Goal: Transaction & Acquisition: Book appointment/travel/reservation

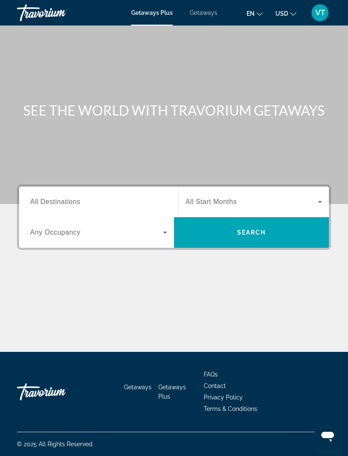
click at [202, 11] on span "Getaways" at bounding box center [204, 12] width 28 height 7
click at [74, 194] on div "Search widget" at bounding box center [98, 202] width 137 height 24
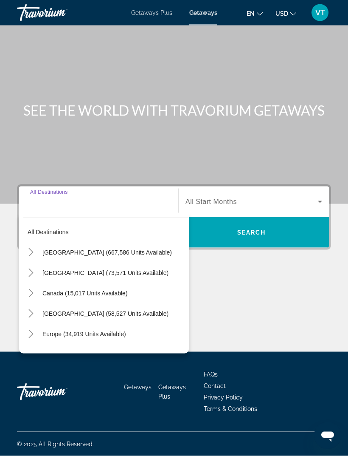
scroll to position [27, 0]
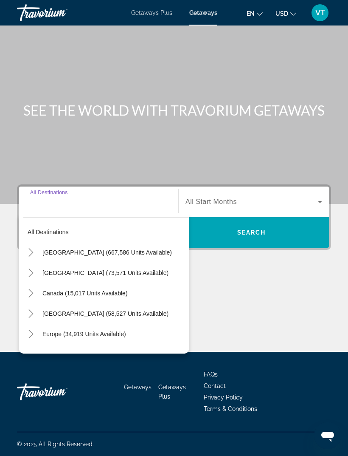
click at [31, 245] on mat-icon "Toggle United States (667,586 units available)" at bounding box center [30, 252] width 15 height 15
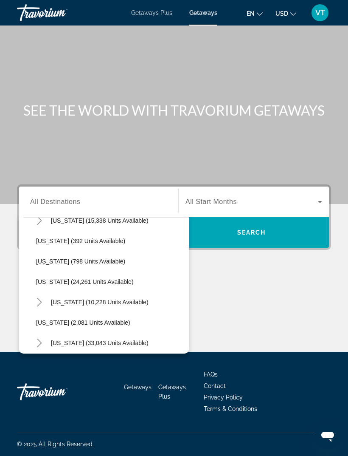
scroll to position [625, 0]
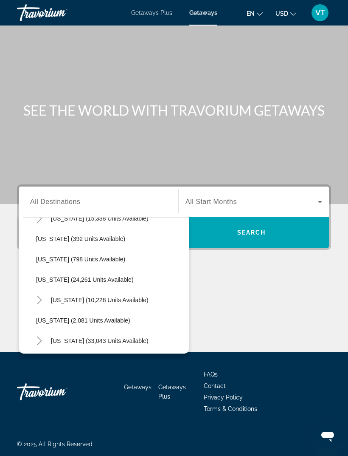
click at [43, 296] on icon "Toggle Pennsylvania (10,228 units available)" at bounding box center [39, 300] width 8 height 8
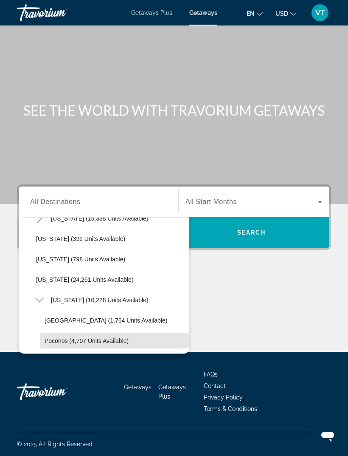
click at [67, 337] on span "Poconos (4,707 units available)" at bounding box center [87, 340] width 84 height 7
type input "**********"
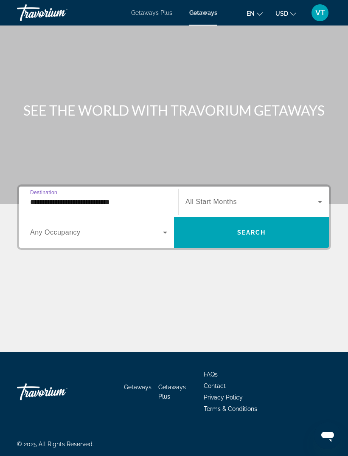
click at [234, 190] on div "Search widget" at bounding box center [254, 202] width 137 height 24
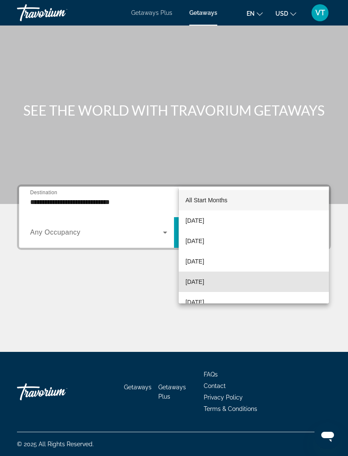
click at [198, 281] on span "[DATE]" at bounding box center [195, 281] width 19 height 10
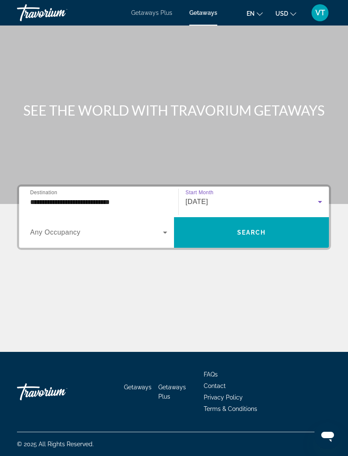
click at [240, 229] on span "Search" at bounding box center [251, 232] width 29 height 7
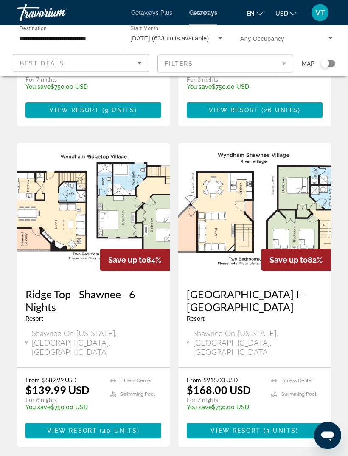
scroll to position [1596, 0]
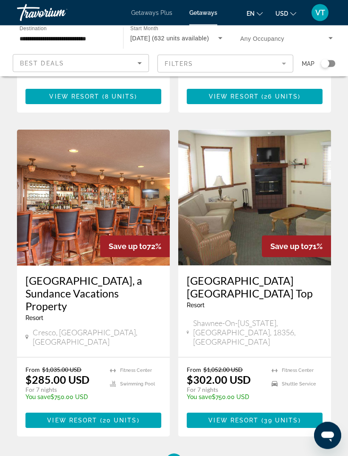
scroll to position [1590, 0]
click at [205, 455] on span "3" at bounding box center [204, 461] width 4 height 9
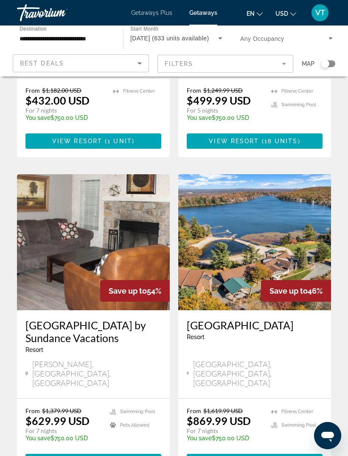
scroll to position [1650, 0]
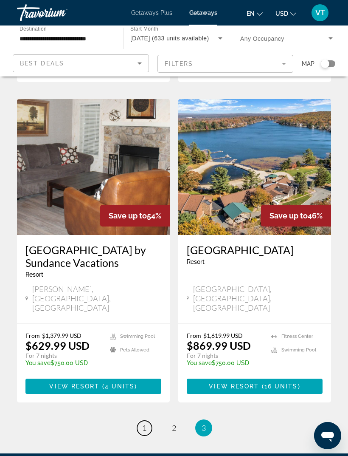
click at [146, 423] on span "1" at bounding box center [144, 427] width 4 height 9
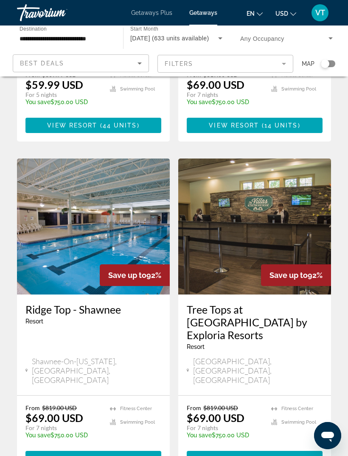
scroll to position [920, 0]
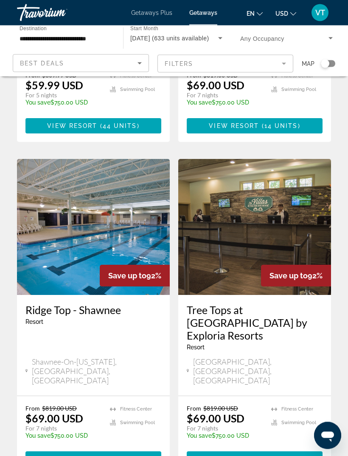
click at [219, 185] on img "Main content" at bounding box center [254, 227] width 153 height 136
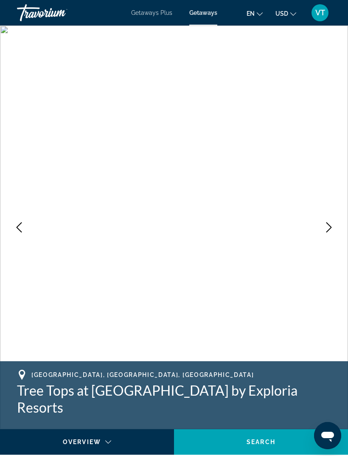
click at [330, 227] on icon "Next image" at bounding box center [329, 227] width 10 height 10
click at [328, 224] on icon "Next image" at bounding box center [330, 227] width 6 height 10
click at [330, 222] on button "Next image" at bounding box center [328, 227] width 21 height 21
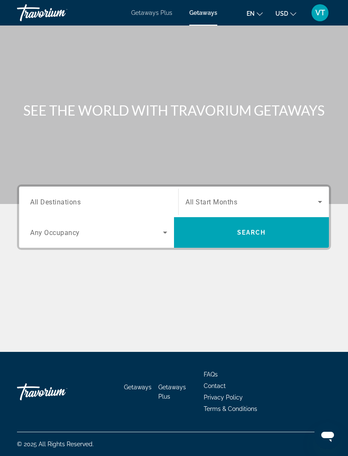
click at [109, 197] on input "Destination All Destinations" at bounding box center [98, 202] width 137 height 10
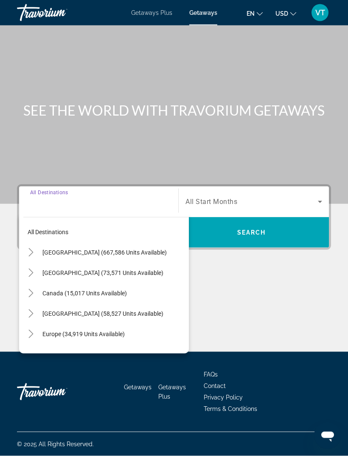
scroll to position [27, 0]
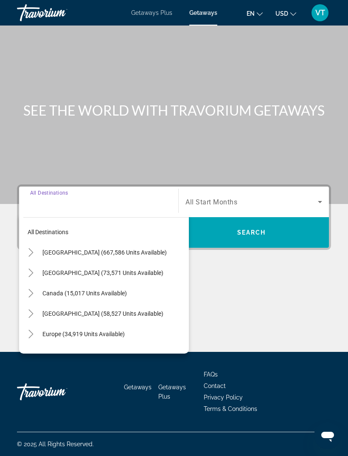
click at [30, 248] on icon "Toggle United States (667,586 units available)" at bounding box center [31, 252] width 8 height 8
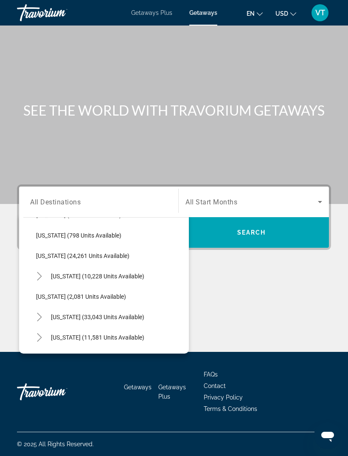
scroll to position [649, 0]
click at [44, 268] on mat-icon "Toggle Pennsylvania (10,228 units available)" at bounding box center [39, 275] width 15 height 15
click at [82, 313] on span "Poconos (4,707 units available)" at bounding box center [87, 316] width 84 height 7
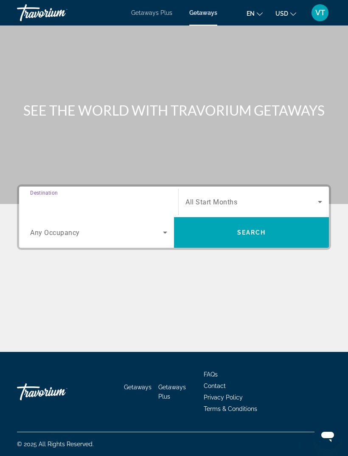
type input "**********"
click at [247, 197] on span "Search widget" at bounding box center [252, 202] width 132 height 10
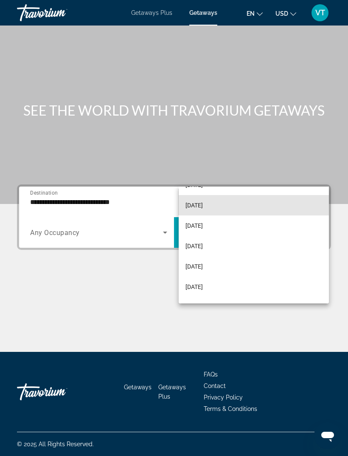
scroll to position [56, 0]
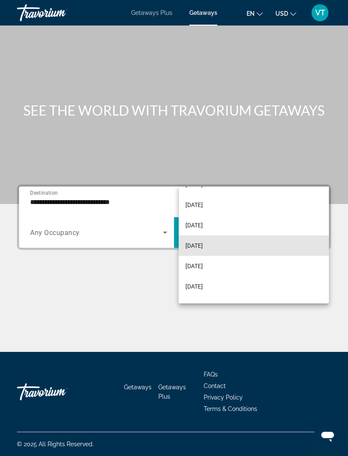
click at [203, 243] on span "[DATE]" at bounding box center [194, 245] width 17 height 10
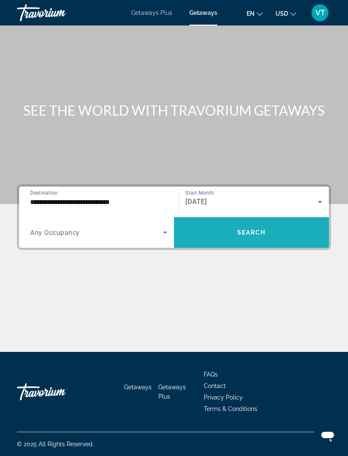
click at [265, 222] on span "Search widget" at bounding box center [251, 232] width 155 height 20
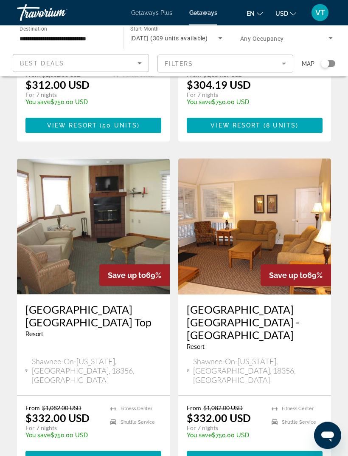
scroll to position [1606, 0]
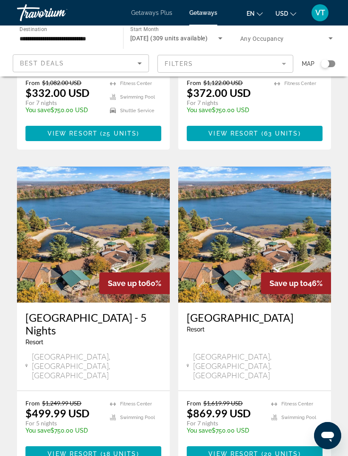
scroll to position [698, 0]
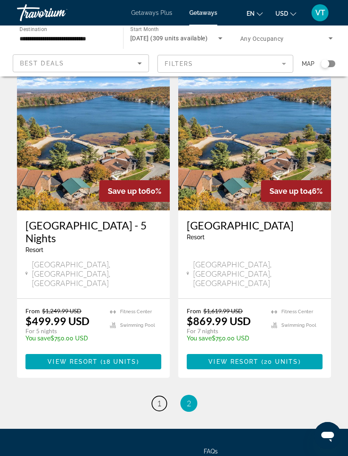
click at [160, 398] on span "1" at bounding box center [159, 402] width 4 height 9
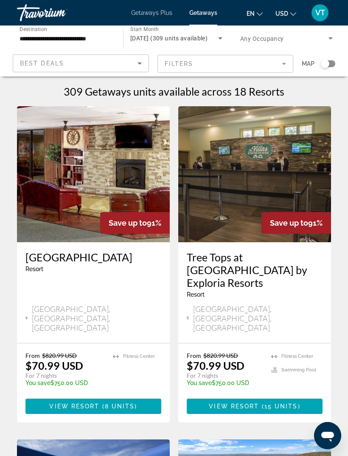
click at [263, 197] on img "Main content" at bounding box center [254, 174] width 153 height 136
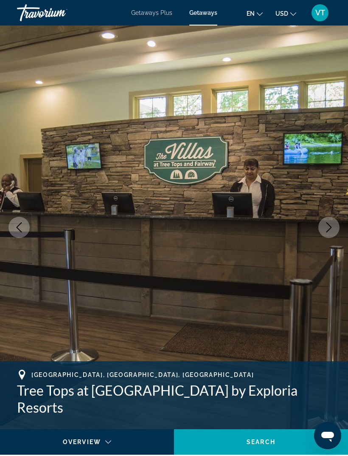
click at [332, 234] on button "Next image" at bounding box center [328, 227] width 21 height 21
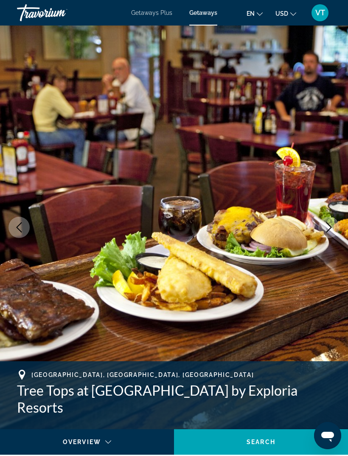
click at [327, 225] on icon "Next image" at bounding box center [329, 227] width 10 height 10
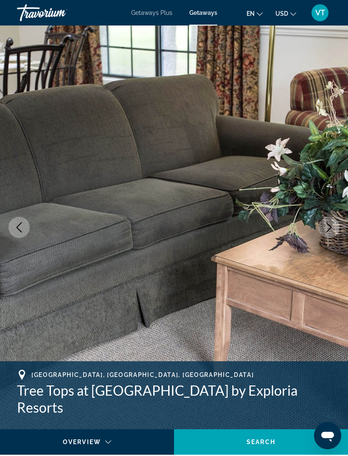
click at [330, 227] on icon "Next image" at bounding box center [329, 227] width 10 height 10
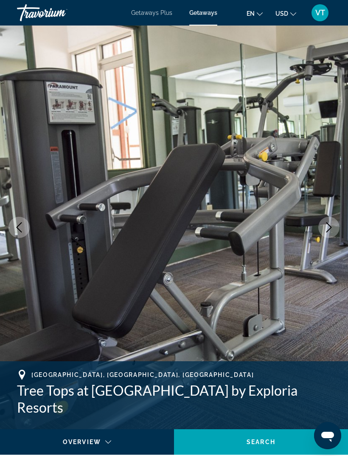
click at [332, 231] on icon "Next image" at bounding box center [329, 227] width 10 height 10
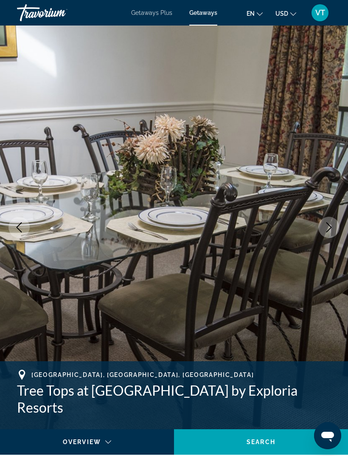
click at [331, 235] on button "Next image" at bounding box center [328, 227] width 21 height 21
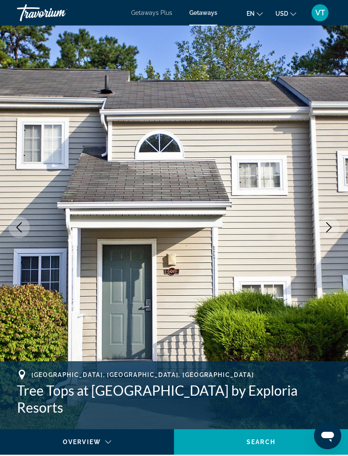
click at [333, 234] on button "Next image" at bounding box center [328, 227] width 21 height 21
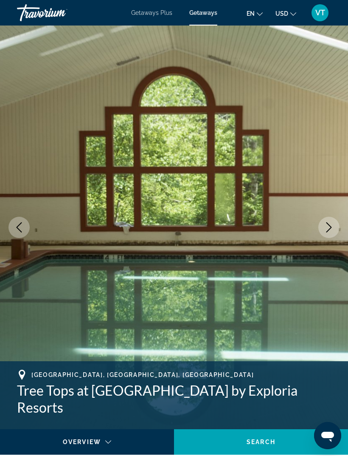
click at [332, 231] on icon "Next image" at bounding box center [329, 227] width 10 height 10
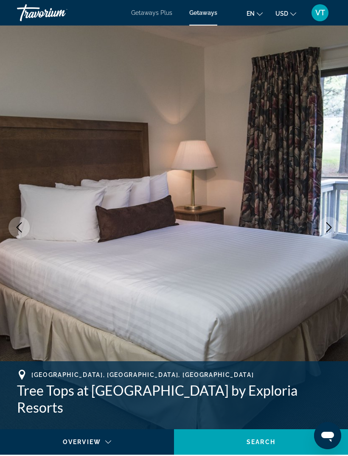
click at [328, 228] on icon "Next image" at bounding box center [329, 227] width 10 height 10
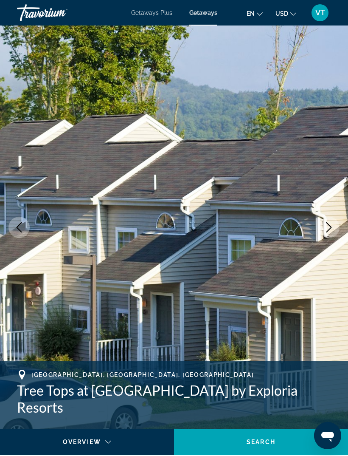
click at [329, 227] on icon "Next image" at bounding box center [329, 227] width 10 height 10
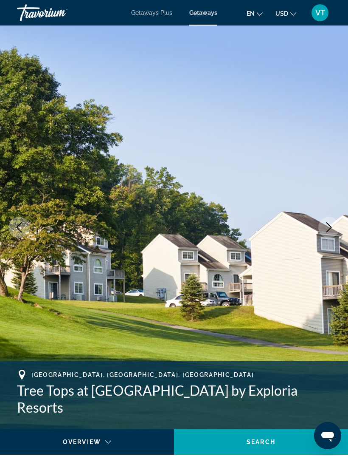
click at [329, 231] on icon "Next image" at bounding box center [329, 227] width 10 height 10
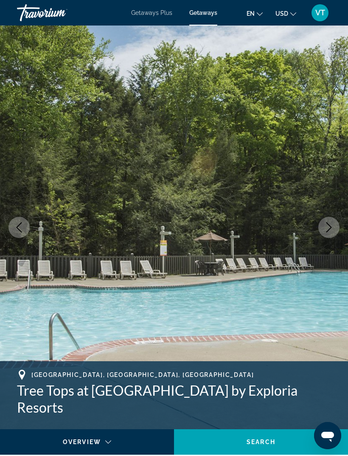
click at [331, 231] on icon "Next image" at bounding box center [329, 227] width 10 height 10
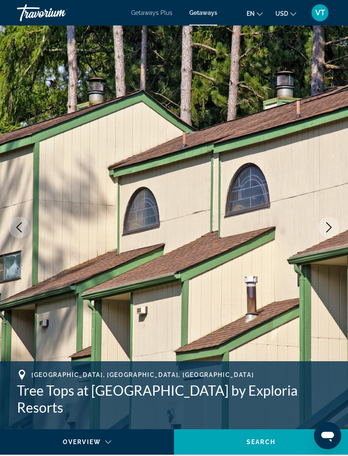
click at [331, 228] on icon "Next image" at bounding box center [330, 227] width 6 height 10
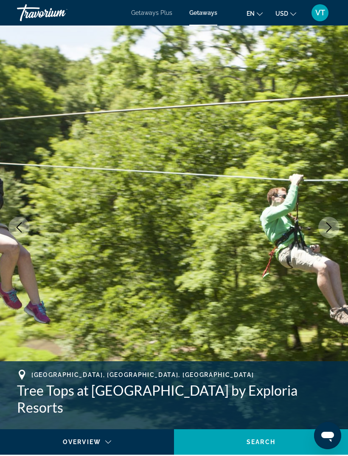
click at [322, 231] on button "Next image" at bounding box center [328, 227] width 21 height 21
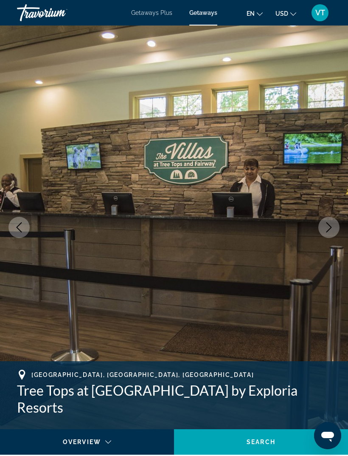
click at [329, 228] on icon "Next image" at bounding box center [329, 227] width 10 height 10
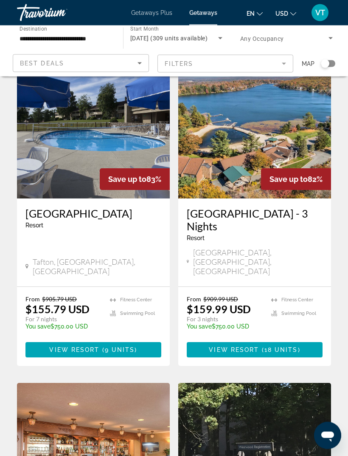
scroll to position [378, 0]
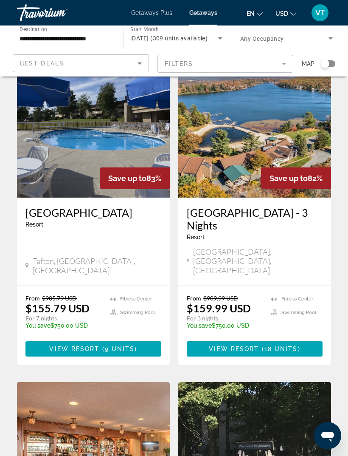
click at [249, 113] on img "Main content" at bounding box center [254, 130] width 153 height 136
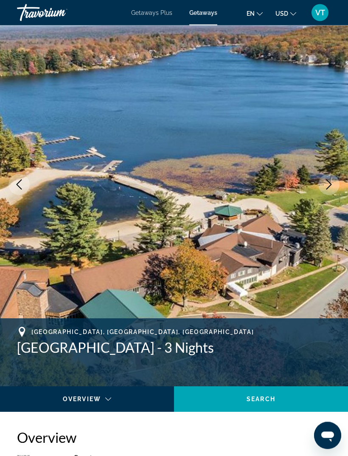
scroll to position [43, 0]
click at [331, 189] on icon "Next image" at bounding box center [329, 184] width 10 height 10
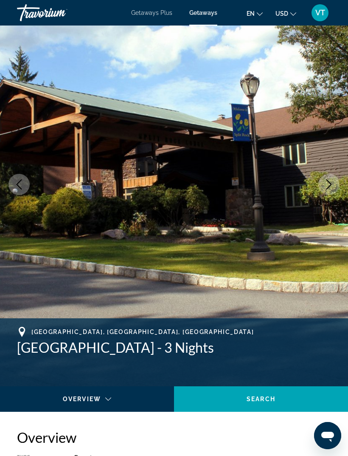
click at [328, 187] on icon "Next image" at bounding box center [329, 184] width 10 height 10
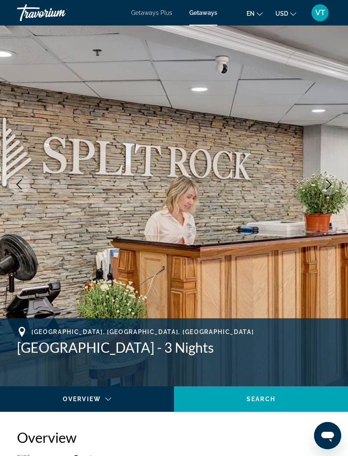
click at [328, 189] on button "Next image" at bounding box center [328, 184] width 21 height 21
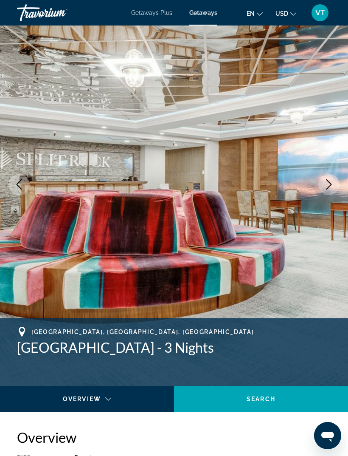
click at [331, 190] on button "Next image" at bounding box center [328, 184] width 21 height 21
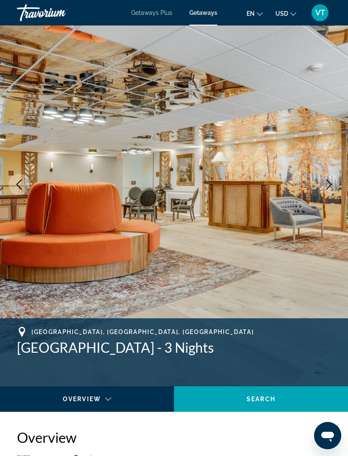
click at [333, 188] on icon "Next image" at bounding box center [329, 184] width 10 height 10
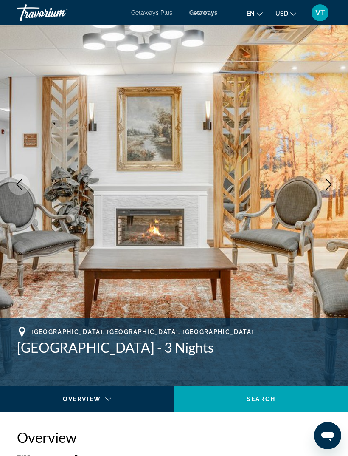
click at [331, 186] on icon "Next image" at bounding box center [329, 184] width 10 height 10
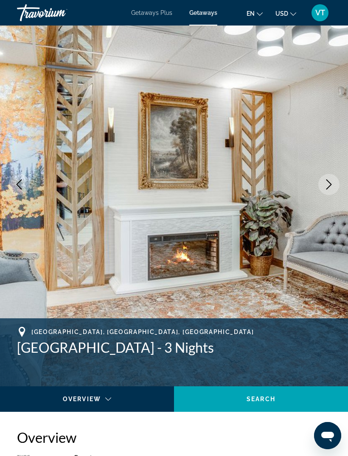
click at [330, 187] on icon "Next image" at bounding box center [329, 184] width 10 height 10
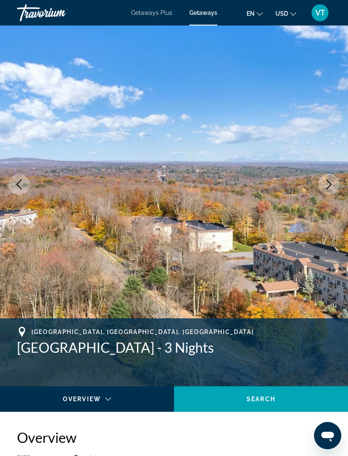
click at [333, 185] on icon "Next image" at bounding box center [329, 184] width 10 height 10
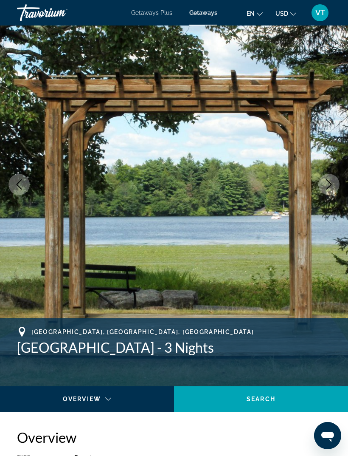
click at [333, 189] on icon "Next image" at bounding box center [329, 184] width 10 height 10
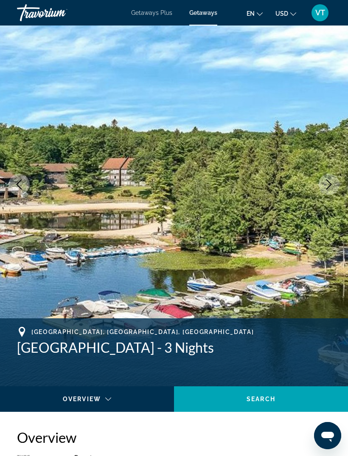
click at [333, 186] on icon "Next image" at bounding box center [329, 184] width 10 height 10
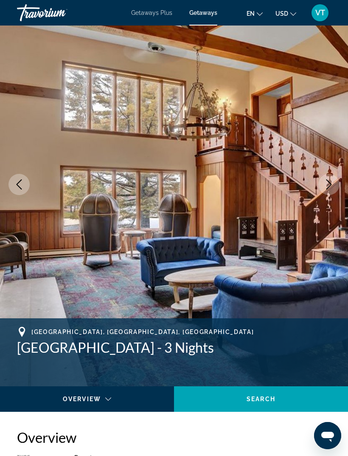
click at [333, 188] on icon "Next image" at bounding box center [329, 184] width 10 height 10
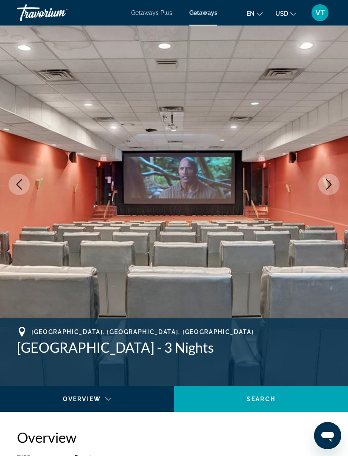
click at [330, 186] on icon "Next image" at bounding box center [329, 184] width 10 height 10
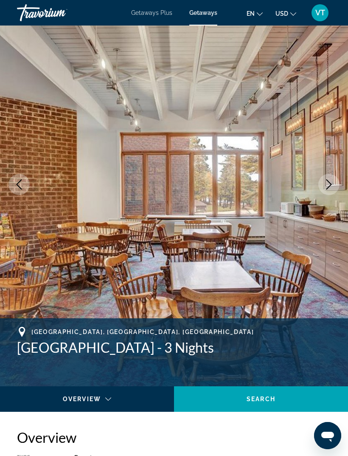
click at [332, 187] on icon "Next image" at bounding box center [329, 184] width 10 height 10
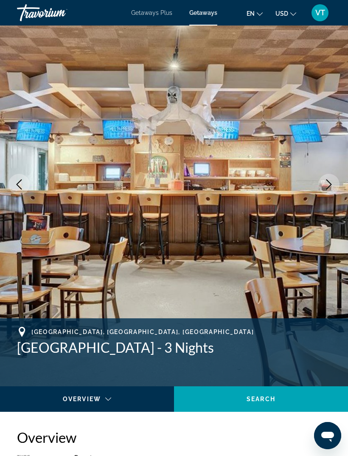
click at [329, 188] on icon "Next image" at bounding box center [329, 184] width 10 height 10
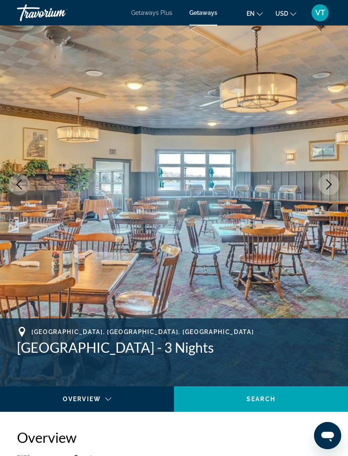
click at [328, 192] on button "Next image" at bounding box center [328, 184] width 21 height 21
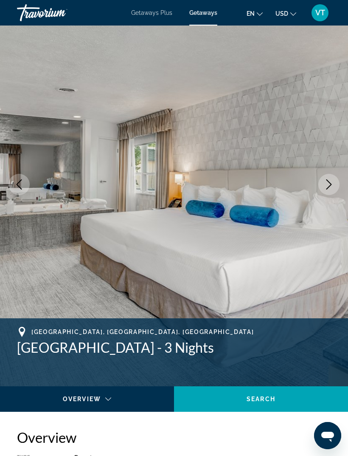
click at [329, 185] on icon "Next image" at bounding box center [329, 184] width 10 height 10
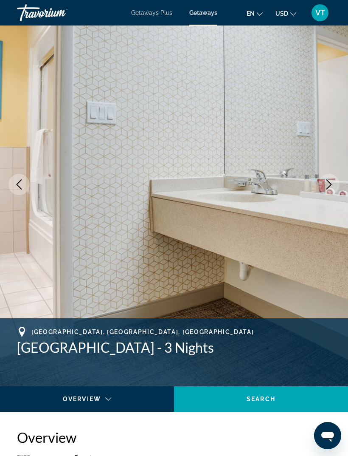
click at [327, 186] on icon "Next image" at bounding box center [329, 184] width 10 height 10
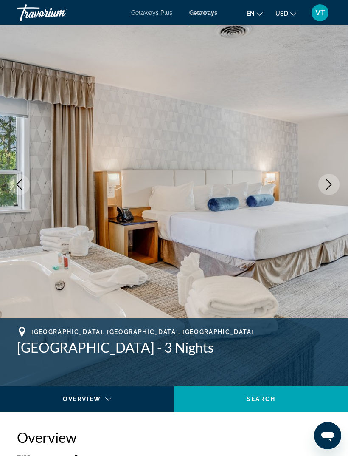
click at [329, 186] on icon "Next image" at bounding box center [329, 184] width 10 height 10
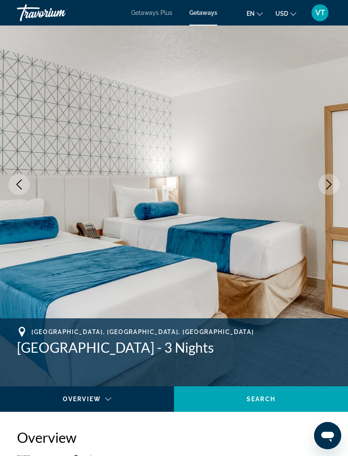
click at [330, 186] on icon "Next image" at bounding box center [330, 184] width 6 height 10
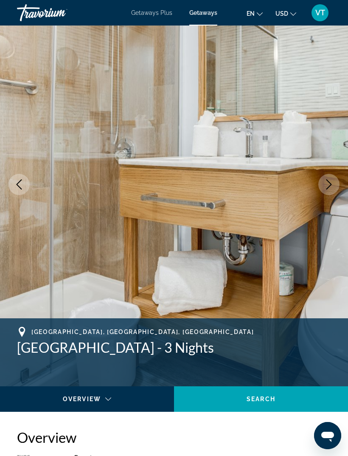
click at [328, 189] on icon "Next image" at bounding box center [329, 184] width 10 height 10
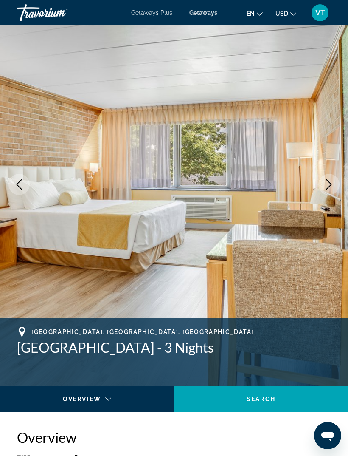
click at [325, 189] on button "Next image" at bounding box center [328, 184] width 21 height 21
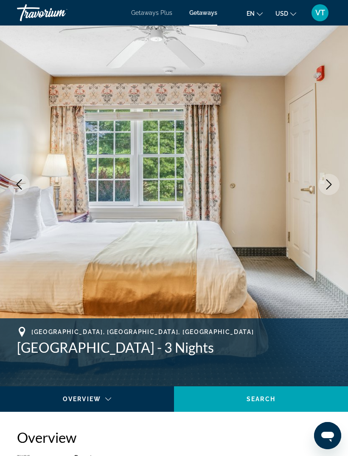
click at [329, 186] on icon "Next image" at bounding box center [329, 184] width 10 height 10
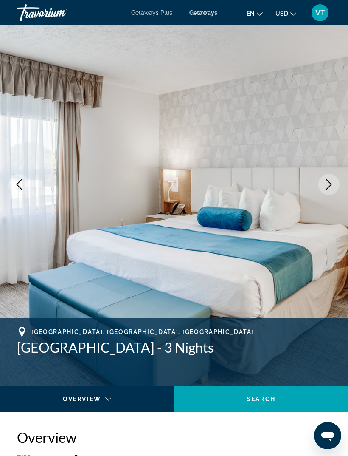
click at [330, 184] on icon "Next image" at bounding box center [329, 184] width 10 height 10
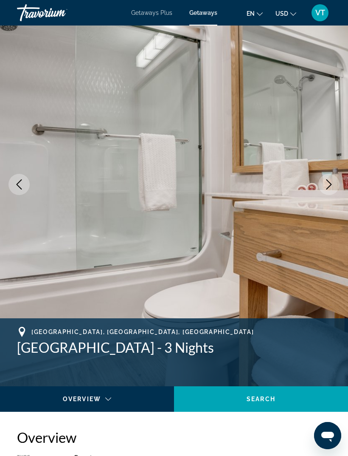
click at [329, 186] on icon "Next image" at bounding box center [329, 184] width 10 height 10
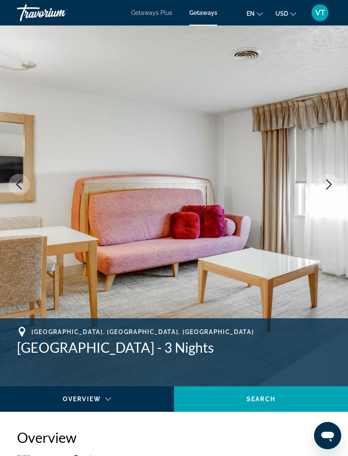
click at [331, 183] on icon "Next image" at bounding box center [329, 184] width 10 height 10
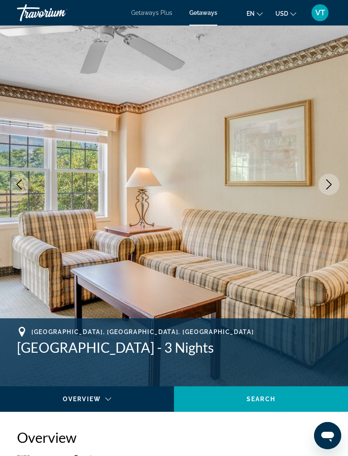
click at [330, 184] on icon "Next image" at bounding box center [329, 184] width 10 height 10
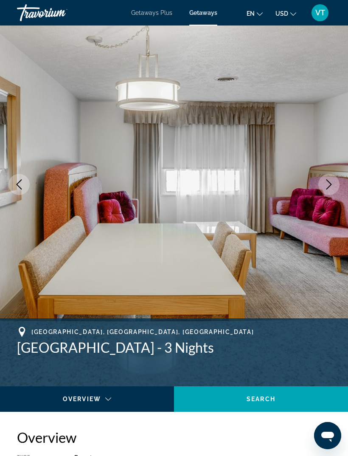
click at [329, 185] on icon "Next image" at bounding box center [329, 184] width 10 height 10
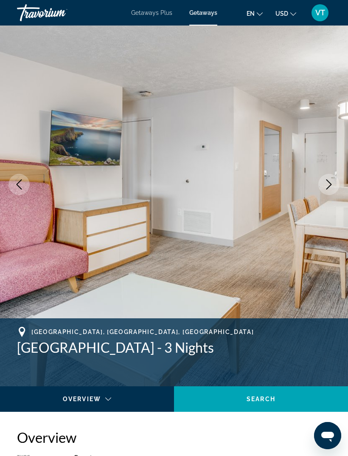
click at [332, 183] on icon "Next image" at bounding box center [329, 184] width 10 height 10
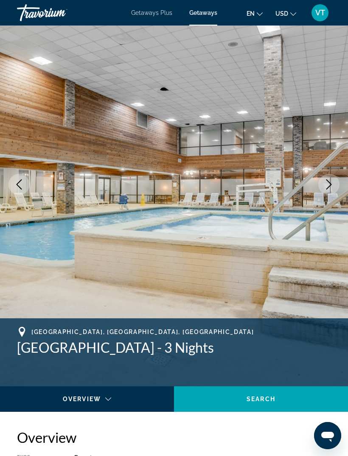
click at [330, 187] on icon "Next image" at bounding box center [329, 184] width 10 height 10
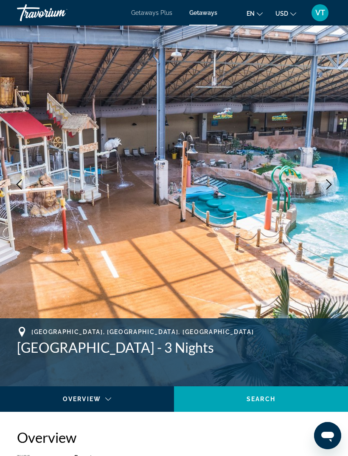
click at [329, 186] on icon "Next image" at bounding box center [329, 184] width 10 height 10
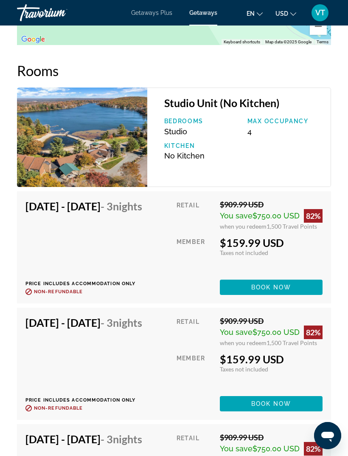
scroll to position [1473, 0]
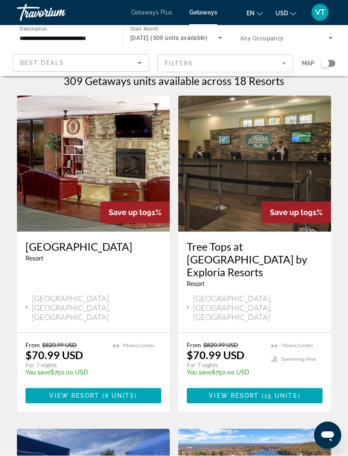
scroll to position [11, 0]
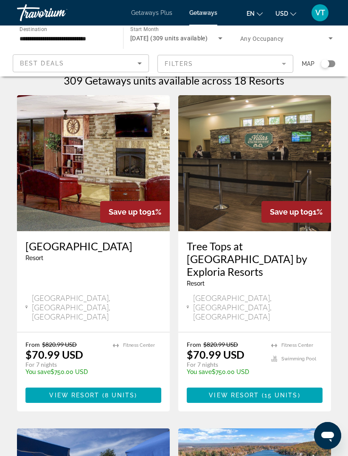
click at [130, 158] on img "Main content" at bounding box center [93, 163] width 153 height 136
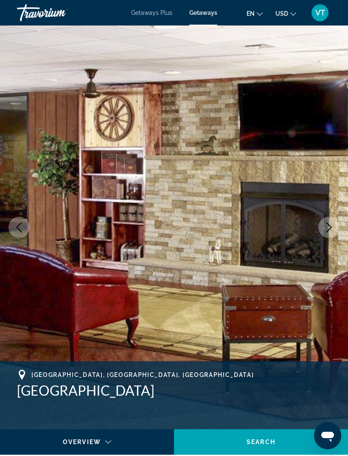
click at [333, 225] on icon "Next image" at bounding box center [329, 227] width 10 height 10
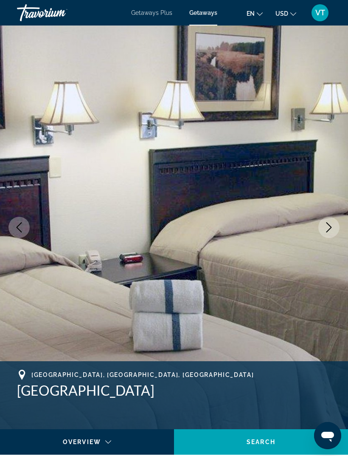
click at [331, 228] on icon "Next image" at bounding box center [330, 227] width 6 height 10
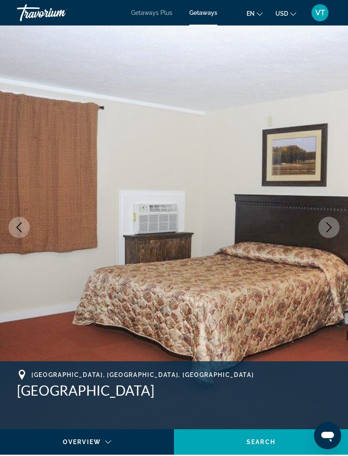
click at [334, 230] on icon "Next image" at bounding box center [329, 227] width 10 height 10
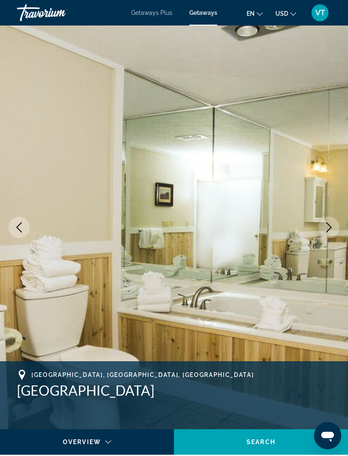
click at [332, 230] on icon "Next image" at bounding box center [329, 227] width 10 height 10
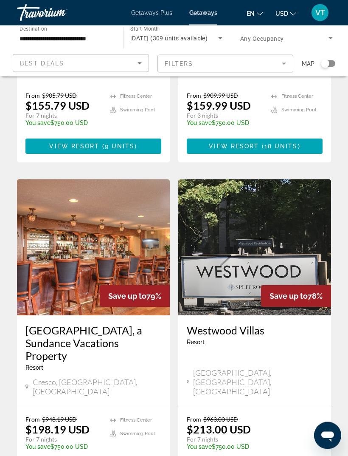
scroll to position [580, 0]
click at [93, 185] on img "Main content" at bounding box center [93, 247] width 153 height 136
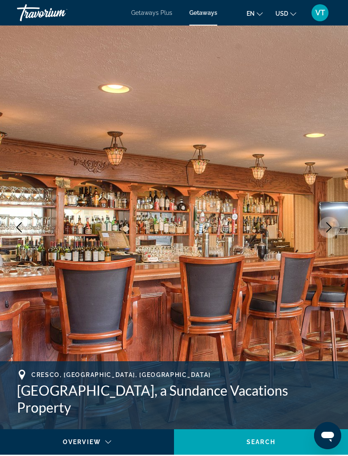
click at [330, 228] on icon "Next image" at bounding box center [330, 227] width 6 height 10
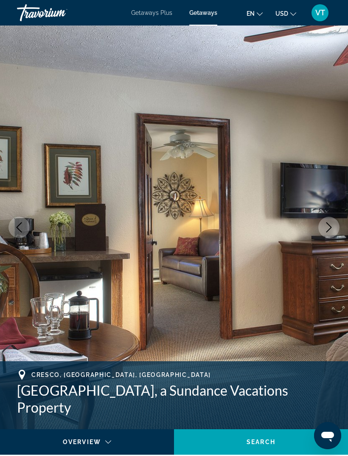
click at [330, 228] on icon "Next image" at bounding box center [330, 227] width 6 height 10
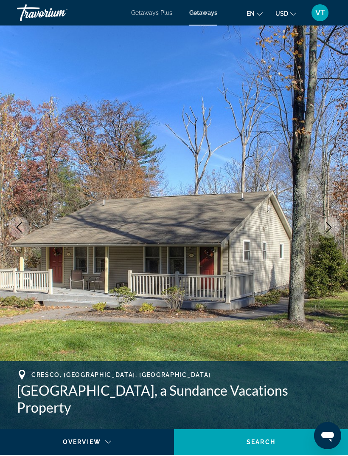
click at [333, 225] on icon "Next image" at bounding box center [329, 227] width 10 height 10
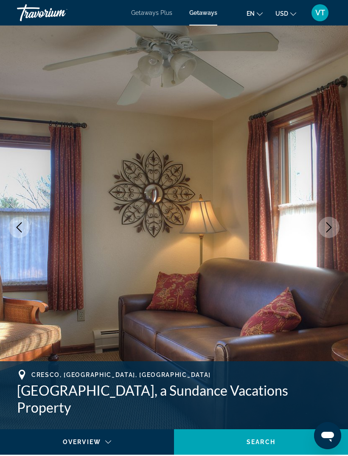
click at [333, 228] on icon "Next image" at bounding box center [329, 227] width 10 height 10
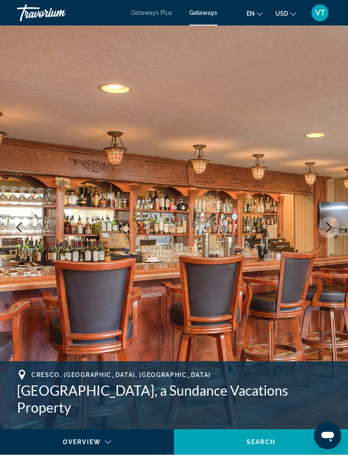
click at [332, 223] on icon "Next image" at bounding box center [329, 227] width 10 height 10
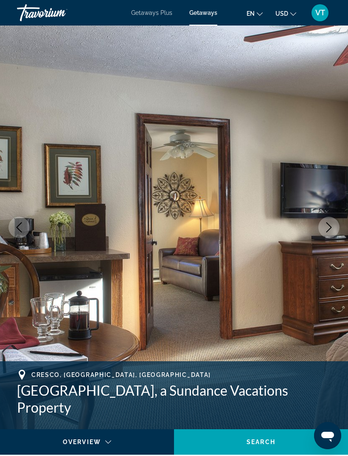
click at [330, 225] on icon "Next image" at bounding box center [329, 227] width 10 height 10
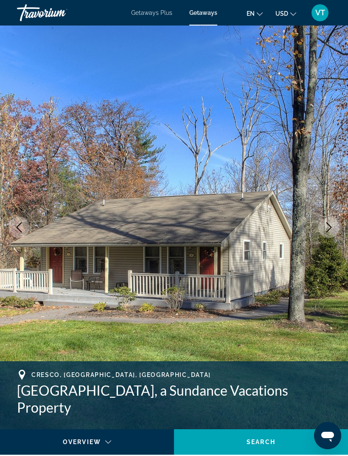
click at [328, 230] on icon "Next image" at bounding box center [329, 227] width 10 height 10
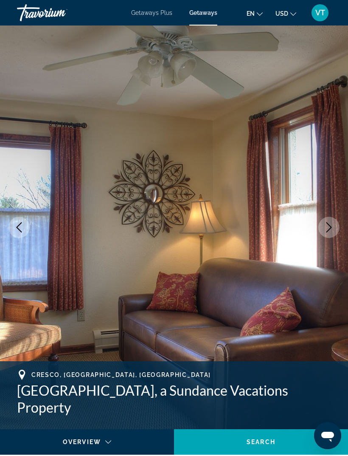
click at [331, 228] on icon "Next image" at bounding box center [329, 227] width 10 height 10
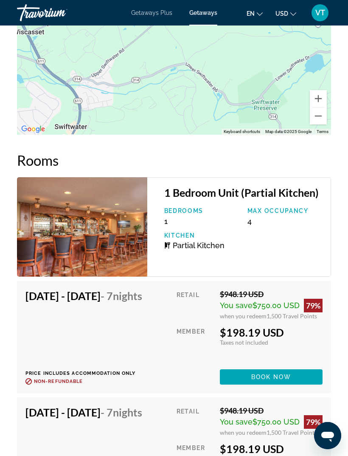
scroll to position [1521, 0]
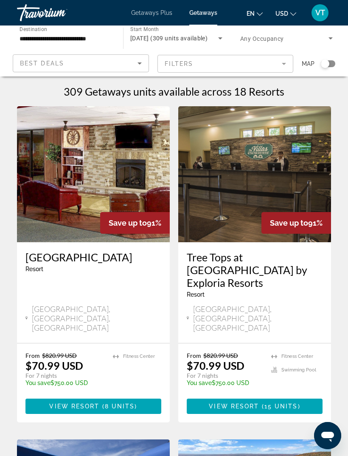
click at [217, 37] on icon "Search widget" at bounding box center [220, 38] width 10 height 10
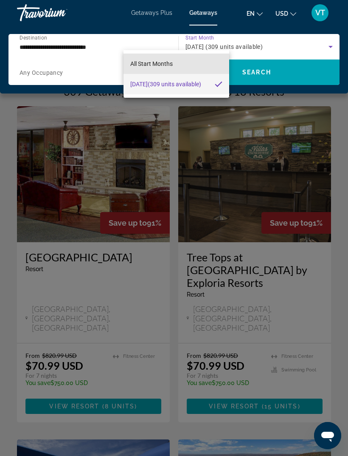
click at [165, 60] on span "All Start Months" at bounding box center [151, 63] width 42 height 7
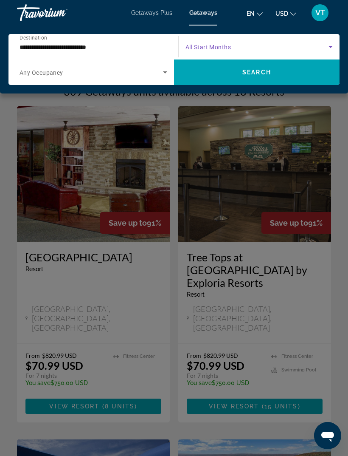
click at [225, 43] on span "Search widget" at bounding box center [257, 47] width 143 height 10
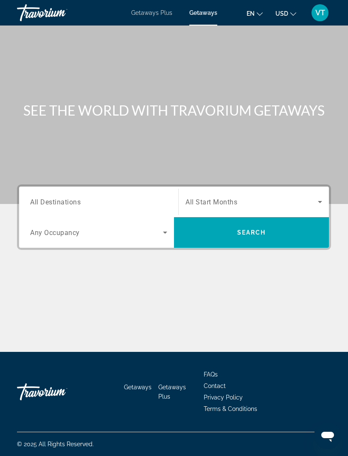
click at [113, 206] on input "Destination All Destinations" at bounding box center [98, 202] width 137 height 10
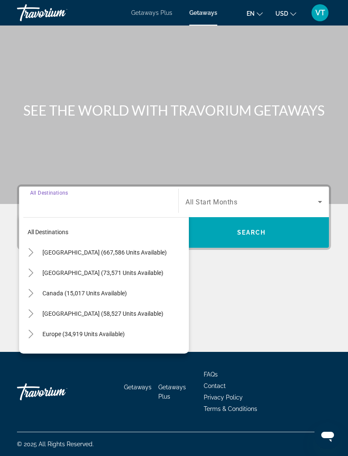
scroll to position [27, 0]
click at [25, 245] on mat-icon "Toggle United States (667,586 units available)" at bounding box center [30, 252] width 15 height 15
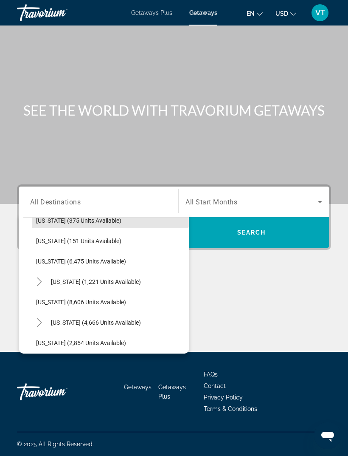
scroll to position [298, 0]
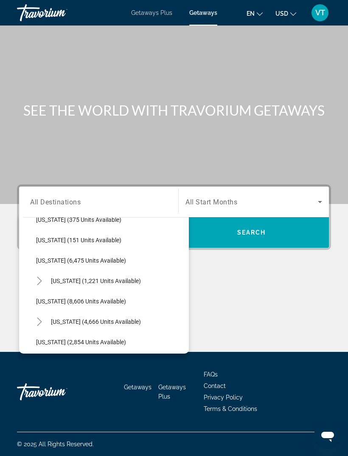
click at [40, 276] on icon "Toggle Maine (1,221 units available)" at bounding box center [39, 280] width 8 height 8
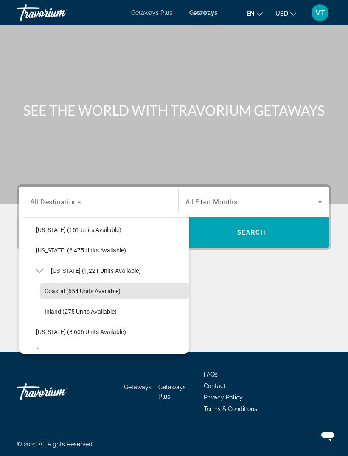
scroll to position [306, 0]
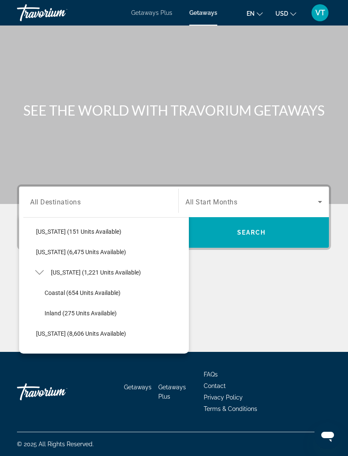
click at [91, 269] on span "[US_STATE] (1,221 units available)" at bounding box center [96, 272] width 90 height 7
type input "**********"
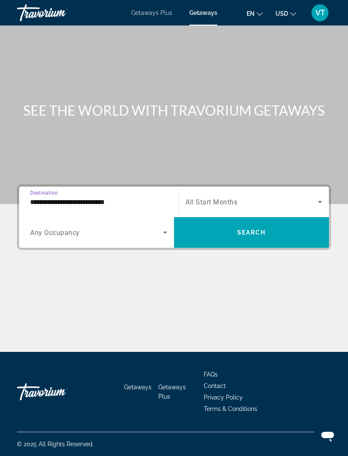
click at [212, 197] on span "Search widget" at bounding box center [252, 202] width 132 height 10
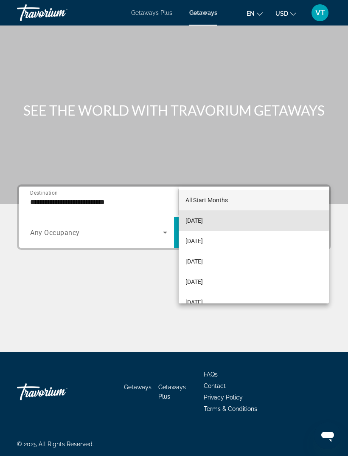
click at [203, 220] on span "[DATE]" at bounding box center [194, 220] width 17 height 10
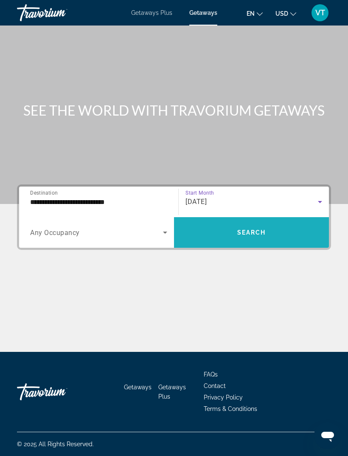
click at [268, 222] on span "Search widget" at bounding box center [251, 232] width 155 height 20
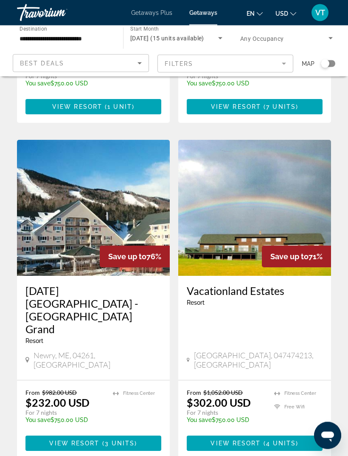
scroll to position [269, 0]
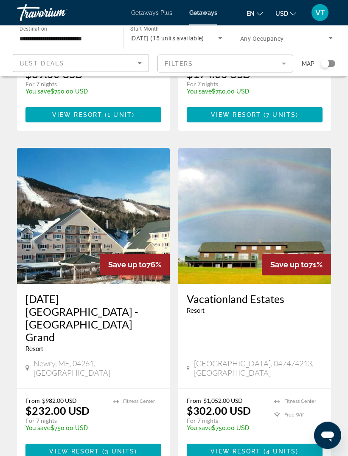
click at [103, 205] on img "Main content" at bounding box center [93, 216] width 153 height 136
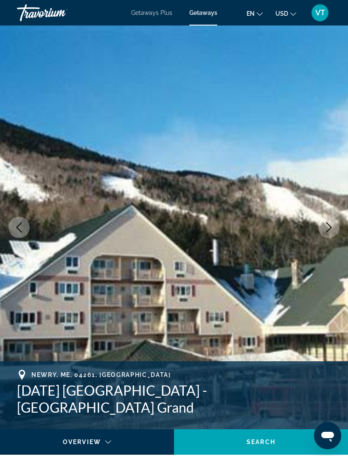
click at [333, 231] on icon "Next image" at bounding box center [329, 227] width 10 height 10
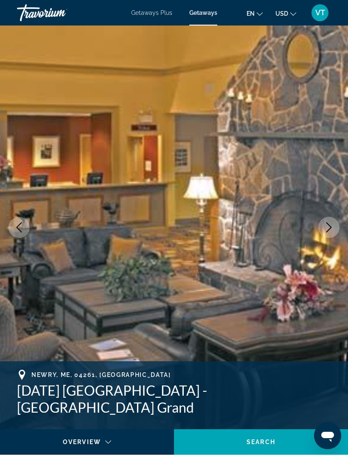
click at [333, 227] on icon "Next image" at bounding box center [329, 227] width 10 height 10
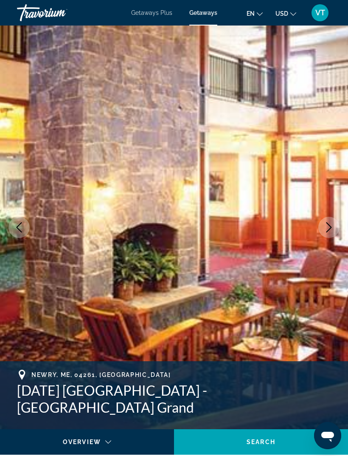
click at [331, 228] on icon "Next image" at bounding box center [330, 227] width 6 height 10
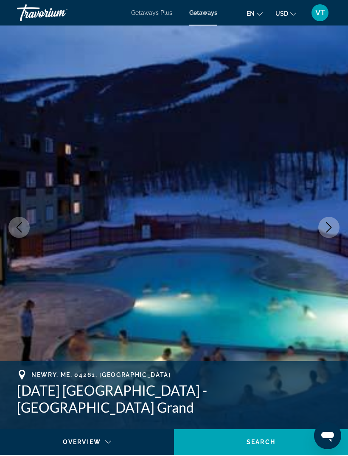
click at [330, 229] on icon "Next image" at bounding box center [330, 227] width 6 height 10
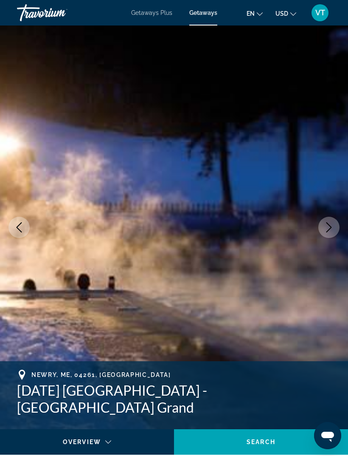
click at [330, 228] on icon "Next image" at bounding box center [329, 227] width 10 height 10
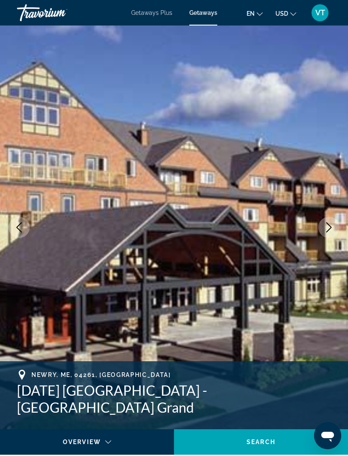
click at [327, 230] on icon "Next image" at bounding box center [329, 227] width 10 height 10
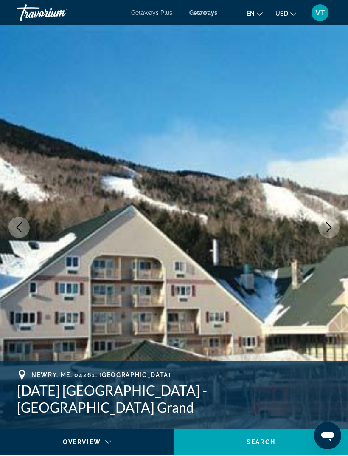
click at [330, 228] on icon "Next image" at bounding box center [330, 227] width 6 height 10
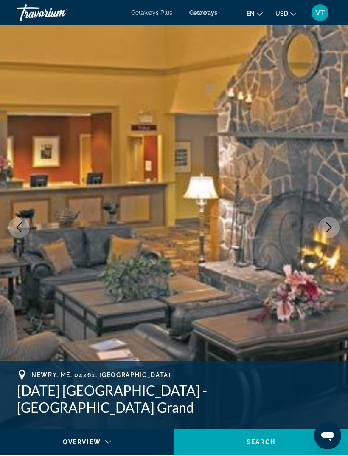
click at [331, 233] on button "Next image" at bounding box center [328, 227] width 21 height 21
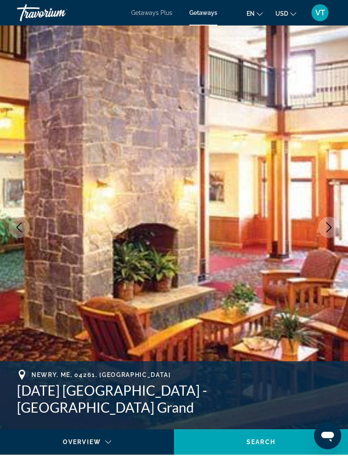
click at [331, 230] on icon "Next image" at bounding box center [329, 227] width 10 height 10
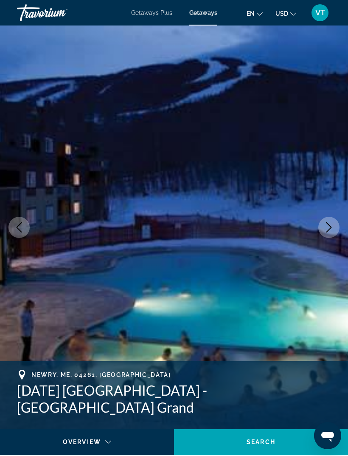
click at [330, 236] on button "Next image" at bounding box center [328, 227] width 21 height 21
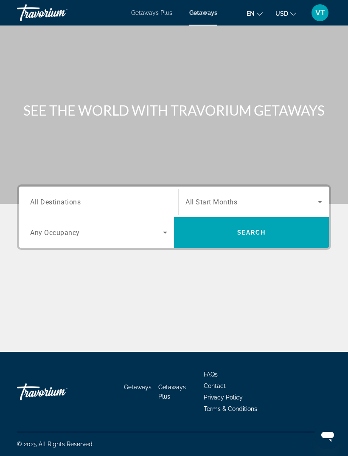
click at [73, 206] on div "Destination All Destinations" at bounding box center [98, 202] width 137 height 24
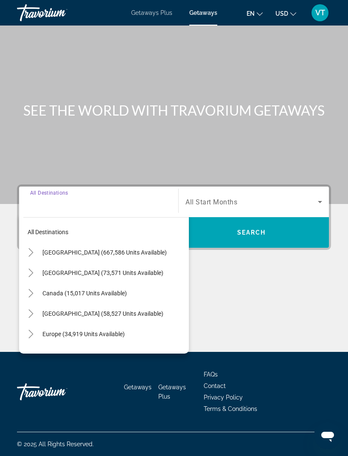
scroll to position [27, 0]
click at [28, 248] on icon "Toggle United States (667,586 units available)" at bounding box center [31, 252] width 8 height 8
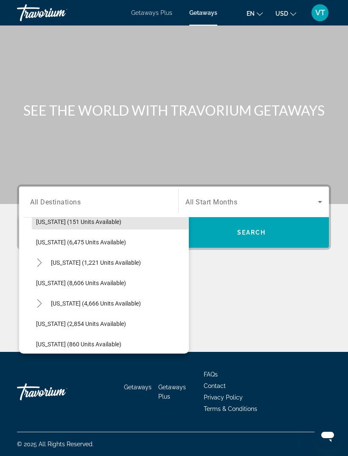
scroll to position [318, 0]
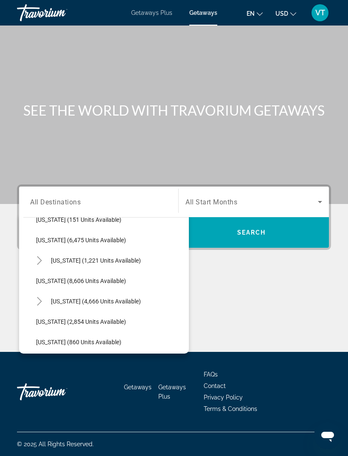
click at [75, 257] on span "[US_STATE] (1,221 units available)" at bounding box center [96, 260] width 90 height 7
type input "**********"
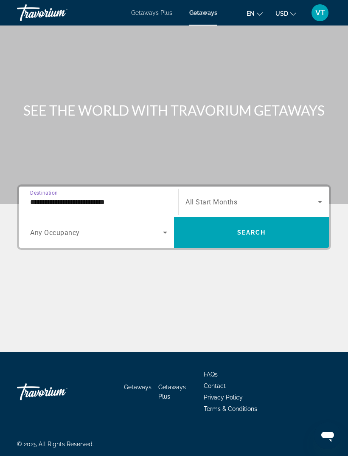
click at [224, 198] on span "All Start Months" at bounding box center [212, 202] width 52 height 8
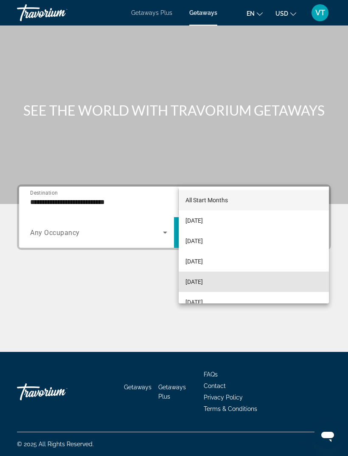
click at [203, 283] on span "[DATE]" at bounding box center [194, 281] width 17 height 10
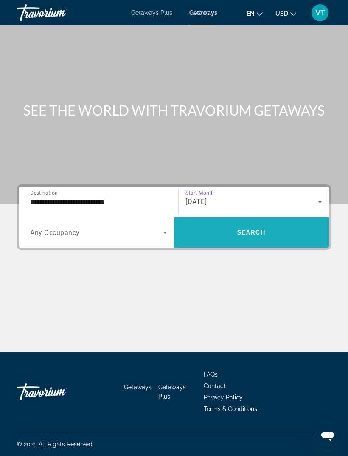
click at [256, 229] on span "Search" at bounding box center [251, 232] width 29 height 7
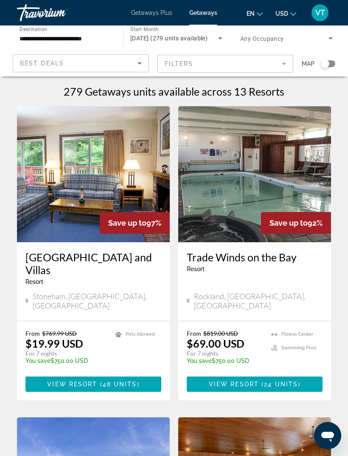
click at [106, 172] on img "Main content" at bounding box center [93, 174] width 153 height 136
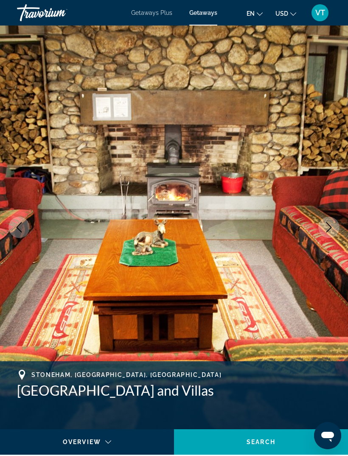
click at [333, 224] on icon "Next image" at bounding box center [329, 227] width 10 height 10
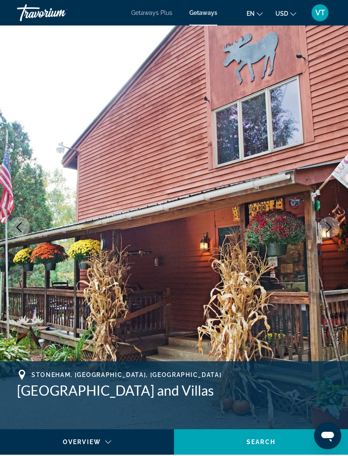
click at [328, 230] on icon "Next image" at bounding box center [329, 227] width 10 height 10
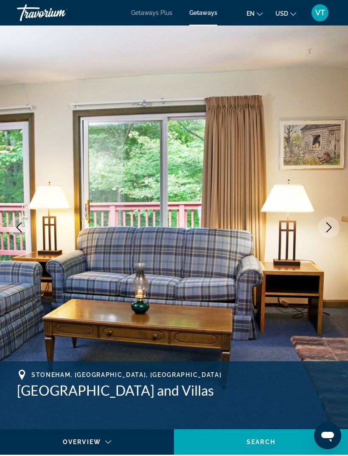
click at [329, 227] on icon "Next image" at bounding box center [329, 227] width 10 height 10
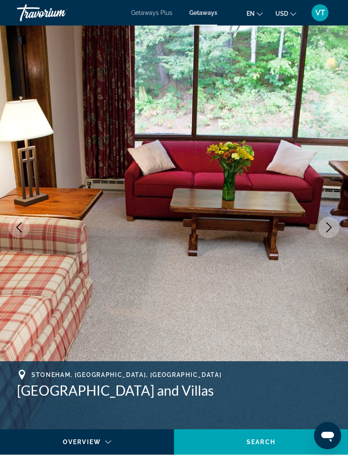
click at [328, 230] on icon "Next image" at bounding box center [330, 227] width 6 height 10
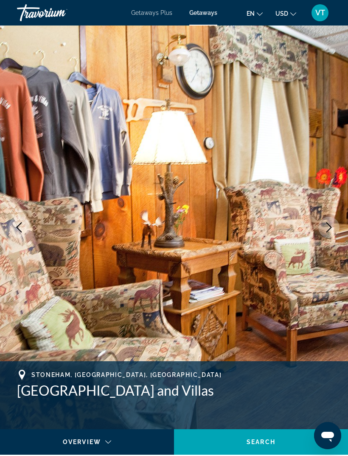
click at [333, 223] on icon "Next image" at bounding box center [329, 227] width 10 height 10
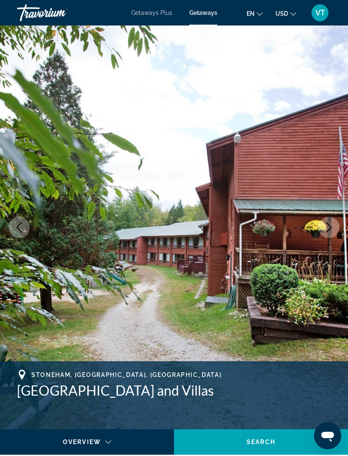
click at [331, 225] on icon "Next image" at bounding box center [329, 227] width 10 height 10
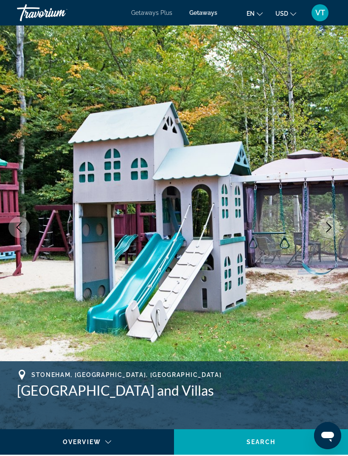
click at [14, 225] on icon "Previous image" at bounding box center [19, 227] width 10 height 10
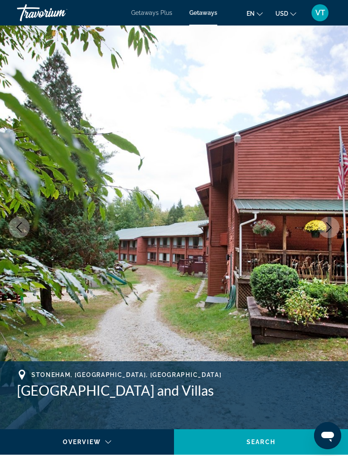
click at [330, 230] on icon "Next image" at bounding box center [329, 227] width 10 height 10
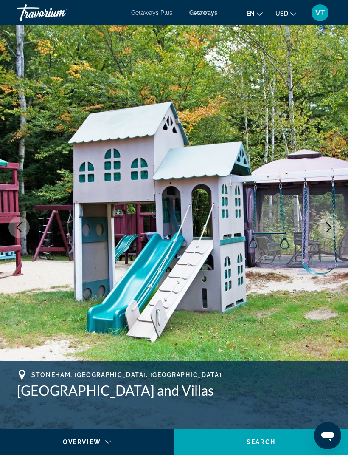
click at [333, 227] on icon "Next image" at bounding box center [329, 227] width 10 height 10
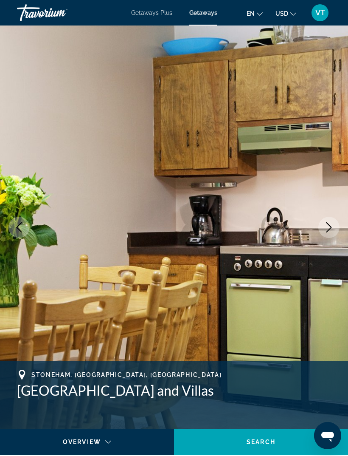
click at [333, 225] on icon "Next image" at bounding box center [329, 227] width 10 height 10
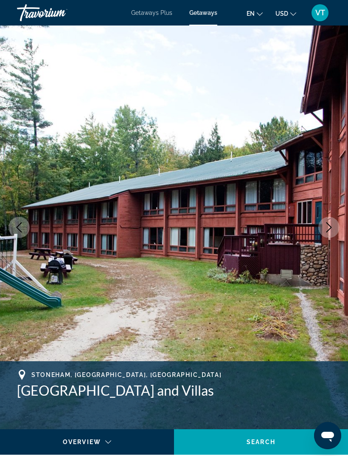
click at [332, 222] on icon "Next image" at bounding box center [329, 227] width 10 height 10
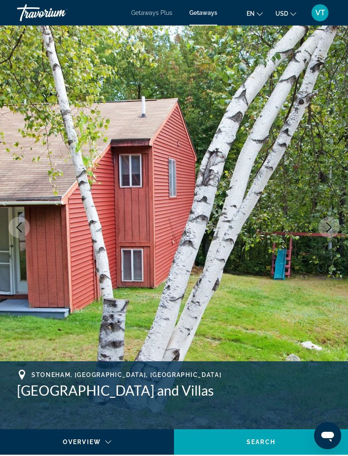
click at [333, 225] on icon "Next image" at bounding box center [329, 227] width 10 height 10
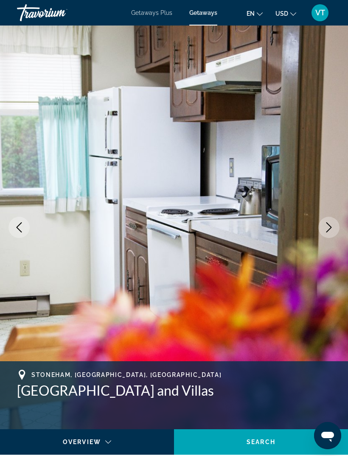
click at [328, 226] on icon "Next image" at bounding box center [329, 227] width 10 height 10
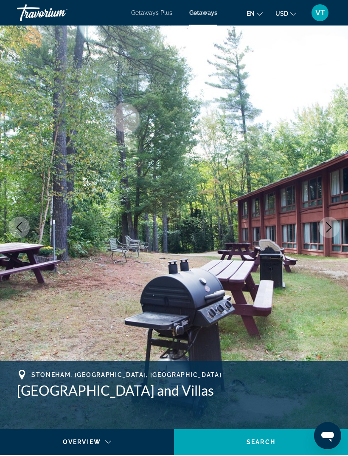
click at [331, 228] on icon "Next image" at bounding box center [330, 227] width 6 height 10
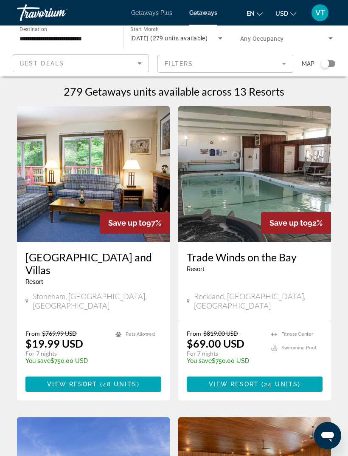
click at [297, 164] on img "Main content" at bounding box center [254, 174] width 153 height 136
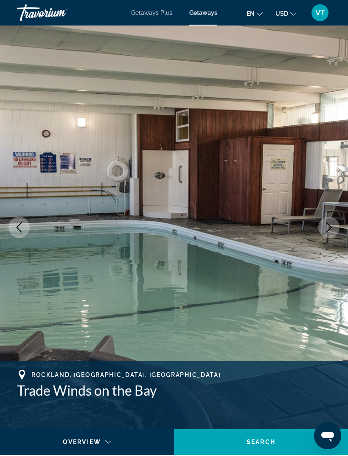
click at [330, 230] on icon "Next image" at bounding box center [329, 227] width 10 height 10
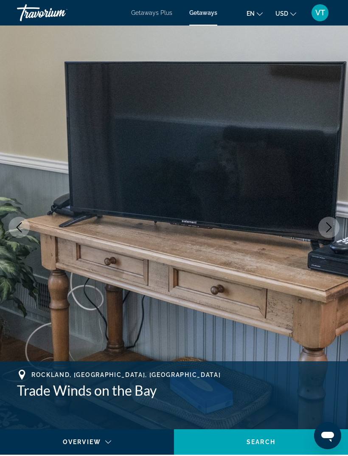
click at [331, 227] on icon "Next image" at bounding box center [330, 227] width 6 height 10
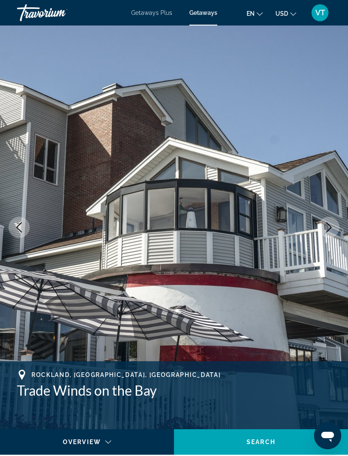
click at [330, 229] on icon "Next image" at bounding box center [330, 227] width 6 height 10
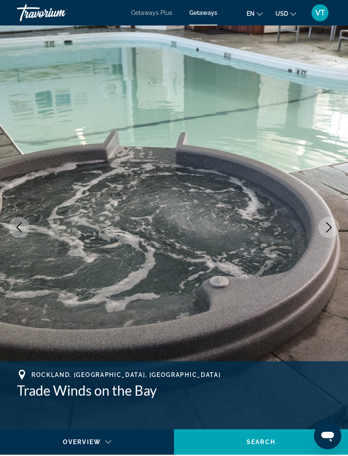
click at [332, 229] on icon "Next image" at bounding box center [329, 227] width 10 height 10
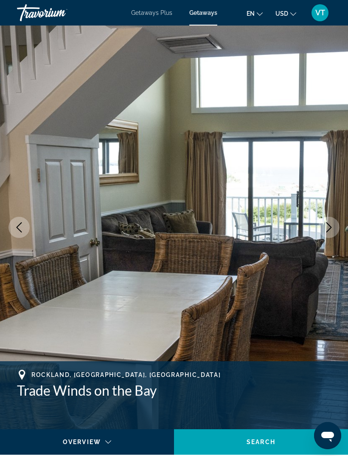
click at [333, 228] on icon "Next image" at bounding box center [329, 227] width 10 height 10
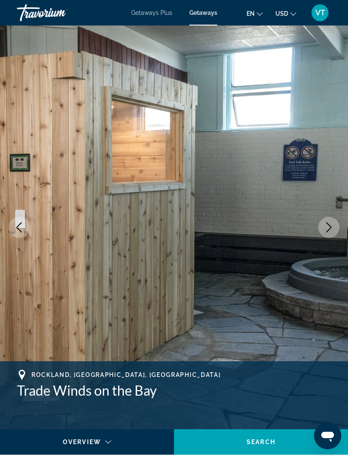
click at [329, 229] on icon "Next image" at bounding box center [329, 227] width 10 height 10
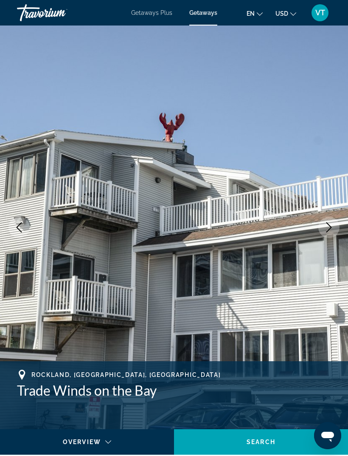
click at [330, 232] on button "Next image" at bounding box center [328, 227] width 21 height 21
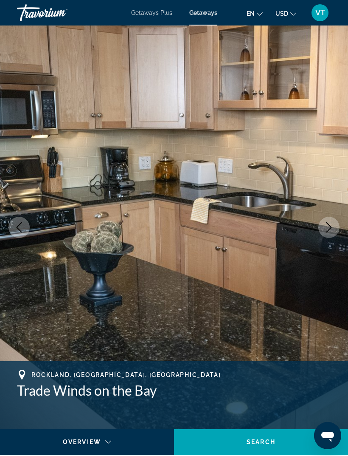
click at [17, 230] on icon "Previous image" at bounding box center [19, 227] width 10 height 10
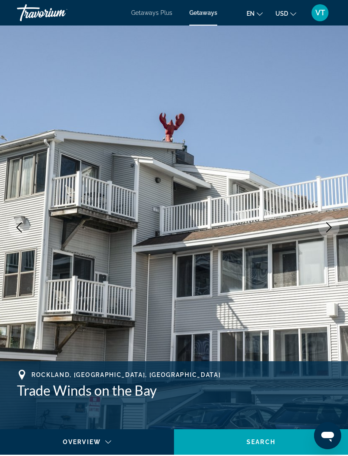
click at [329, 226] on icon "Next image" at bounding box center [329, 227] width 10 height 10
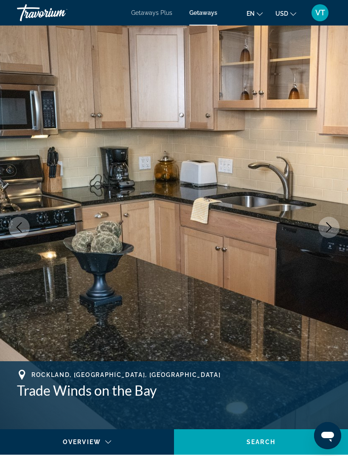
click at [336, 229] on button "Next image" at bounding box center [328, 227] width 21 height 21
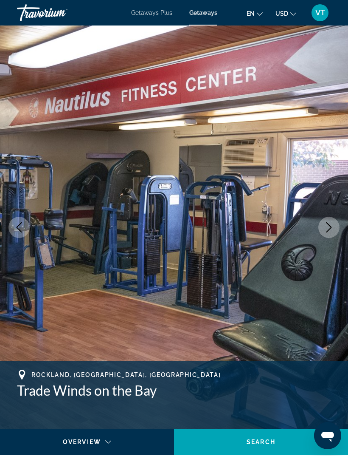
click at [333, 228] on icon "Next image" at bounding box center [329, 227] width 10 height 10
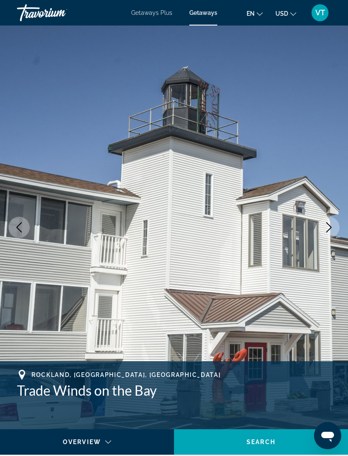
click at [333, 228] on icon "Next image" at bounding box center [329, 227] width 10 height 10
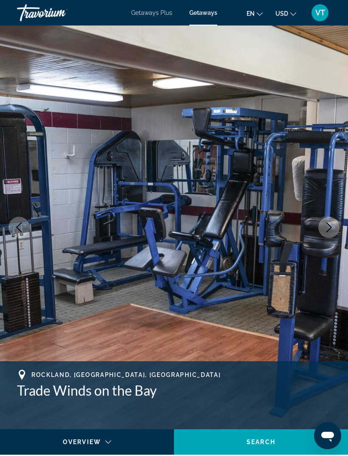
click at [24, 228] on button "Previous image" at bounding box center [18, 227] width 21 height 21
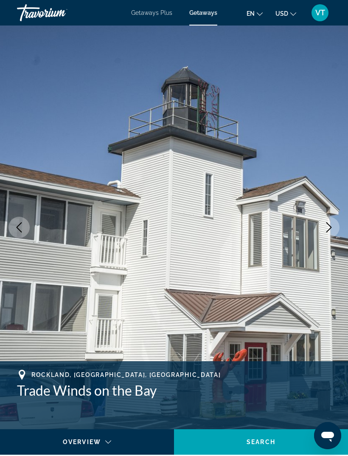
click at [331, 228] on icon "Next image" at bounding box center [329, 227] width 10 height 10
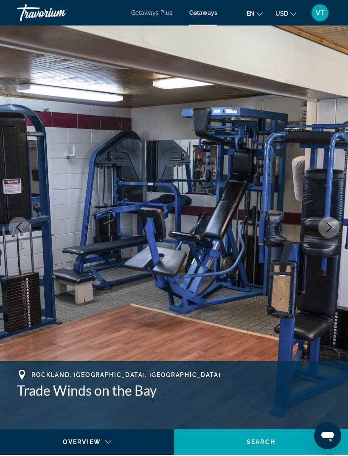
click at [332, 228] on icon "Next image" at bounding box center [329, 227] width 10 height 10
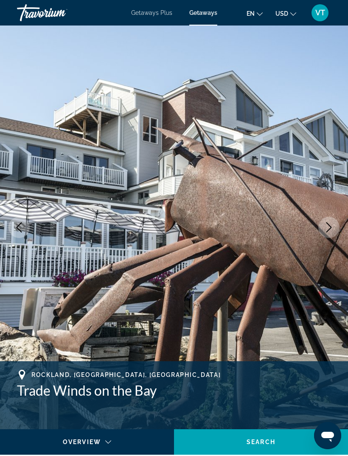
click at [330, 229] on icon "Next image" at bounding box center [329, 227] width 10 height 10
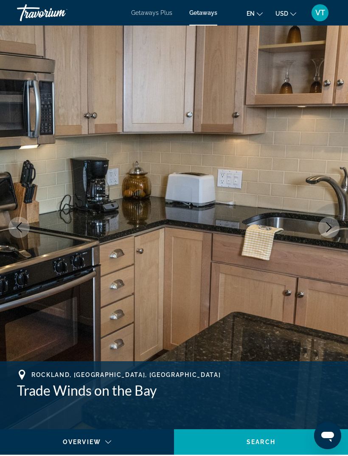
click at [333, 228] on icon "Next image" at bounding box center [329, 227] width 10 height 10
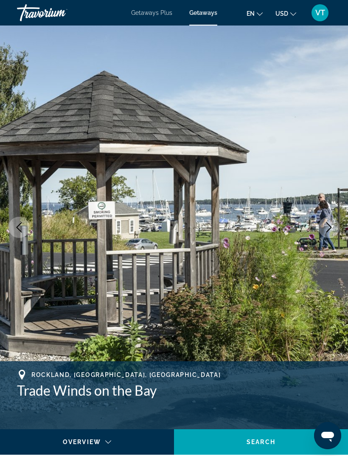
click at [331, 228] on icon "Next image" at bounding box center [329, 227] width 10 height 10
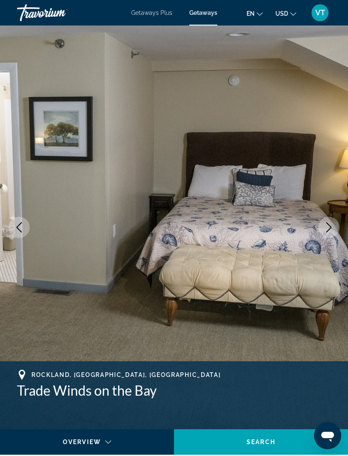
click at [15, 227] on icon "Previous image" at bounding box center [19, 227] width 10 height 10
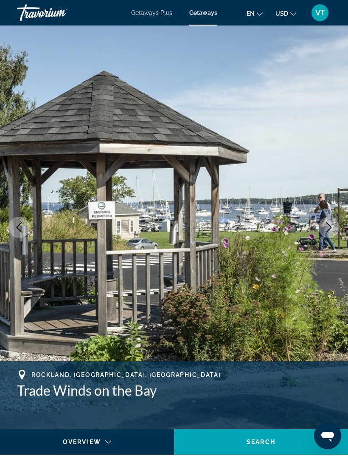
click at [330, 228] on icon "Next image" at bounding box center [329, 227] width 10 height 10
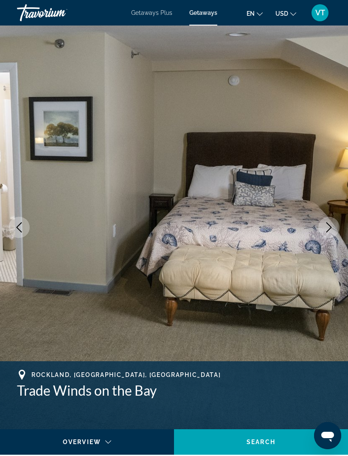
click at [331, 229] on icon "Next image" at bounding box center [329, 227] width 10 height 10
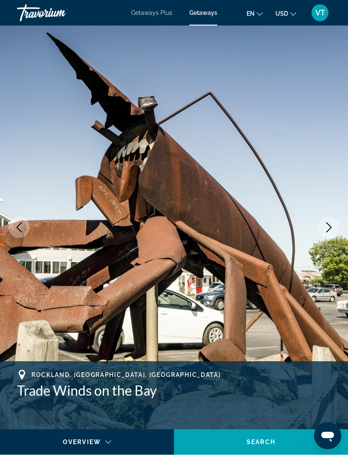
click at [323, 231] on button "Next image" at bounding box center [328, 227] width 21 height 21
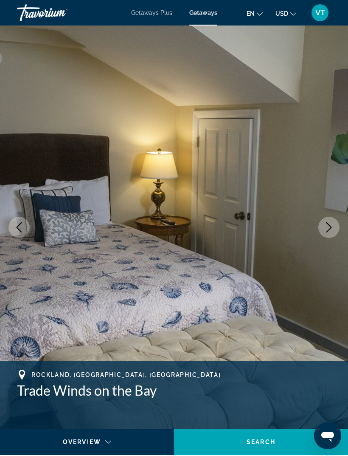
click at [327, 228] on icon "Next image" at bounding box center [329, 227] width 10 height 10
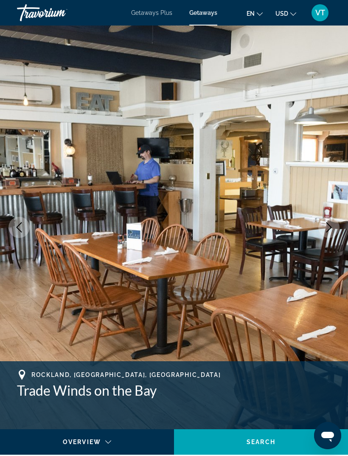
click at [331, 232] on icon "Next image" at bounding box center [329, 227] width 10 height 10
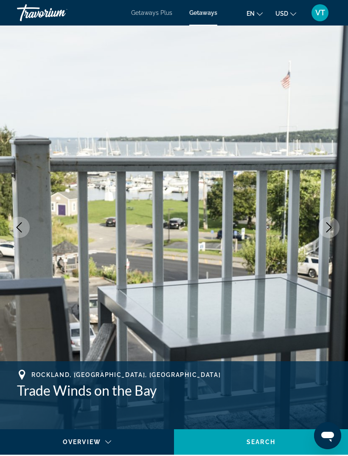
click at [329, 226] on icon "Next image" at bounding box center [329, 227] width 10 height 10
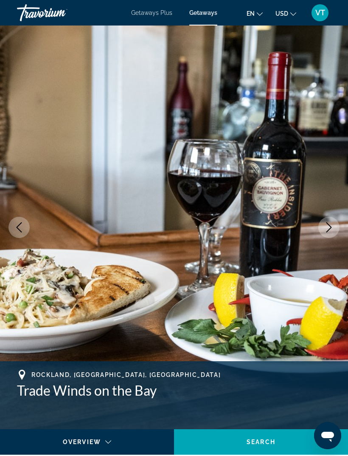
click at [330, 226] on icon "Next image" at bounding box center [329, 227] width 10 height 10
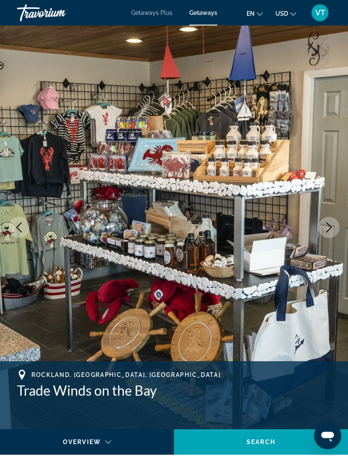
click at [337, 210] on img "Main content" at bounding box center [174, 226] width 348 height 403
click at [329, 231] on icon "Next image" at bounding box center [329, 227] width 10 height 10
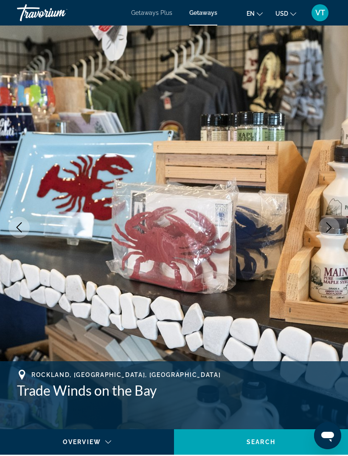
click at [328, 225] on icon "Next image" at bounding box center [329, 227] width 10 height 10
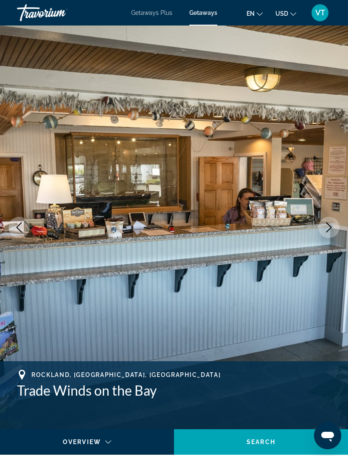
click at [333, 229] on icon "Next image" at bounding box center [329, 227] width 10 height 10
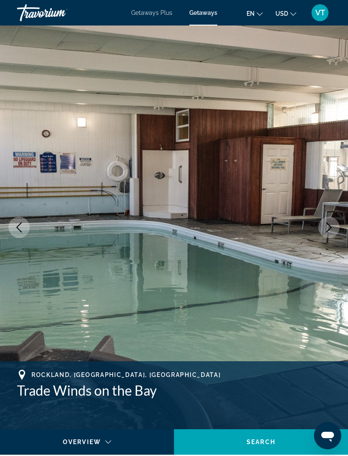
click at [333, 228] on icon "Next image" at bounding box center [329, 227] width 10 height 10
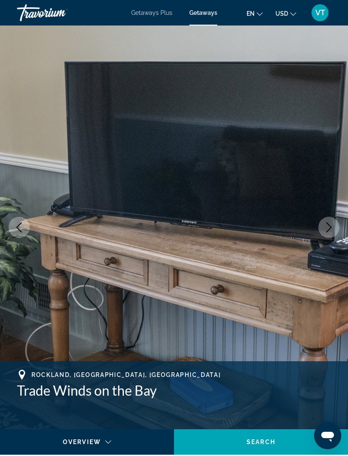
click at [333, 232] on icon "Next image" at bounding box center [329, 227] width 10 height 10
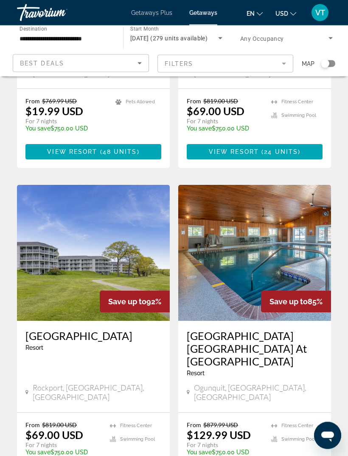
scroll to position [232, 0]
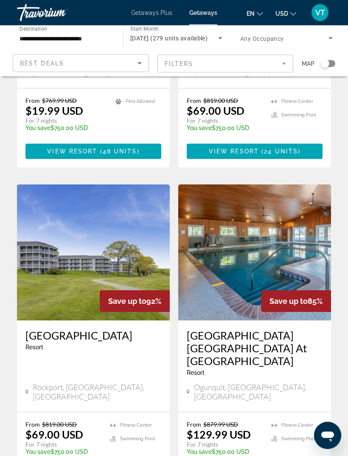
click at [102, 224] on img "Main content" at bounding box center [93, 253] width 153 height 136
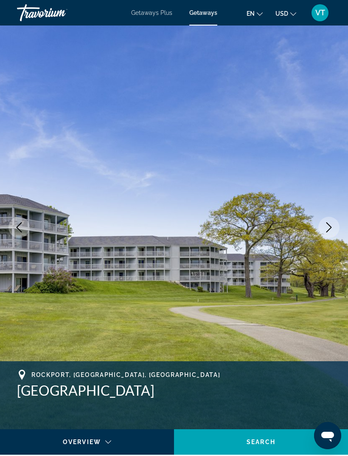
click at [331, 231] on icon "Next image" at bounding box center [329, 227] width 10 height 10
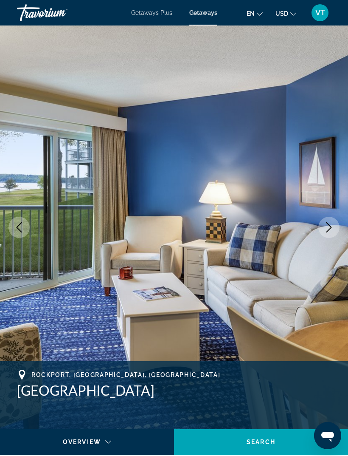
click at [330, 229] on icon "Next image" at bounding box center [329, 227] width 10 height 10
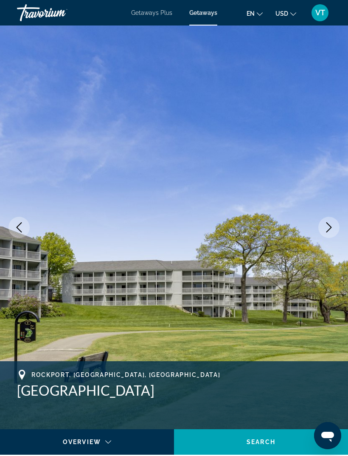
click at [332, 228] on icon "Next image" at bounding box center [329, 227] width 10 height 10
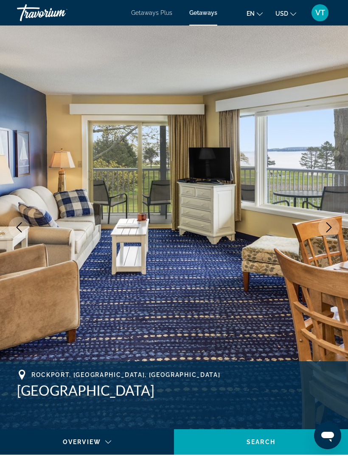
click at [335, 232] on button "Next image" at bounding box center [328, 227] width 21 height 21
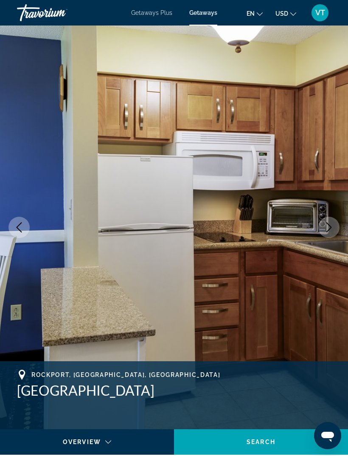
click at [332, 231] on icon "Next image" at bounding box center [329, 227] width 10 height 10
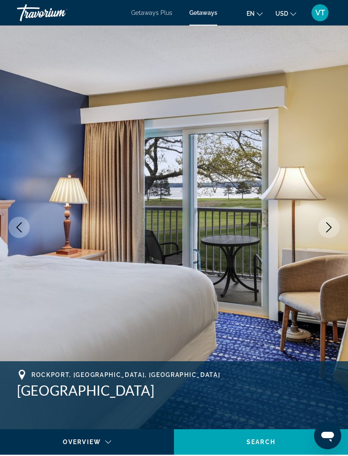
click at [330, 231] on icon "Next image" at bounding box center [329, 227] width 10 height 10
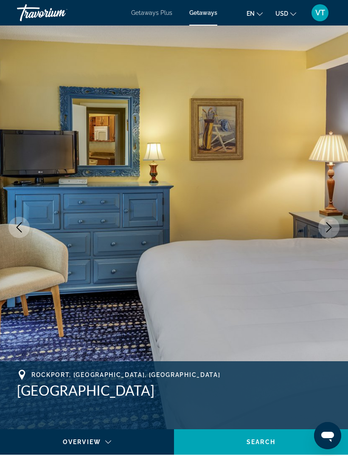
click at [333, 228] on icon "Next image" at bounding box center [329, 227] width 10 height 10
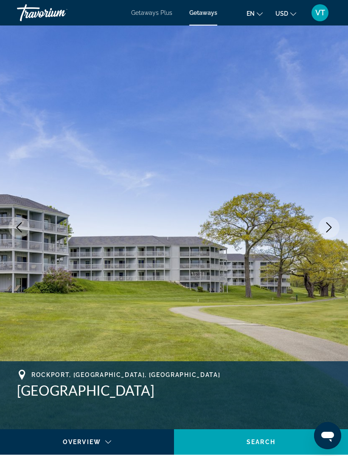
click at [333, 228] on icon "Next image" at bounding box center [329, 227] width 10 height 10
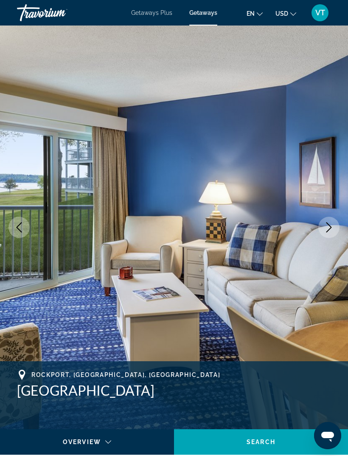
click at [331, 231] on icon "Next image" at bounding box center [329, 227] width 10 height 10
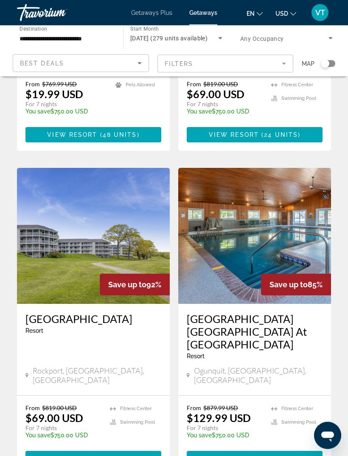
scroll to position [250, 0]
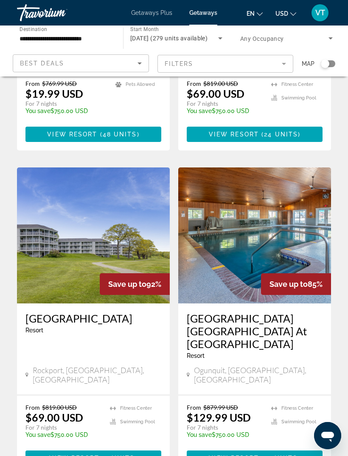
click at [285, 223] on img "Main content" at bounding box center [254, 235] width 153 height 136
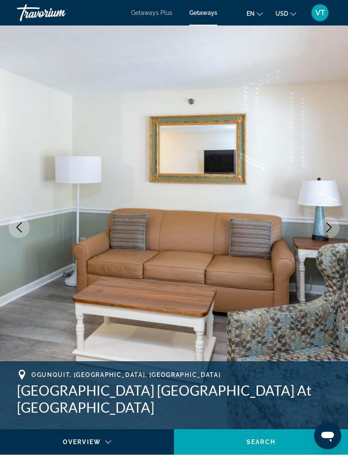
click at [339, 226] on button "Next image" at bounding box center [328, 227] width 21 height 21
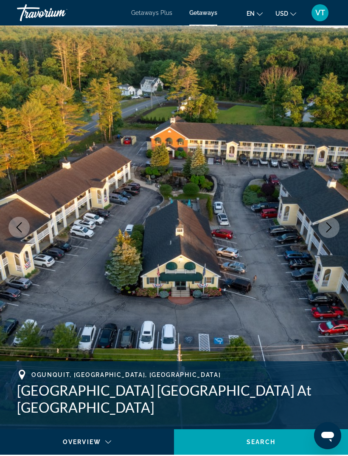
click at [332, 229] on icon "Next image" at bounding box center [329, 227] width 10 height 10
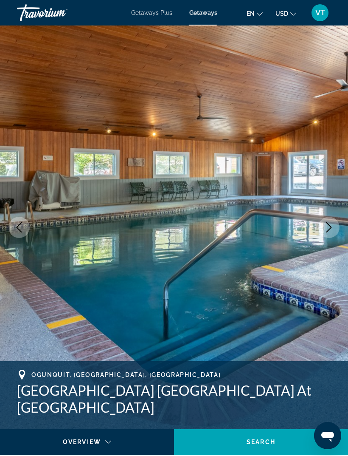
click at [335, 227] on button "Next image" at bounding box center [328, 227] width 21 height 21
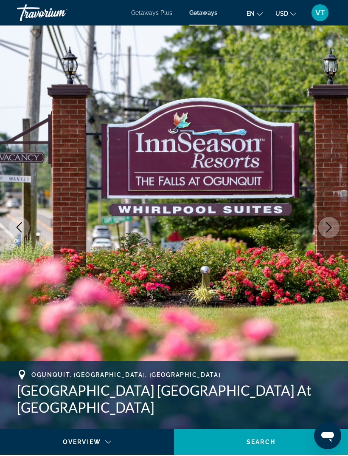
click at [334, 229] on button "Next image" at bounding box center [328, 227] width 21 height 21
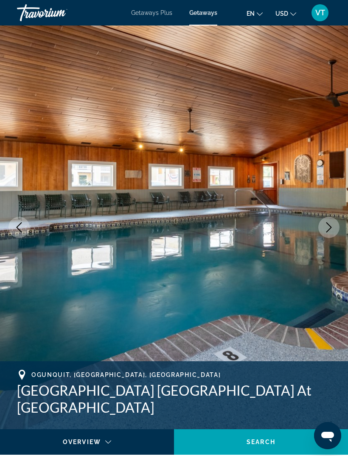
click at [335, 225] on button "Next image" at bounding box center [328, 227] width 21 height 21
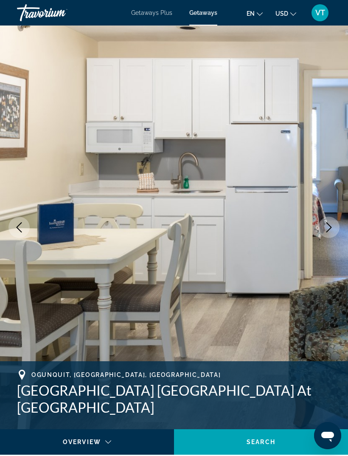
click at [332, 226] on icon "Next image" at bounding box center [329, 227] width 10 height 10
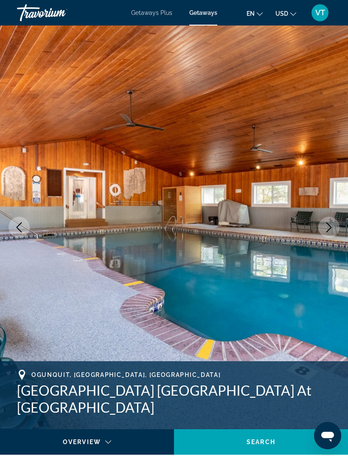
click at [334, 228] on icon "Next image" at bounding box center [329, 227] width 10 height 10
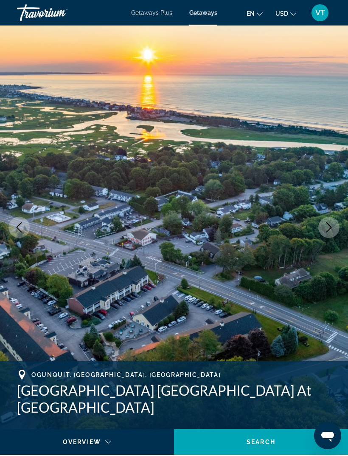
click at [333, 227] on icon "Next image" at bounding box center [329, 227] width 10 height 10
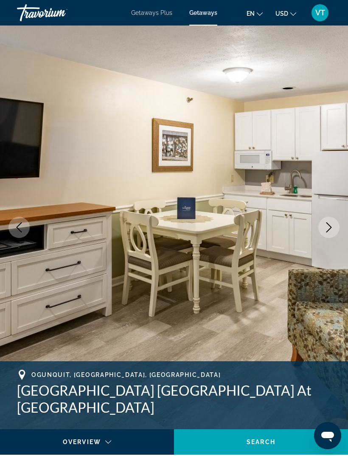
click at [330, 229] on icon "Next image" at bounding box center [329, 227] width 10 height 10
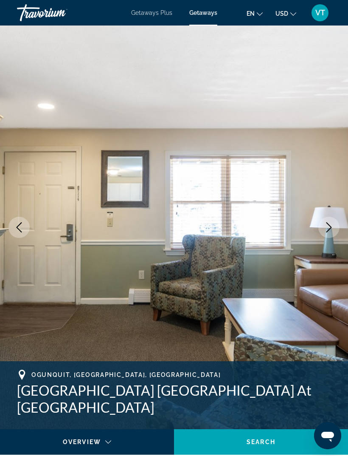
click at [328, 234] on button "Next image" at bounding box center [328, 227] width 21 height 21
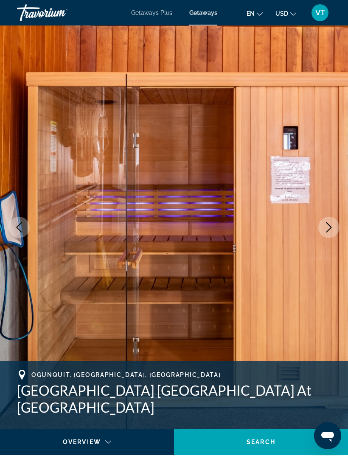
click at [331, 232] on button "Next image" at bounding box center [328, 227] width 21 height 21
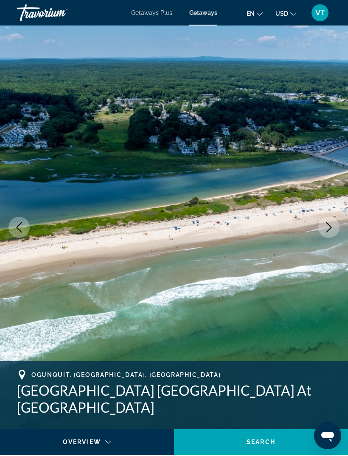
click at [330, 231] on icon "Next image" at bounding box center [329, 227] width 10 height 10
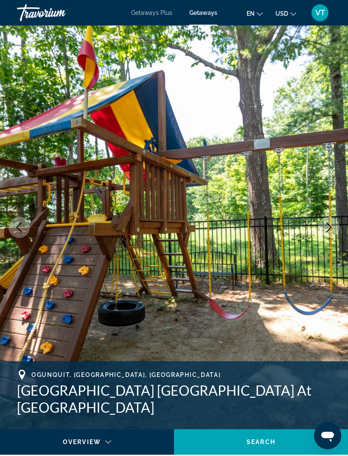
click at [328, 231] on icon "Next image" at bounding box center [329, 227] width 10 height 10
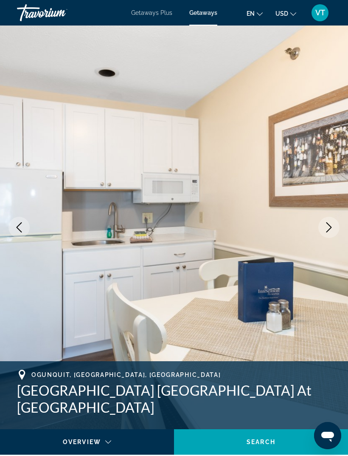
click at [330, 232] on icon "Next image" at bounding box center [329, 227] width 10 height 10
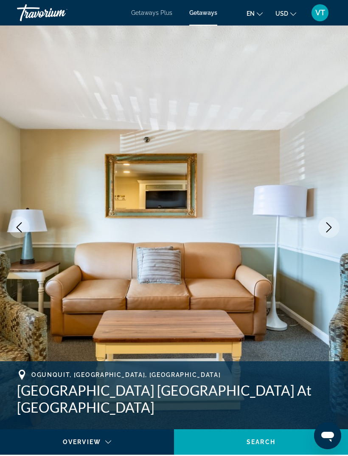
click at [330, 231] on icon "Next image" at bounding box center [329, 227] width 10 height 10
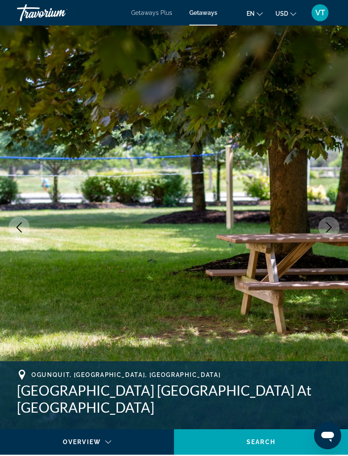
click at [330, 232] on icon "Next image" at bounding box center [329, 227] width 10 height 10
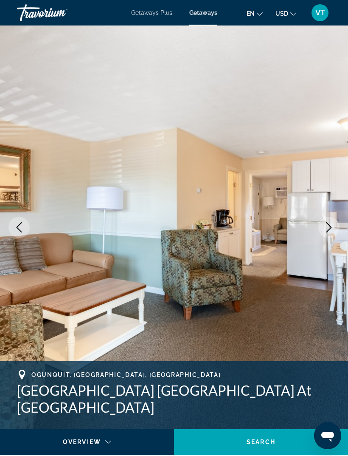
click at [332, 231] on icon "Next image" at bounding box center [329, 227] width 10 height 10
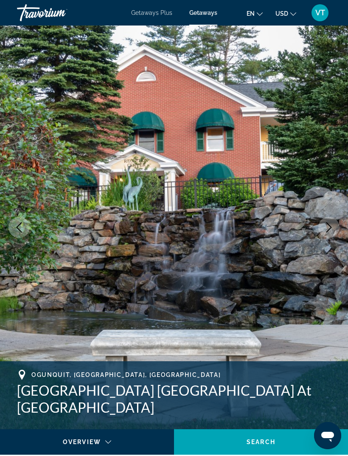
click at [330, 232] on icon "Next image" at bounding box center [329, 227] width 10 height 10
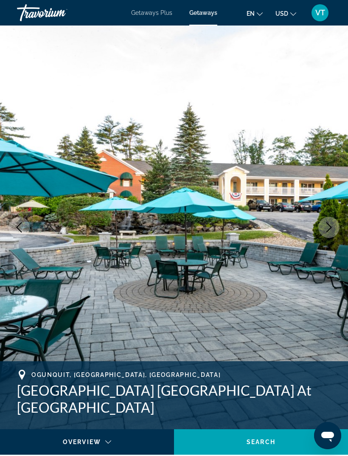
click at [333, 231] on icon "Next image" at bounding box center [329, 227] width 10 height 10
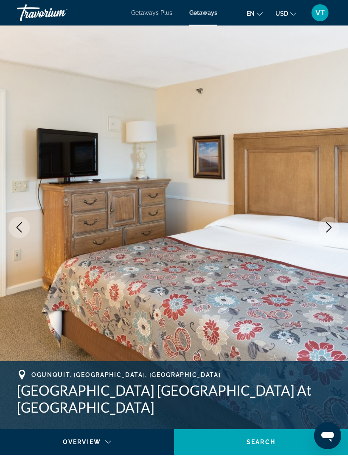
click at [333, 230] on icon "Next image" at bounding box center [329, 227] width 10 height 10
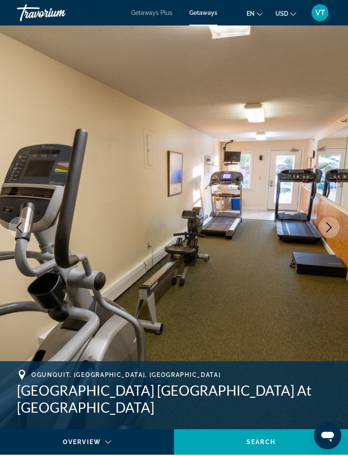
click at [330, 229] on icon "Next image" at bounding box center [329, 227] width 10 height 10
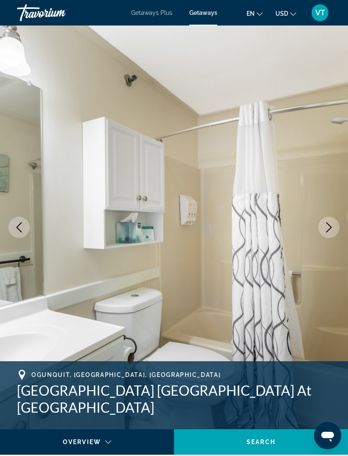
click at [333, 227] on icon "Next image" at bounding box center [329, 227] width 10 height 10
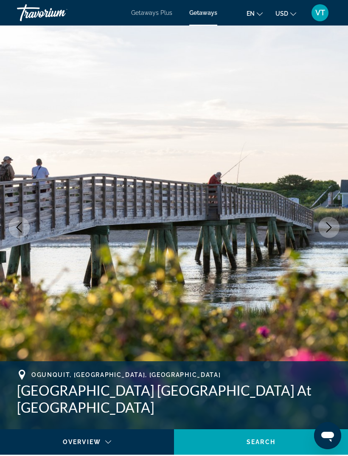
click at [335, 223] on button "Next image" at bounding box center [328, 227] width 21 height 21
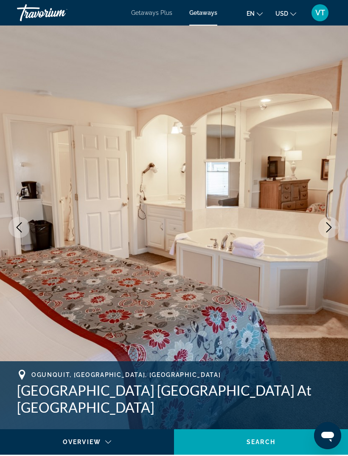
click at [333, 225] on icon "Next image" at bounding box center [329, 227] width 10 height 10
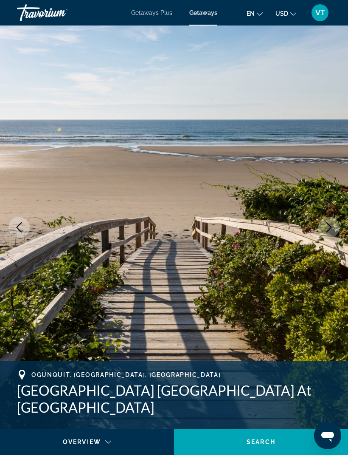
click at [332, 229] on icon "Next image" at bounding box center [329, 227] width 10 height 10
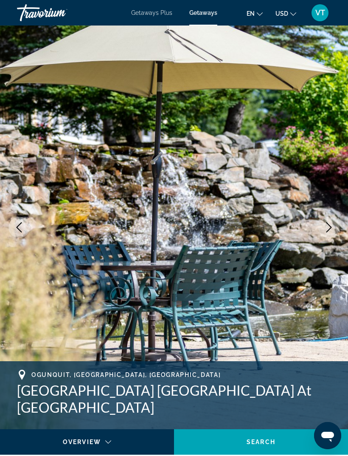
click at [331, 224] on icon "Next image" at bounding box center [329, 227] width 10 height 10
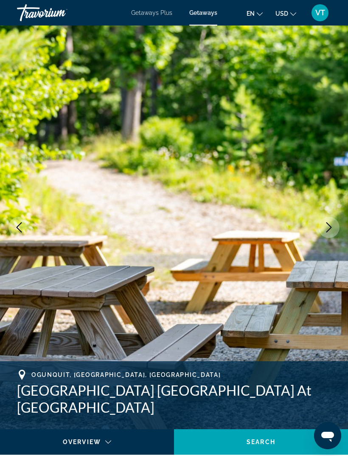
click at [332, 225] on icon "Next image" at bounding box center [329, 227] width 10 height 10
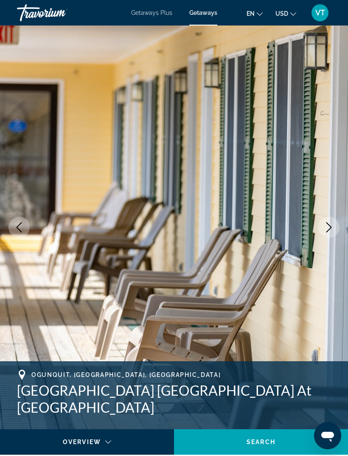
click at [333, 222] on button "Next image" at bounding box center [328, 227] width 21 height 21
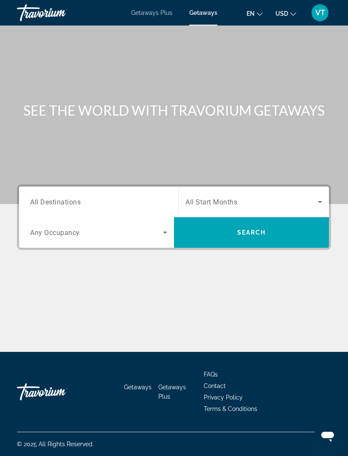
click at [85, 200] on input "Destination All Destinations" at bounding box center [98, 202] width 137 height 10
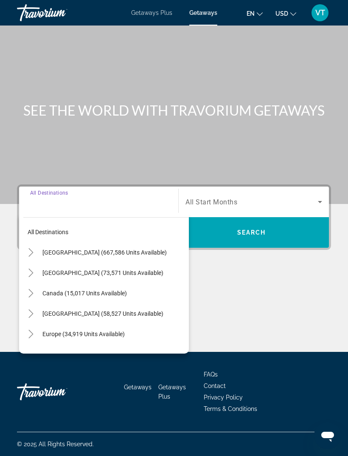
scroll to position [27, 0]
click at [31, 248] on icon "Toggle United States (667,586 units available)" at bounding box center [30, 252] width 5 height 8
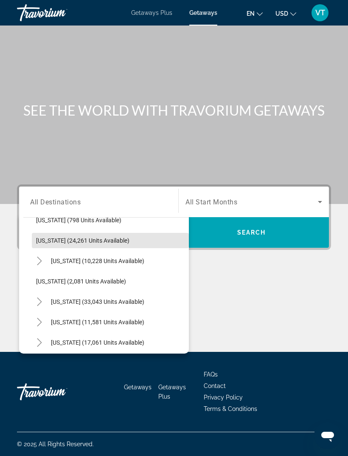
scroll to position [665, 0]
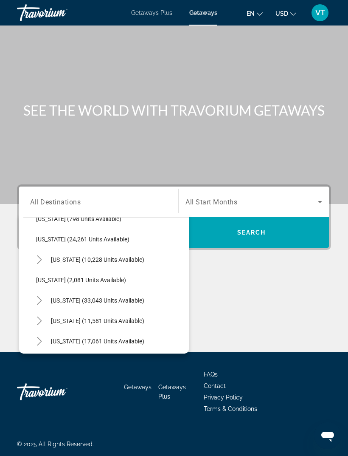
click at [40, 255] on icon "Toggle Pennsylvania (10,228 units available)" at bounding box center [39, 259] width 5 height 8
click at [65, 297] on span "Poconos (4,707 units available)" at bounding box center [87, 300] width 84 height 7
type input "**********"
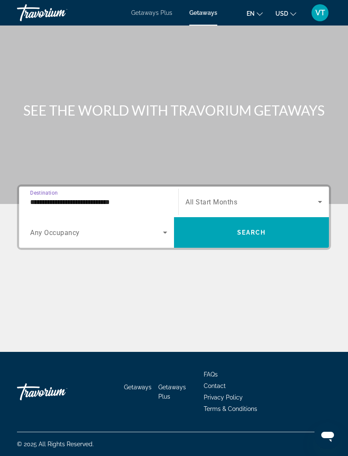
click at [221, 190] on div "Search widget" at bounding box center [254, 202] width 137 height 24
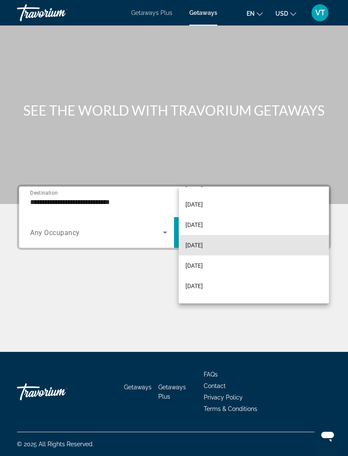
scroll to position [37, 0]
click at [229, 245] on mat-option "[DATE]" at bounding box center [254, 244] width 150 height 20
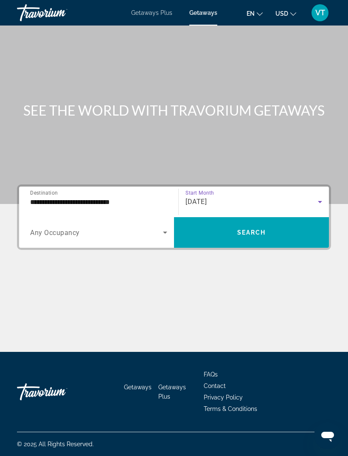
click at [267, 222] on span "Search widget" at bounding box center [251, 232] width 155 height 20
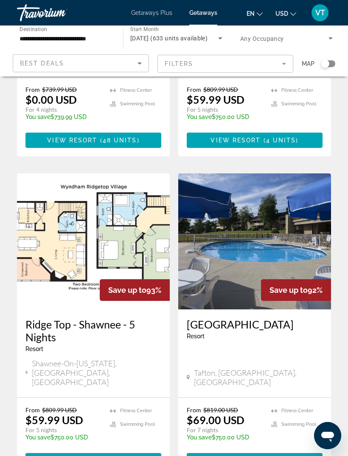
scroll to position [584, 0]
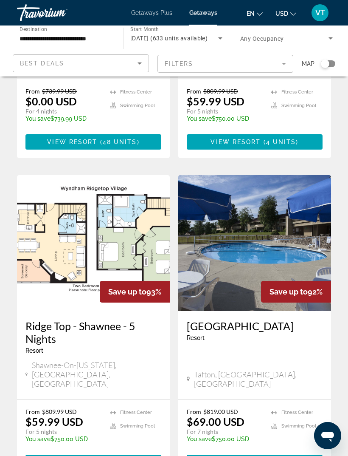
click at [305, 205] on img "Main content" at bounding box center [254, 243] width 153 height 136
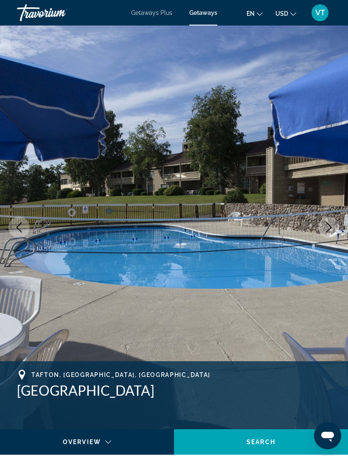
click at [328, 233] on button "Next image" at bounding box center [328, 227] width 21 height 21
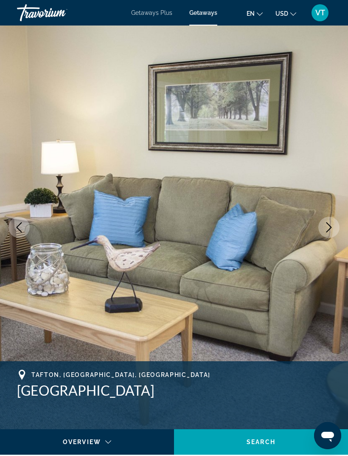
click at [328, 230] on icon "Next image" at bounding box center [329, 227] width 10 height 10
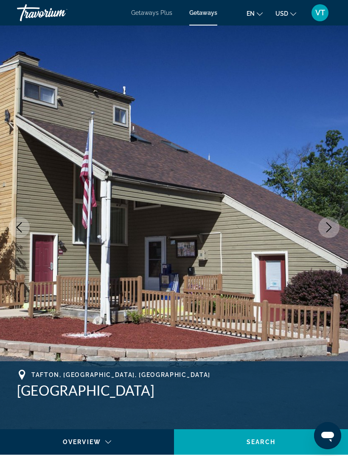
click at [329, 232] on icon "Next image" at bounding box center [329, 227] width 10 height 10
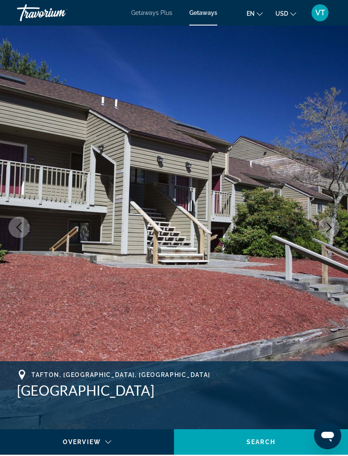
click at [331, 230] on icon "Next image" at bounding box center [329, 227] width 10 height 10
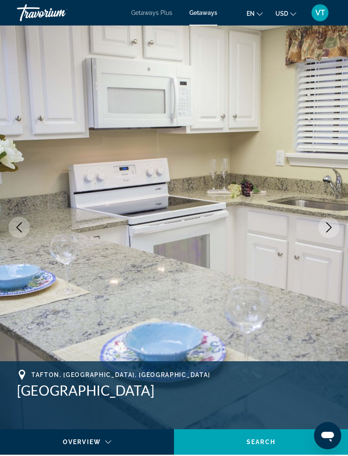
click at [337, 231] on button "Next image" at bounding box center [328, 227] width 21 height 21
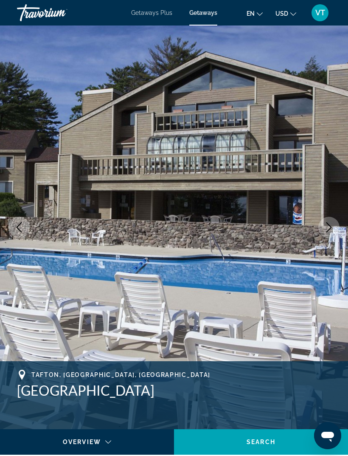
click at [332, 230] on icon "Next image" at bounding box center [329, 227] width 10 height 10
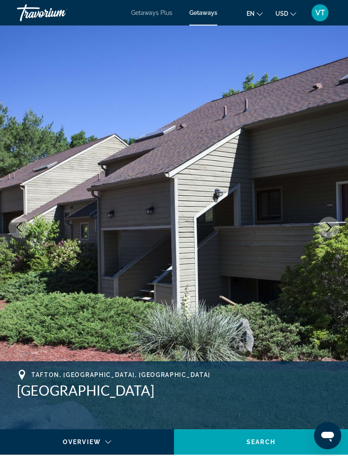
click at [331, 228] on icon "Next image" at bounding box center [330, 227] width 6 height 10
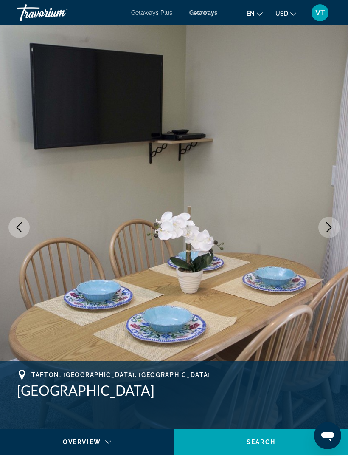
click at [332, 226] on icon "Next image" at bounding box center [329, 227] width 10 height 10
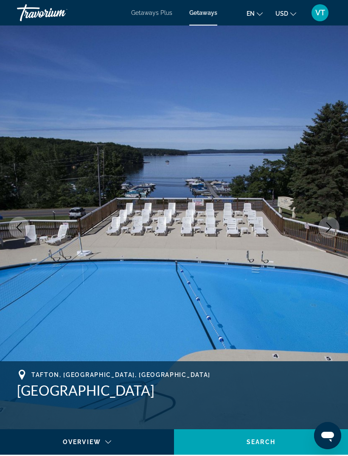
click at [329, 231] on icon "Next image" at bounding box center [329, 227] width 10 height 10
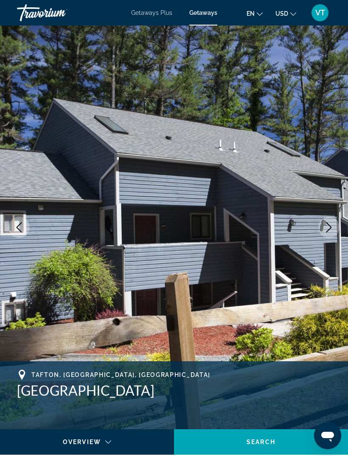
click at [330, 229] on icon "Next image" at bounding box center [330, 227] width 6 height 10
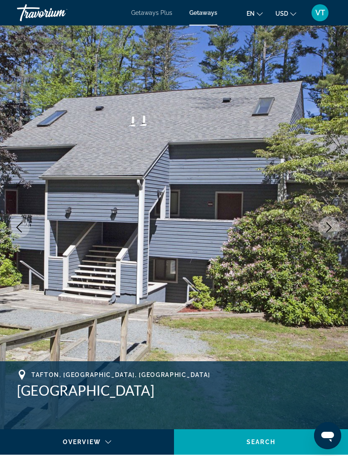
click at [331, 228] on icon "Next image" at bounding box center [329, 227] width 10 height 10
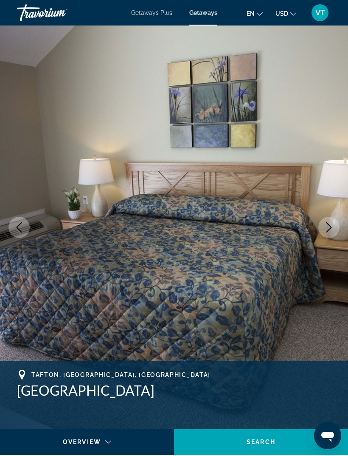
click at [332, 226] on icon "Next image" at bounding box center [329, 227] width 10 height 10
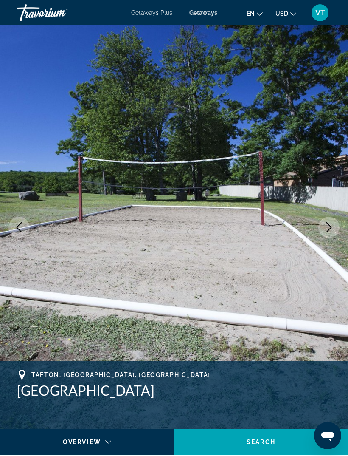
click at [333, 225] on icon "Next image" at bounding box center [329, 227] width 10 height 10
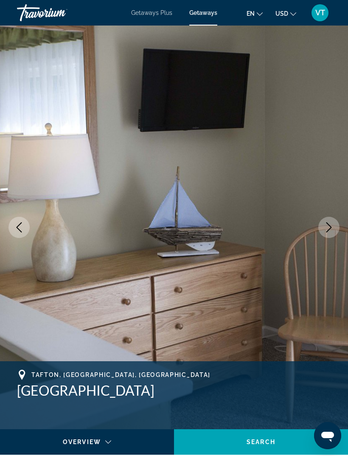
click at [332, 226] on icon "Next image" at bounding box center [329, 227] width 10 height 10
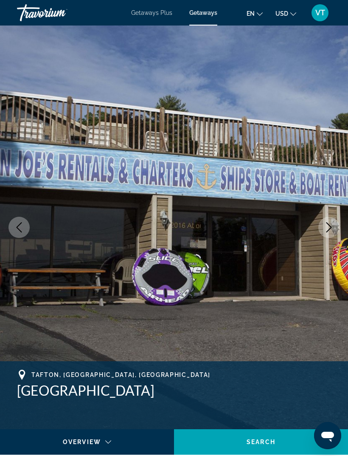
click at [333, 223] on icon "Next image" at bounding box center [329, 227] width 10 height 10
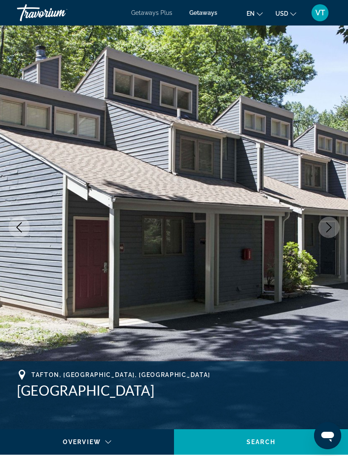
click at [333, 223] on icon "Next image" at bounding box center [329, 227] width 10 height 10
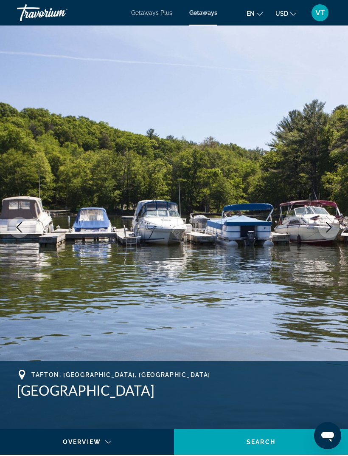
click at [332, 226] on icon "Next image" at bounding box center [329, 227] width 10 height 10
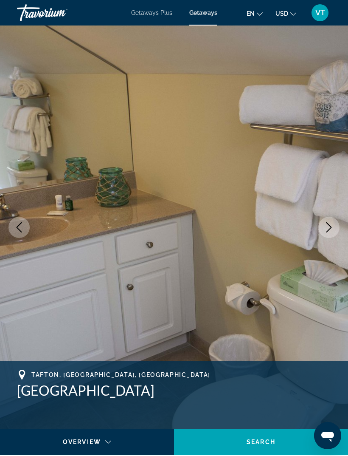
click at [332, 224] on icon "Next image" at bounding box center [329, 227] width 10 height 10
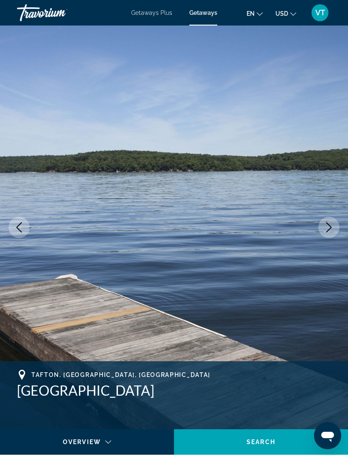
click at [331, 225] on icon "Next image" at bounding box center [329, 227] width 10 height 10
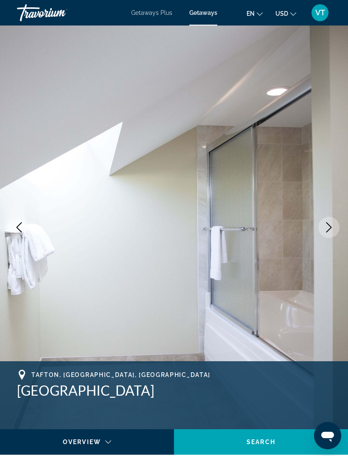
click at [16, 230] on icon "Previous image" at bounding box center [19, 227] width 10 height 10
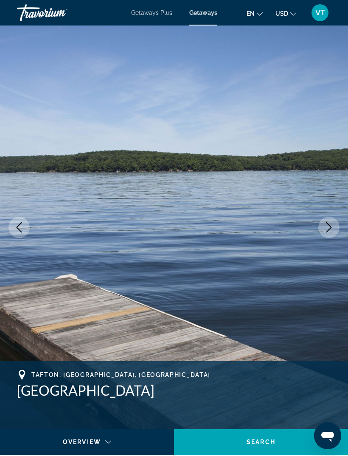
click at [19, 228] on icon "Previous image" at bounding box center [19, 227] width 10 height 10
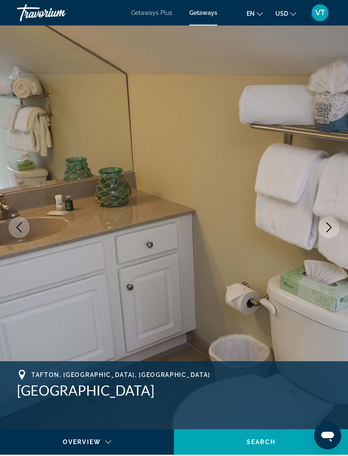
click at [339, 228] on button "Next image" at bounding box center [328, 227] width 21 height 21
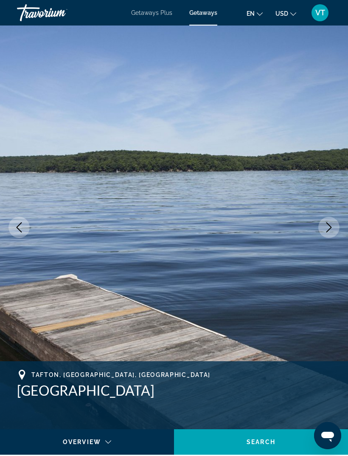
click at [330, 231] on icon "Next image" at bounding box center [329, 227] width 10 height 10
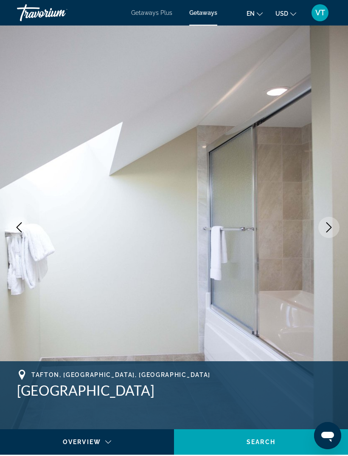
click at [330, 228] on icon "Next image" at bounding box center [329, 227] width 10 height 10
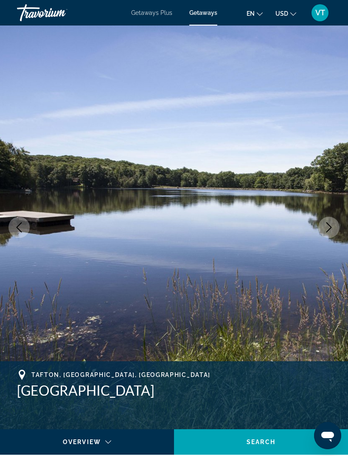
click at [330, 226] on icon "Next image" at bounding box center [330, 227] width 6 height 10
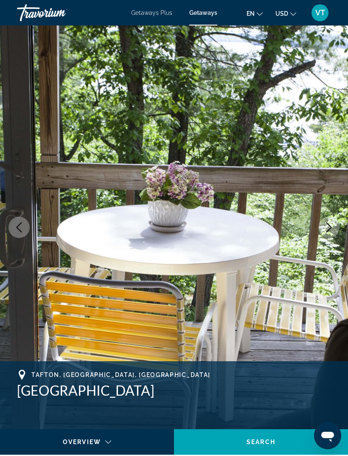
click at [332, 225] on icon "Next image" at bounding box center [329, 227] width 10 height 10
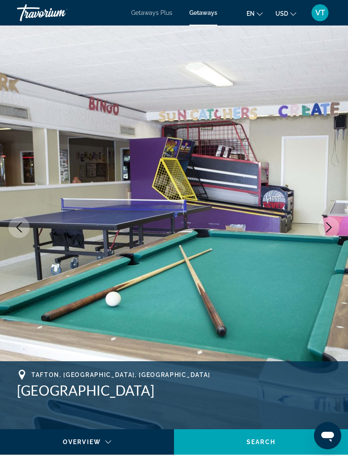
click at [332, 224] on icon "Next image" at bounding box center [329, 227] width 10 height 10
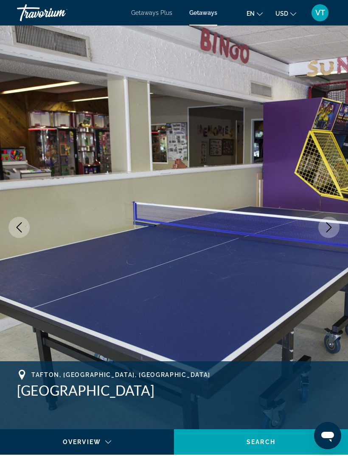
click at [331, 225] on icon "Next image" at bounding box center [329, 227] width 10 height 10
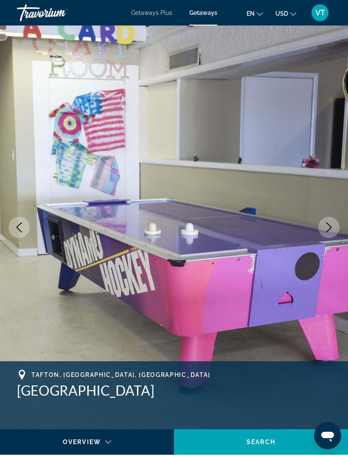
click at [333, 222] on button "Next image" at bounding box center [328, 227] width 21 height 21
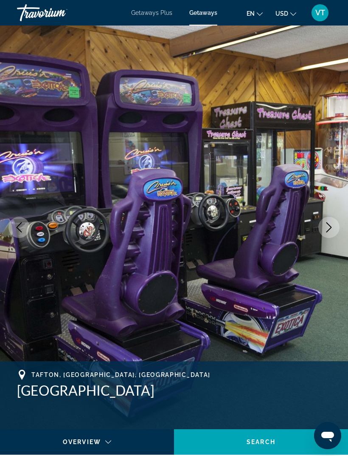
click at [331, 225] on icon "Next image" at bounding box center [329, 227] width 10 height 10
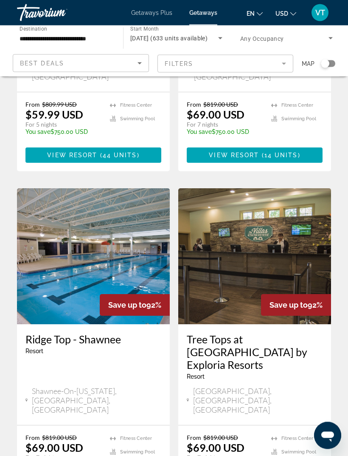
scroll to position [921, 0]
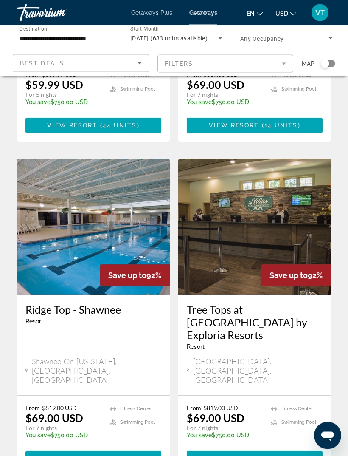
click at [69, 171] on img "Main content" at bounding box center [93, 227] width 153 height 136
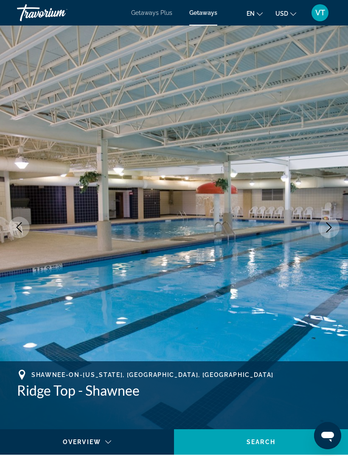
click at [324, 229] on button "Next image" at bounding box center [328, 227] width 21 height 21
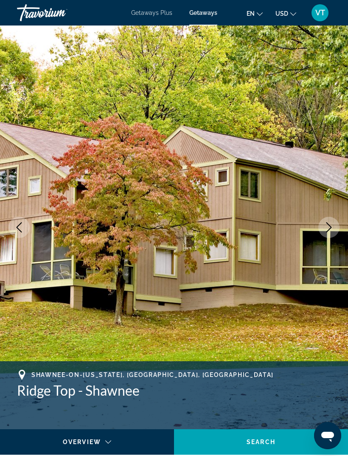
click at [330, 231] on icon "Next image" at bounding box center [329, 227] width 10 height 10
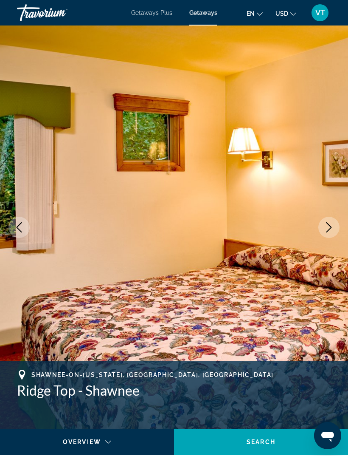
click at [327, 235] on button "Next image" at bounding box center [328, 227] width 21 height 21
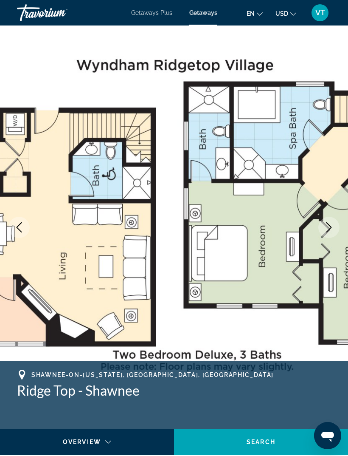
click at [324, 237] on img "Main content" at bounding box center [174, 226] width 348 height 403
click at [324, 231] on icon "Next image" at bounding box center [329, 227] width 10 height 10
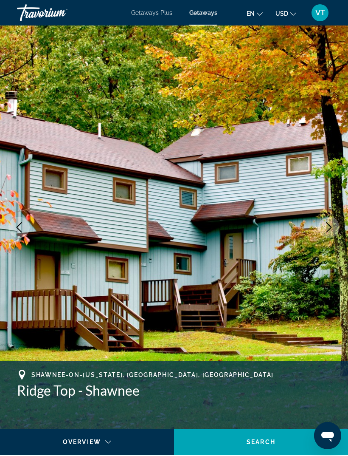
click at [334, 229] on icon "Next image" at bounding box center [329, 227] width 10 height 10
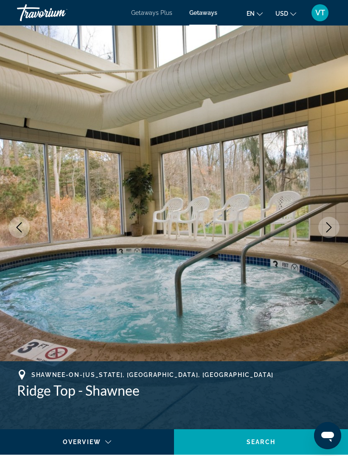
click at [326, 233] on button "Next image" at bounding box center [328, 227] width 21 height 21
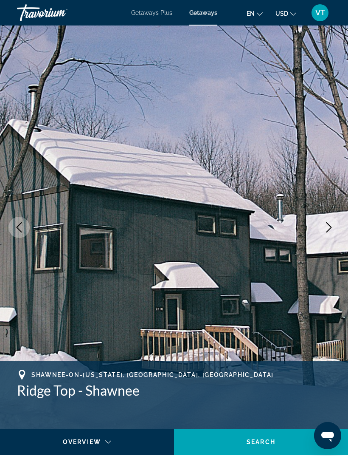
click at [325, 236] on button "Next image" at bounding box center [328, 227] width 21 height 21
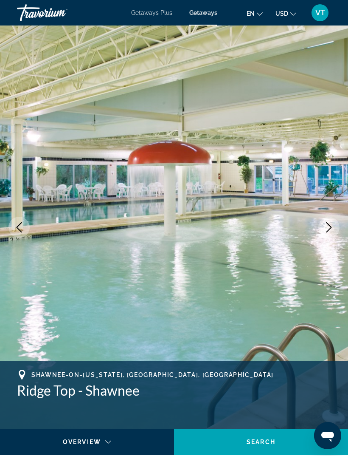
click at [327, 232] on icon "Next image" at bounding box center [329, 227] width 10 height 10
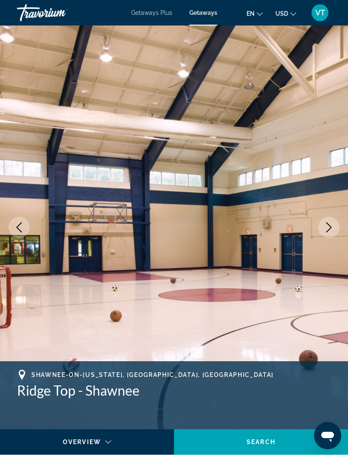
click at [328, 229] on icon "Next image" at bounding box center [329, 227] width 10 height 10
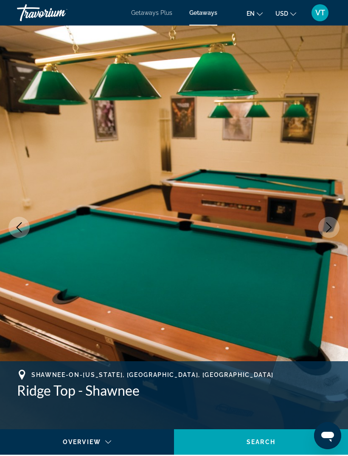
click at [330, 229] on icon "Next image" at bounding box center [330, 227] width 6 height 10
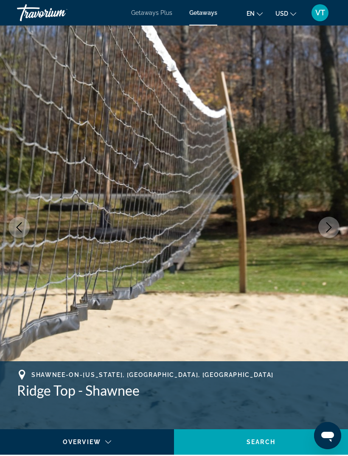
click at [329, 232] on icon "Next image" at bounding box center [329, 227] width 10 height 10
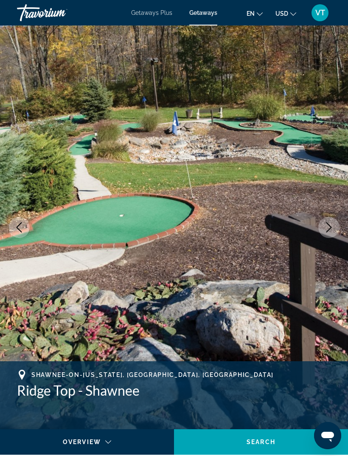
click at [328, 231] on icon "Next image" at bounding box center [330, 227] width 6 height 10
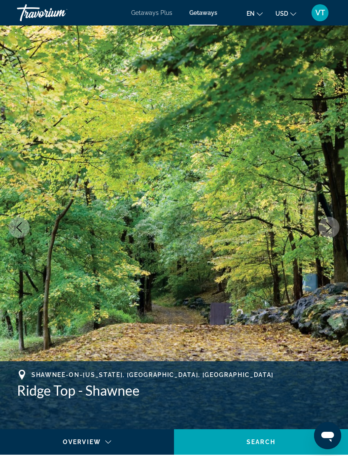
click at [329, 230] on icon "Next image" at bounding box center [330, 227] width 6 height 10
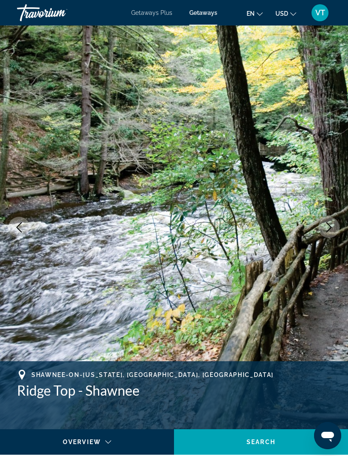
click at [328, 228] on icon "Next image" at bounding box center [329, 227] width 10 height 10
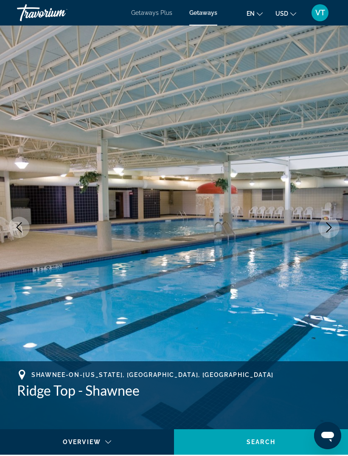
click at [329, 228] on icon "Next image" at bounding box center [329, 227] width 10 height 10
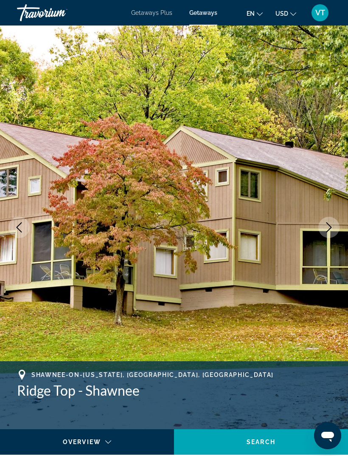
click at [331, 226] on icon "Next image" at bounding box center [330, 227] width 6 height 10
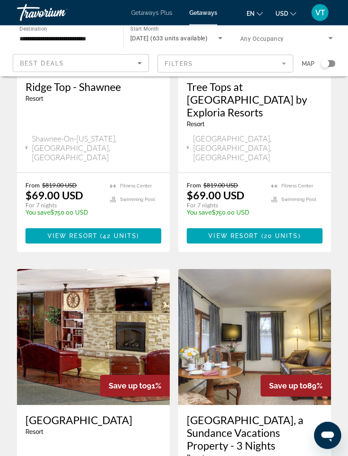
scroll to position [1172, 0]
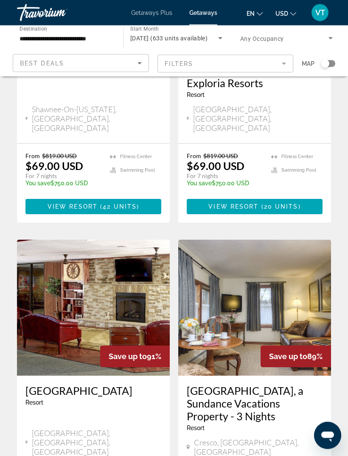
click at [299, 240] on img "Main content" at bounding box center [254, 308] width 153 height 136
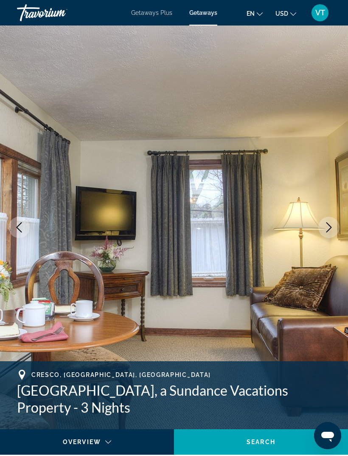
click at [329, 228] on icon "Next image" at bounding box center [329, 227] width 10 height 10
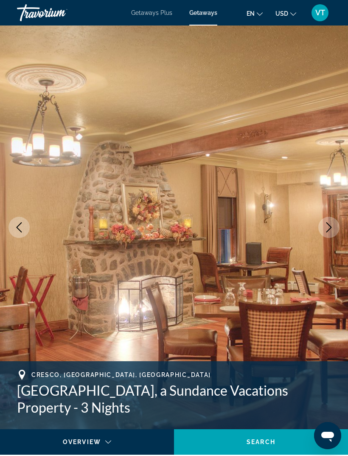
click at [330, 233] on button "Next image" at bounding box center [328, 227] width 21 height 21
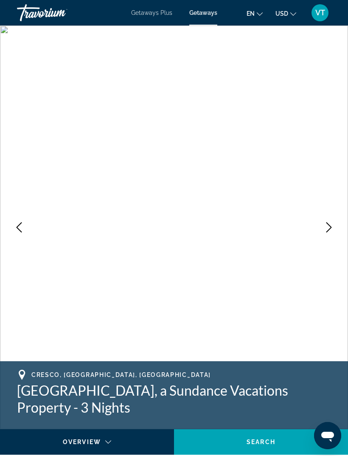
click at [330, 228] on icon "Next image" at bounding box center [329, 227] width 10 height 10
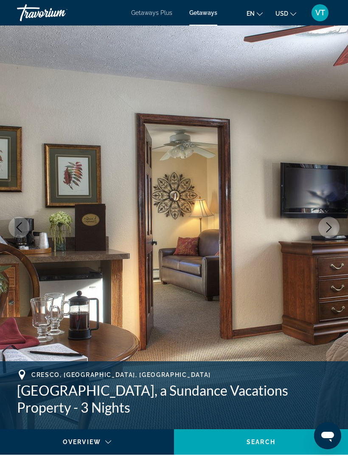
click at [329, 229] on icon "Next image" at bounding box center [329, 227] width 10 height 10
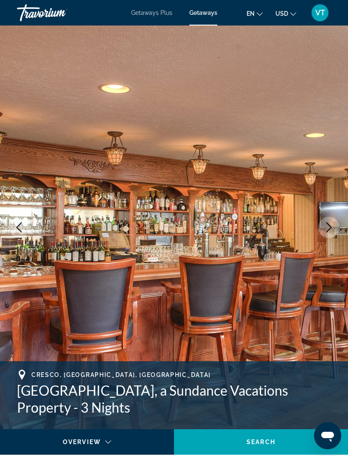
click at [328, 231] on icon "Next image" at bounding box center [330, 227] width 6 height 10
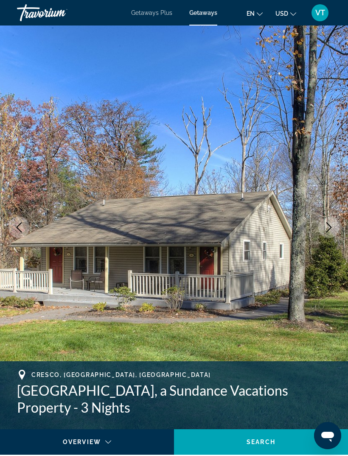
click at [328, 231] on icon "Next image" at bounding box center [330, 227] width 6 height 10
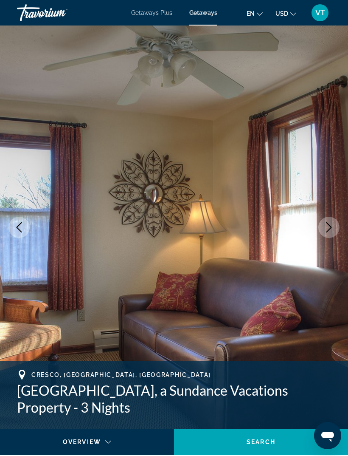
click at [327, 231] on icon "Next image" at bounding box center [329, 227] width 10 height 10
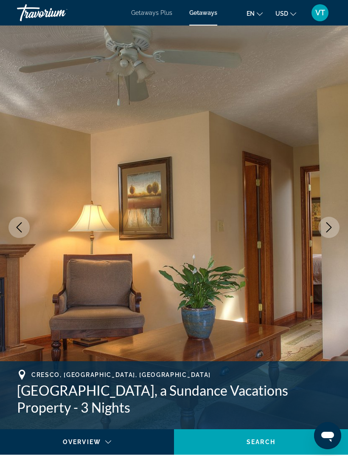
click at [327, 231] on icon "Next image" at bounding box center [330, 227] width 6 height 10
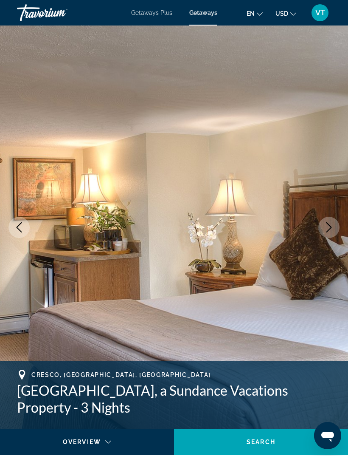
click at [328, 231] on icon "Next image" at bounding box center [329, 227] width 10 height 10
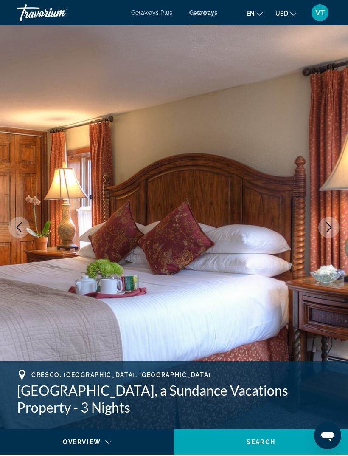
click at [327, 231] on icon "Next image" at bounding box center [330, 227] width 6 height 10
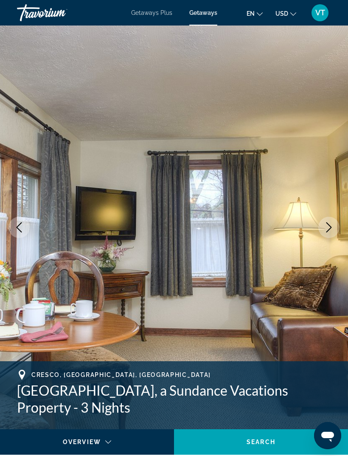
click at [327, 231] on icon "Next image" at bounding box center [330, 227] width 6 height 10
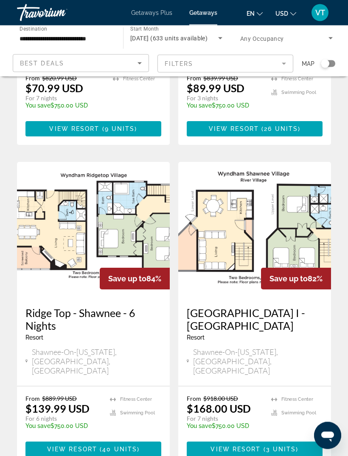
scroll to position [1571, 0]
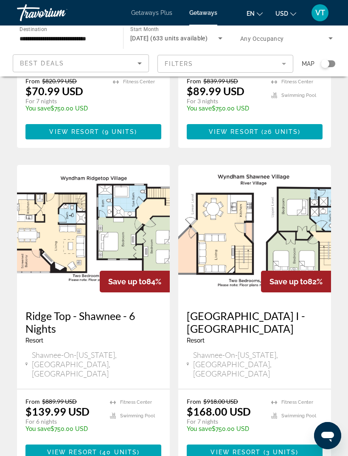
click at [112, 165] on img "Main content" at bounding box center [93, 233] width 153 height 136
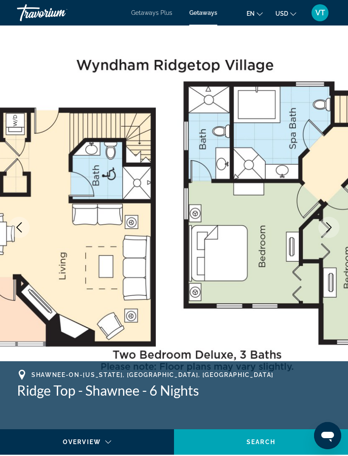
click at [330, 227] on icon "Next image" at bounding box center [329, 227] width 10 height 10
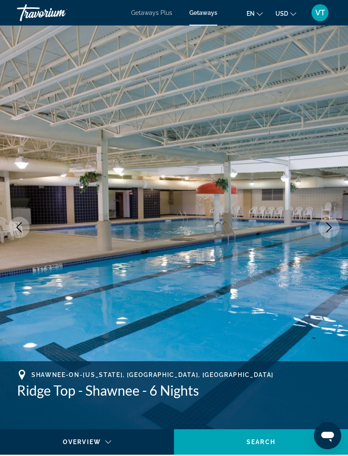
click at [331, 230] on icon "Next image" at bounding box center [329, 227] width 10 height 10
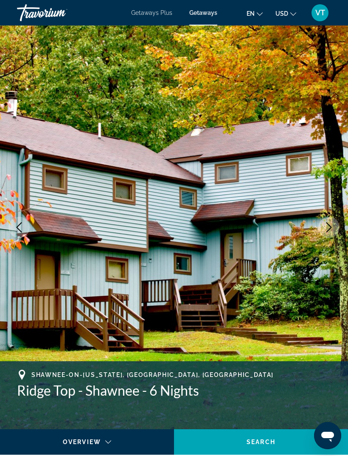
click at [330, 231] on icon "Next image" at bounding box center [329, 227] width 10 height 10
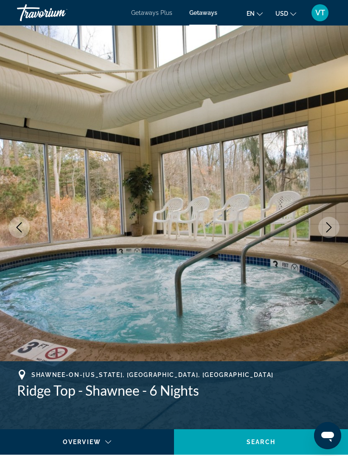
click at [328, 231] on icon "Next image" at bounding box center [329, 227] width 10 height 10
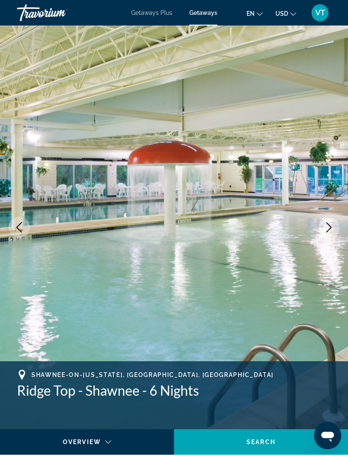
click at [330, 230] on icon "Next image" at bounding box center [329, 227] width 10 height 10
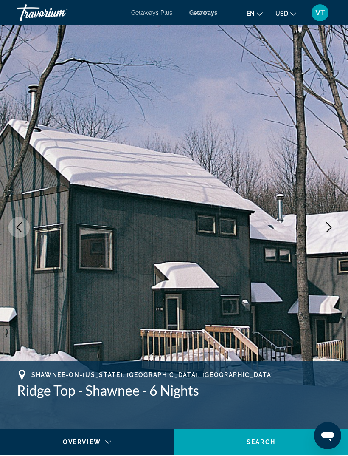
click at [331, 228] on icon "Next image" at bounding box center [329, 227] width 10 height 10
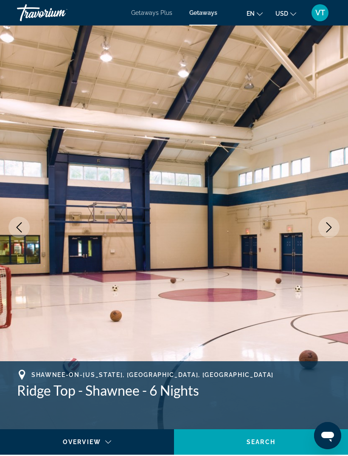
click at [330, 228] on icon "Next image" at bounding box center [329, 227] width 10 height 10
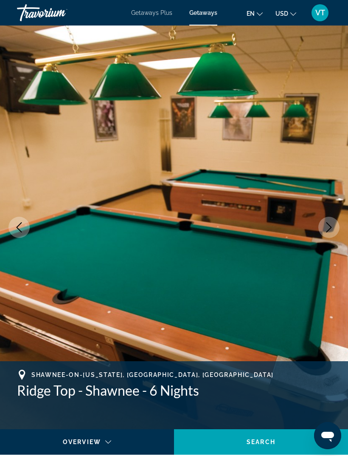
click at [329, 229] on icon "Next image" at bounding box center [329, 227] width 10 height 10
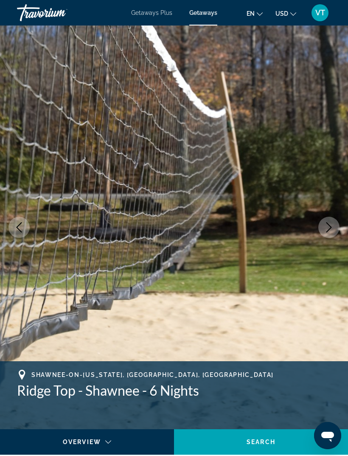
click at [330, 228] on icon "Next image" at bounding box center [329, 227] width 10 height 10
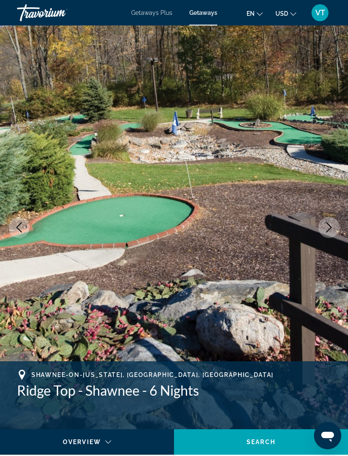
click at [330, 227] on icon "Next image" at bounding box center [329, 227] width 10 height 10
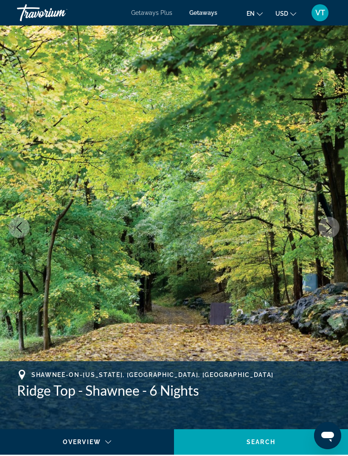
click at [330, 226] on icon "Next image" at bounding box center [329, 227] width 10 height 10
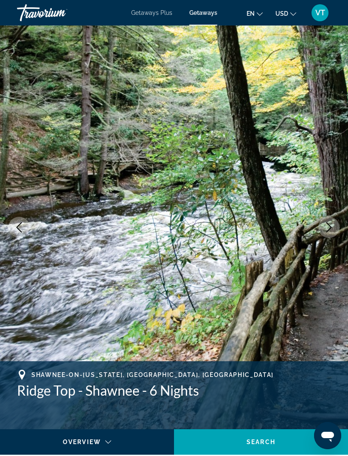
click at [330, 226] on icon "Next image" at bounding box center [329, 227] width 10 height 10
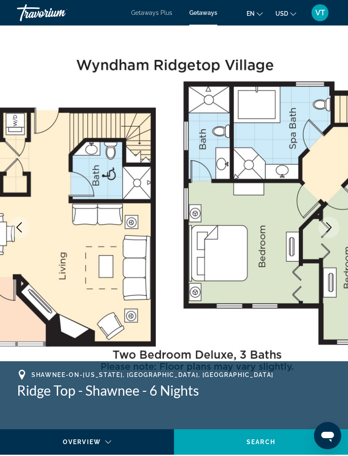
click at [330, 226] on icon "Next image" at bounding box center [330, 227] width 6 height 10
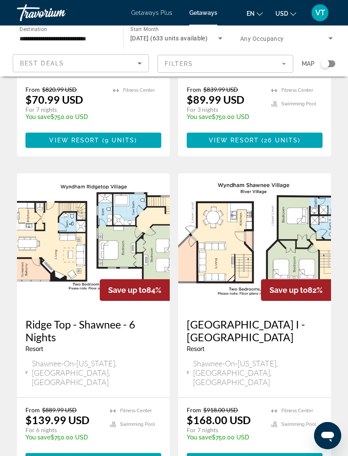
scroll to position [1596, 0]
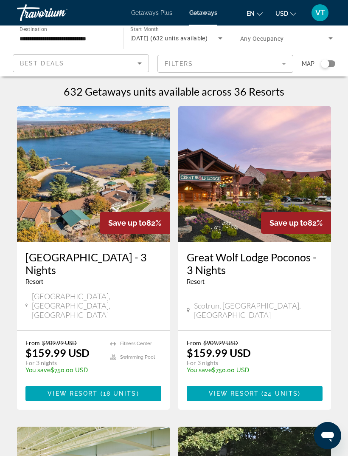
click at [218, 206] on img "Main content" at bounding box center [254, 174] width 153 height 136
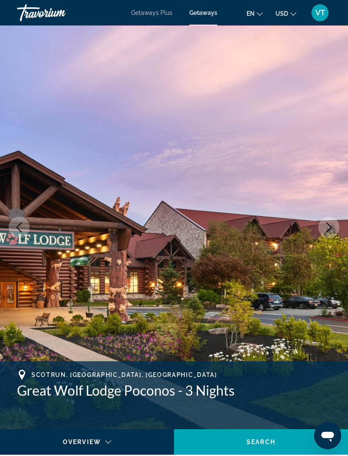
click at [327, 233] on button "Next image" at bounding box center [328, 227] width 21 height 21
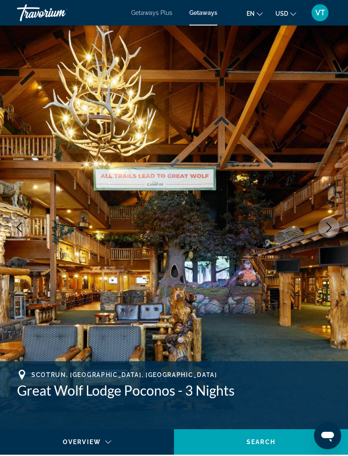
click at [320, 233] on button "Next image" at bounding box center [328, 227] width 21 height 21
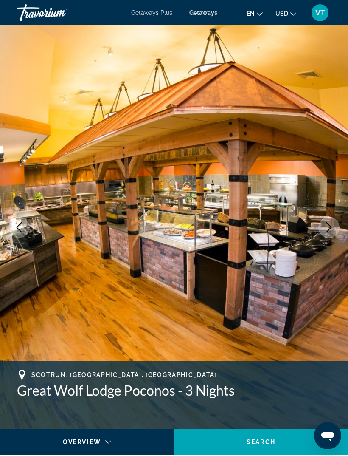
click at [324, 230] on button "Next image" at bounding box center [328, 227] width 21 height 21
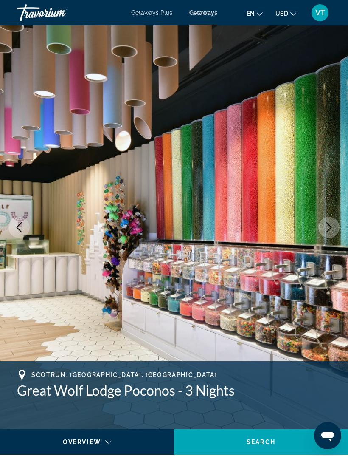
click at [328, 230] on icon "Next image" at bounding box center [330, 227] width 6 height 10
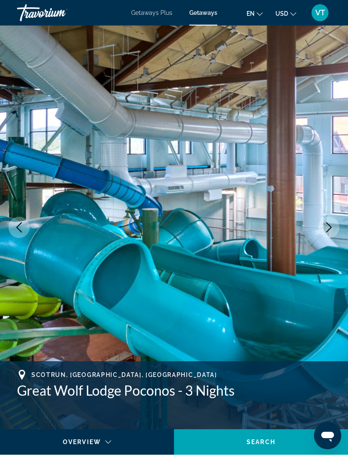
click at [323, 228] on button "Next image" at bounding box center [328, 227] width 21 height 21
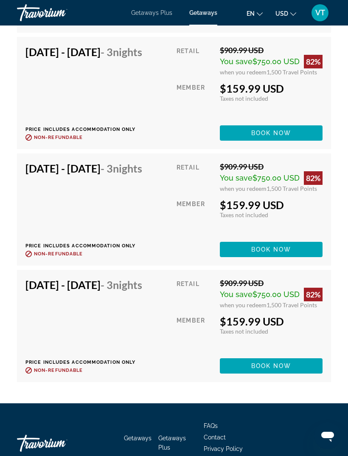
scroll to position [2102, 0]
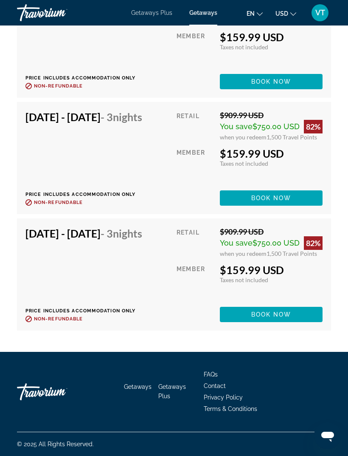
click at [262, 318] on span "Book now" at bounding box center [271, 314] width 40 height 7
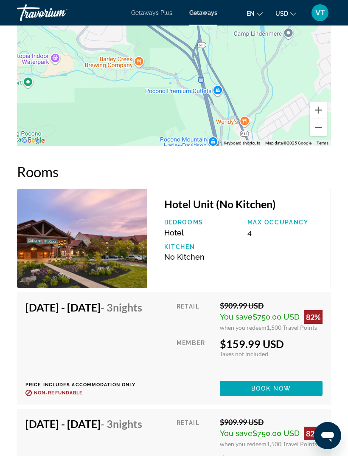
scroll to position [1415, 0]
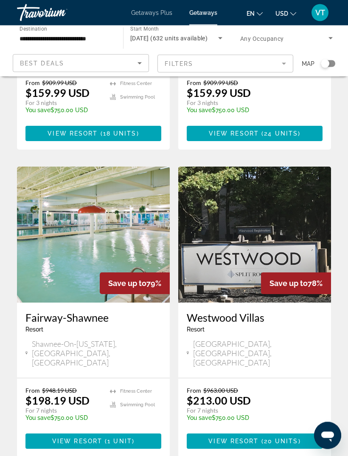
scroll to position [257, 0]
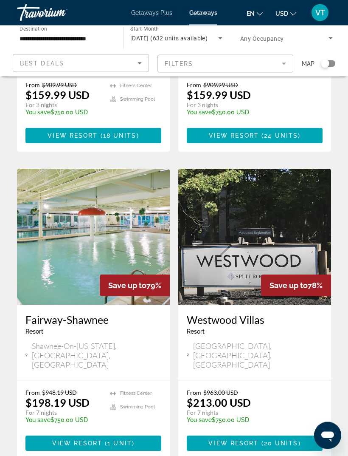
click at [282, 213] on img "Main content" at bounding box center [254, 237] width 153 height 136
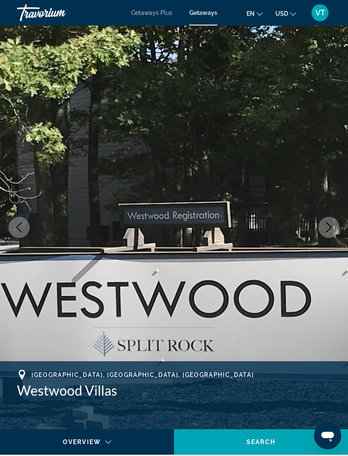
click at [333, 217] on button "Next image" at bounding box center [328, 227] width 21 height 21
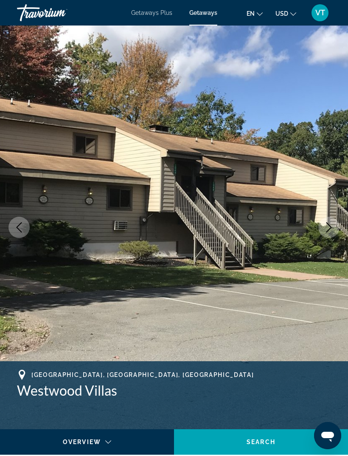
click at [334, 223] on icon "Next image" at bounding box center [329, 227] width 10 height 10
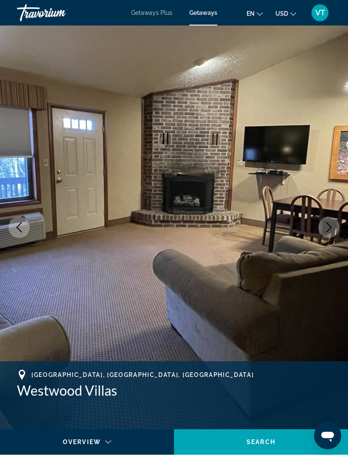
click at [335, 226] on button "Next image" at bounding box center [328, 227] width 21 height 21
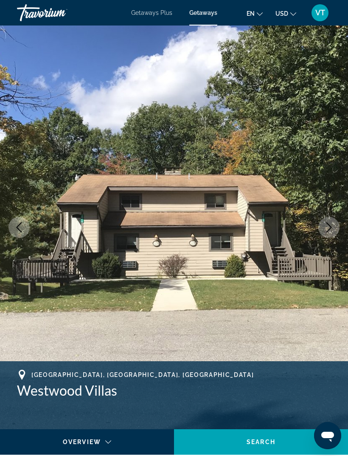
click at [335, 227] on button "Next image" at bounding box center [328, 227] width 21 height 21
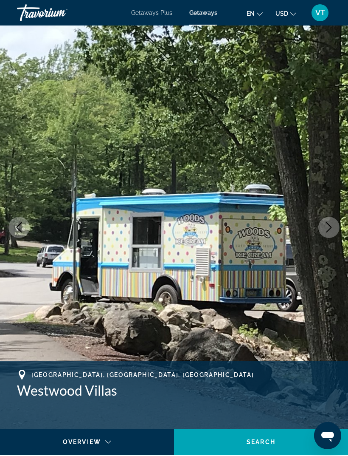
click at [335, 227] on button "Next image" at bounding box center [328, 227] width 21 height 21
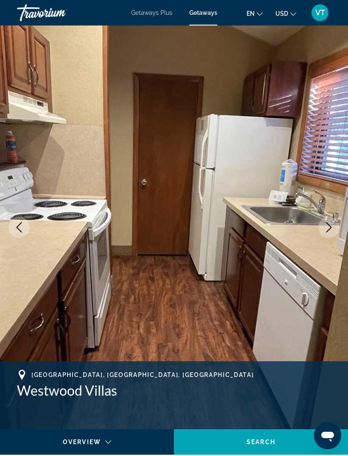
click at [335, 224] on button "Next image" at bounding box center [328, 227] width 21 height 21
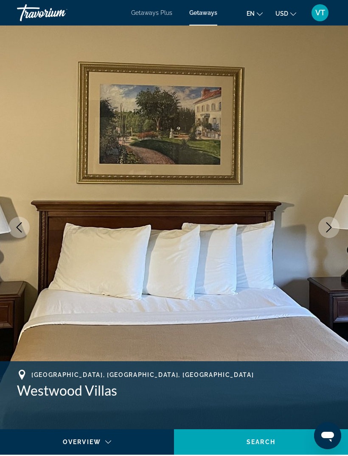
click at [335, 226] on button "Next image" at bounding box center [328, 227] width 21 height 21
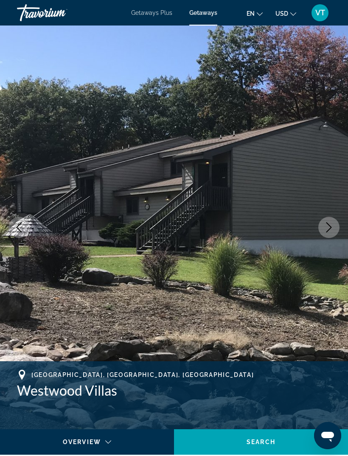
click at [334, 226] on button "Next image" at bounding box center [328, 227] width 21 height 21
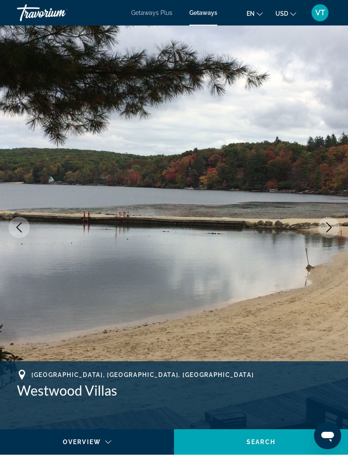
click at [335, 224] on button "Next image" at bounding box center [328, 227] width 21 height 21
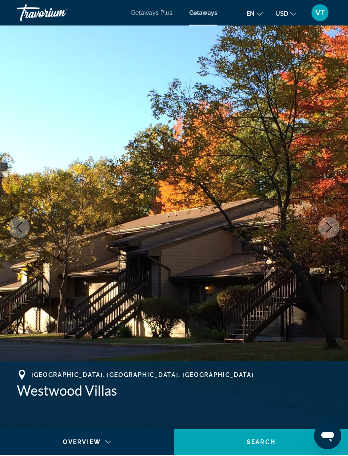
click at [334, 226] on button "Next image" at bounding box center [328, 227] width 21 height 21
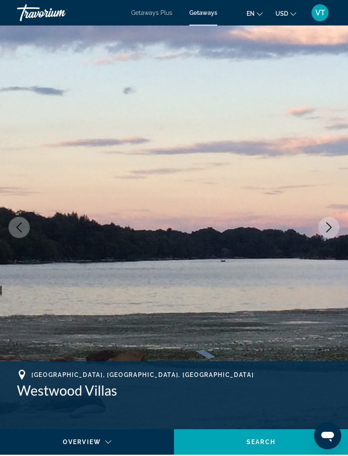
click at [334, 227] on button "Next image" at bounding box center [328, 227] width 21 height 21
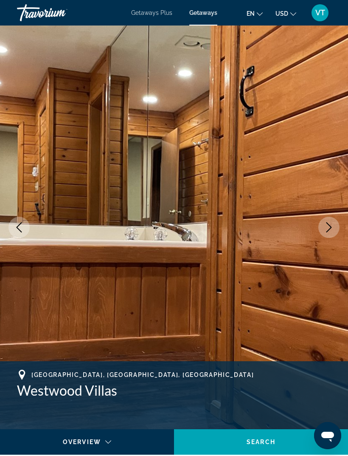
click at [333, 229] on icon "Next image" at bounding box center [329, 227] width 10 height 10
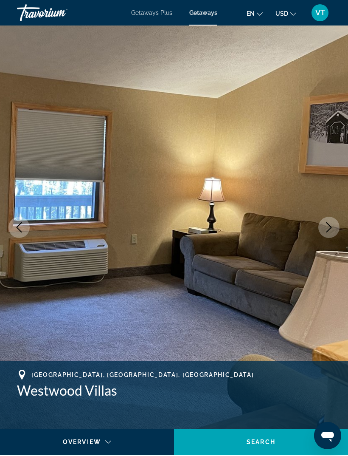
click at [330, 230] on icon "Next image" at bounding box center [329, 227] width 10 height 10
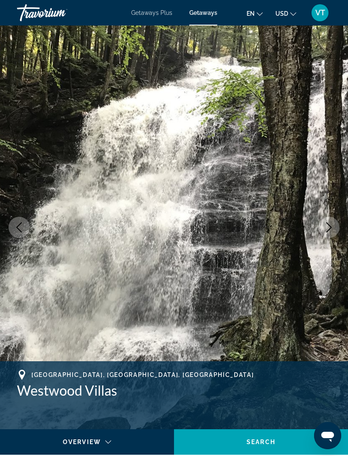
click at [332, 231] on icon "Next image" at bounding box center [329, 227] width 10 height 10
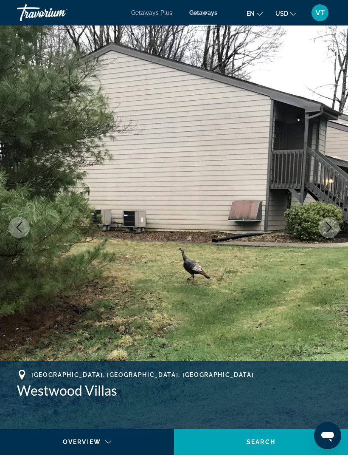
click at [330, 225] on icon "Next image" at bounding box center [329, 227] width 10 height 10
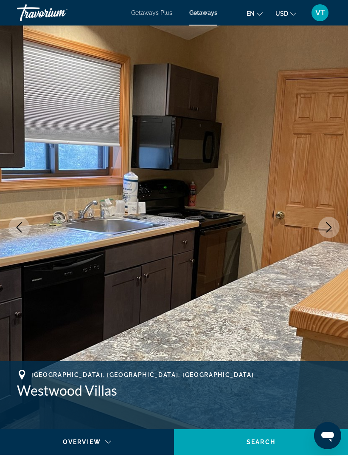
click at [332, 232] on icon "Next image" at bounding box center [329, 227] width 10 height 10
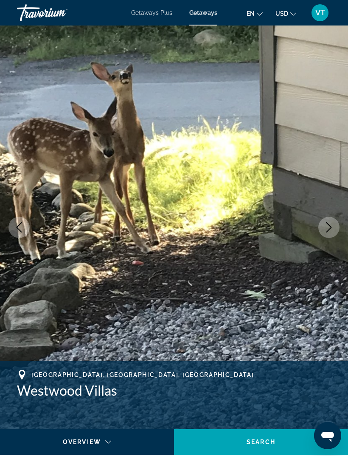
click at [330, 234] on button "Next image" at bounding box center [328, 227] width 21 height 21
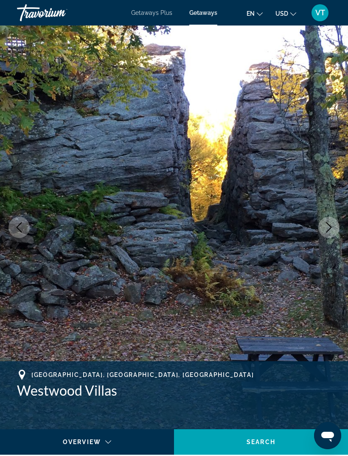
click at [328, 231] on icon "Next image" at bounding box center [329, 227] width 10 height 10
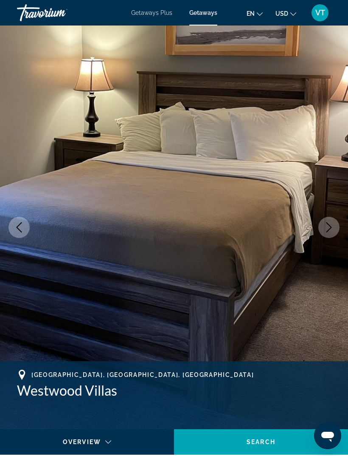
click at [331, 228] on icon "Next image" at bounding box center [329, 227] width 10 height 10
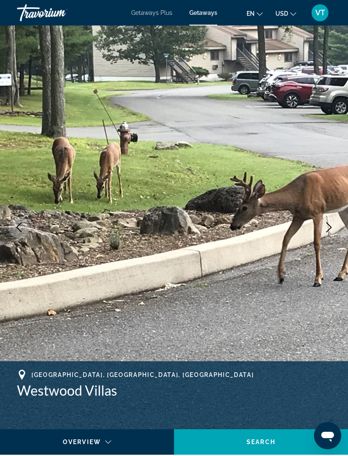
click at [329, 228] on icon "Next image" at bounding box center [329, 227] width 10 height 10
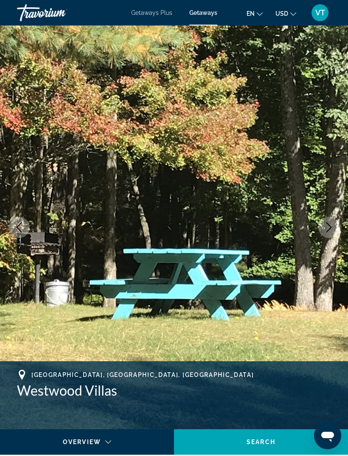
click at [332, 226] on icon "Next image" at bounding box center [329, 227] width 10 height 10
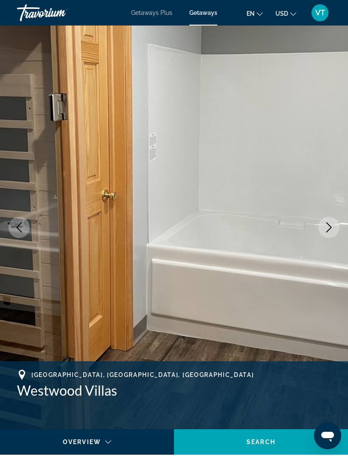
click at [331, 224] on icon "Next image" at bounding box center [329, 227] width 10 height 10
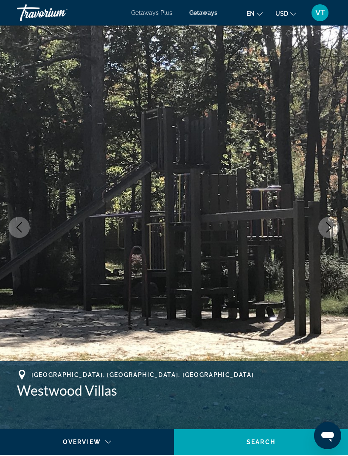
click at [330, 227] on icon "Next image" at bounding box center [329, 227] width 10 height 10
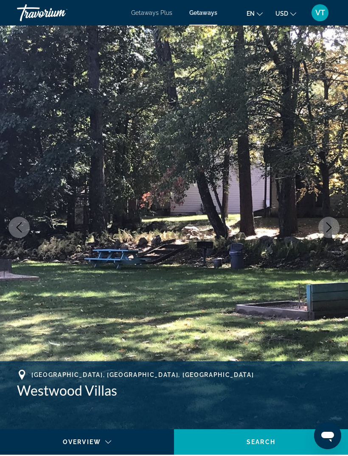
click at [330, 225] on icon "Next image" at bounding box center [329, 227] width 10 height 10
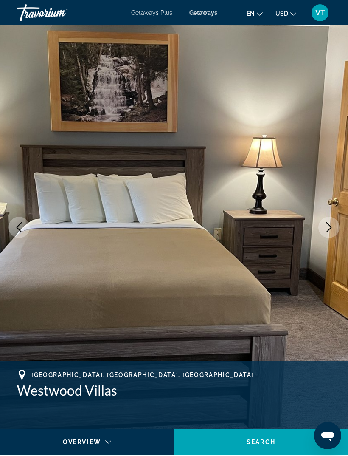
click at [331, 225] on icon "Next image" at bounding box center [329, 227] width 10 height 10
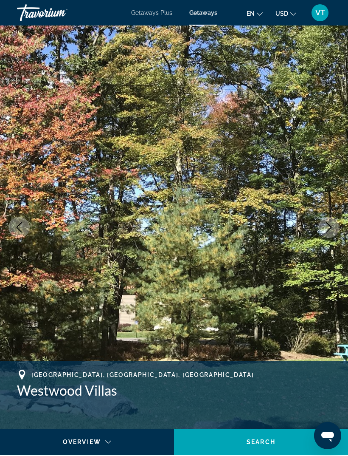
click at [331, 226] on icon "Next image" at bounding box center [329, 227] width 10 height 10
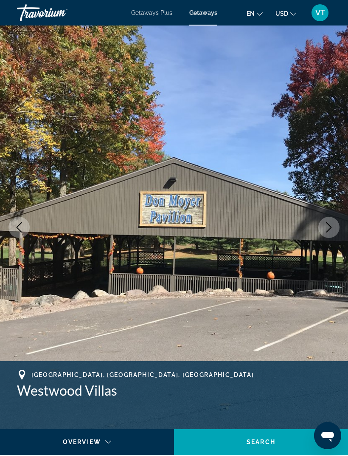
click at [333, 228] on icon "Next image" at bounding box center [329, 227] width 10 height 10
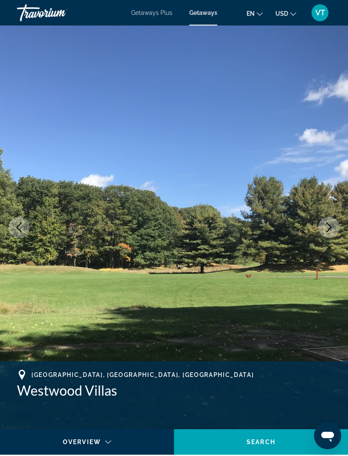
click at [332, 228] on icon "Next image" at bounding box center [329, 227] width 10 height 10
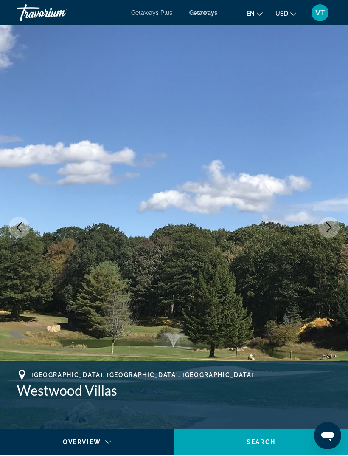
click at [333, 229] on icon "Next image" at bounding box center [329, 227] width 10 height 10
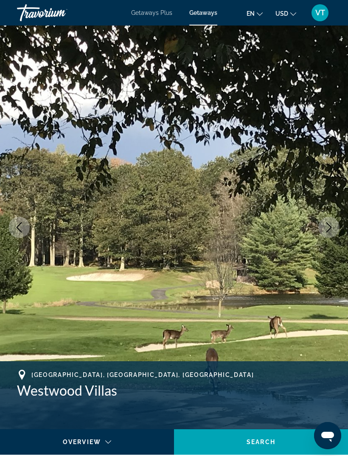
click at [334, 226] on icon "Next image" at bounding box center [329, 227] width 10 height 10
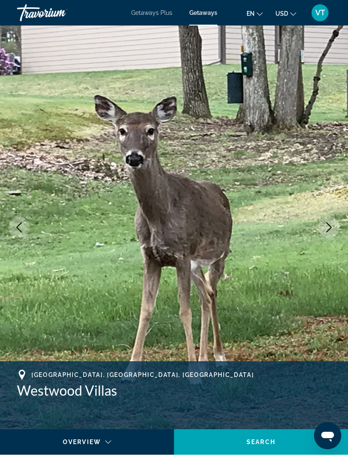
click at [335, 227] on button "Next image" at bounding box center [328, 227] width 21 height 21
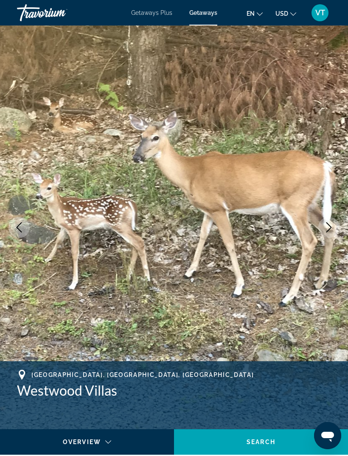
click at [334, 225] on button "Next image" at bounding box center [328, 227] width 21 height 21
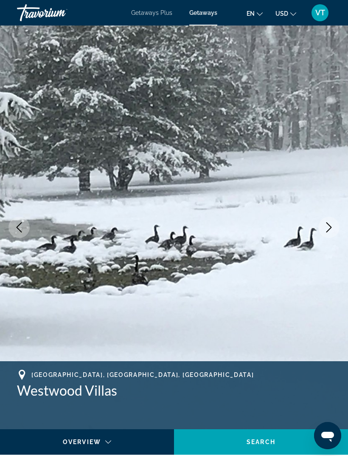
click at [332, 230] on icon "Next image" at bounding box center [329, 227] width 10 height 10
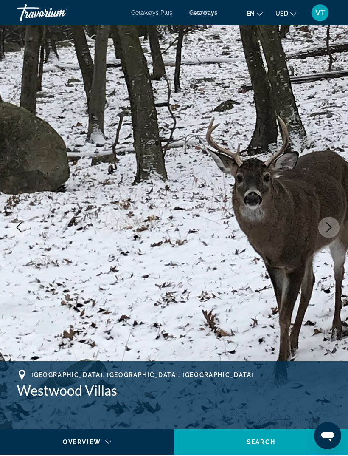
click at [333, 227] on icon "Next image" at bounding box center [329, 227] width 10 height 10
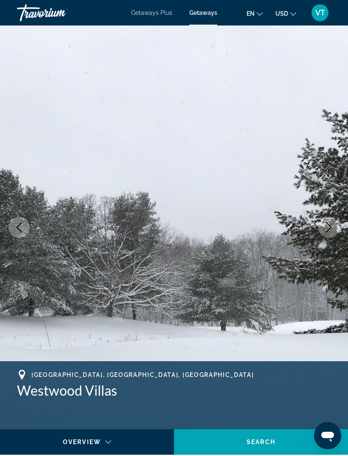
click at [333, 230] on icon "Next image" at bounding box center [329, 227] width 10 height 10
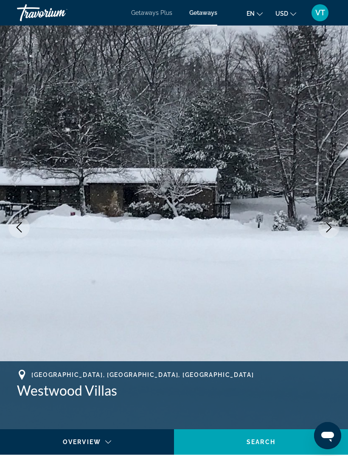
click at [333, 231] on icon "Next image" at bounding box center [329, 227] width 10 height 10
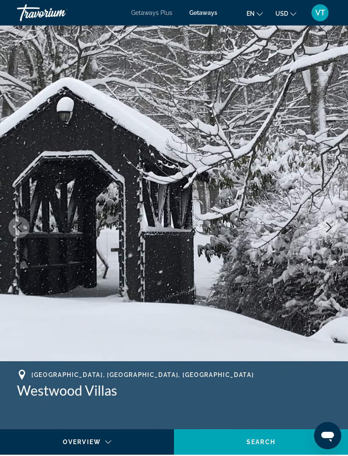
click at [333, 228] on icon "Next image" at bounding box center [329, 227] width 10 height 10
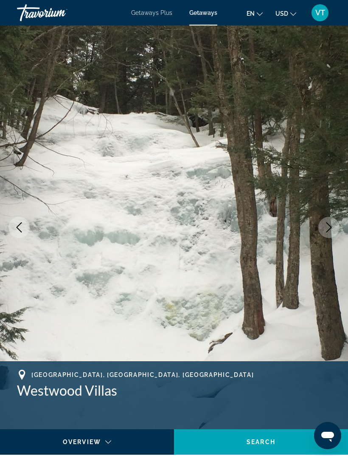
click at [332, 228] on icon "Next image" at bounding box center [329, 227] width 10 height 10
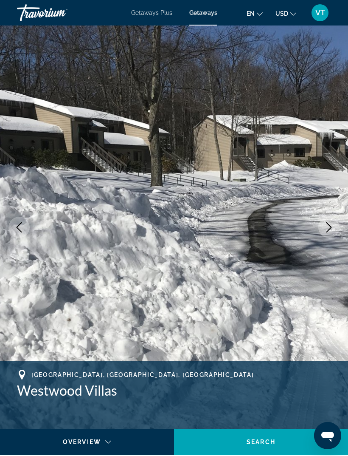
click at [335, 225] on button "Next image" at bounding box center [328, 227] width 21 height 21
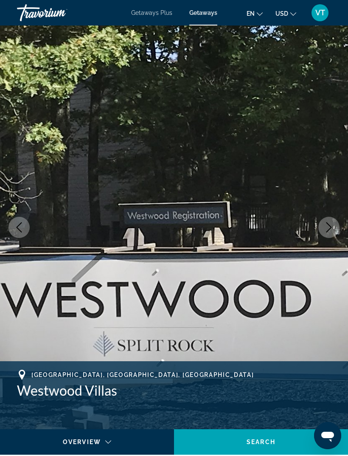
click at [333, 226] on icon "Next image" at bounding box center [329, 227] width 10 height 10
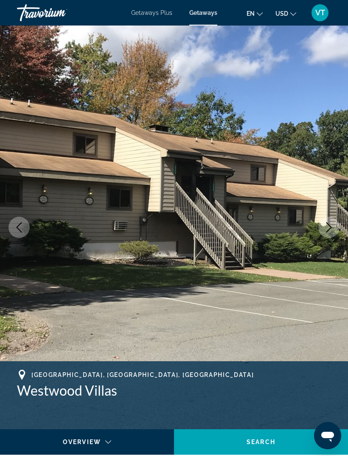
click at [330, 226] on icon "Next image" at bounding box center [330, 227] width 6 height 10
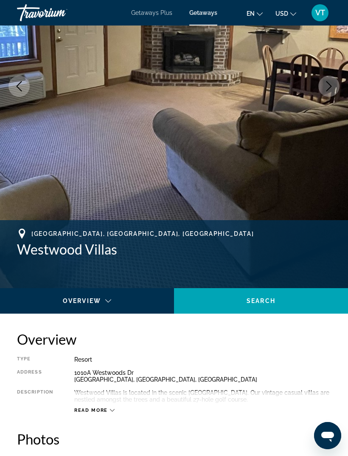
scroll to position [80, 0]
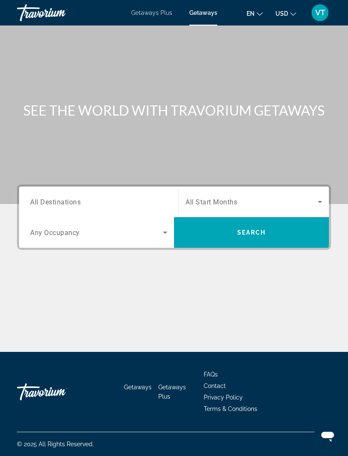
click at [58, 200] on span "All Destinations" at bounding box center [55, 201] width 51 height 8
click at [58, 200] on input "Destination All Destinations" at bounding box center [98, 202] width 137 height 10
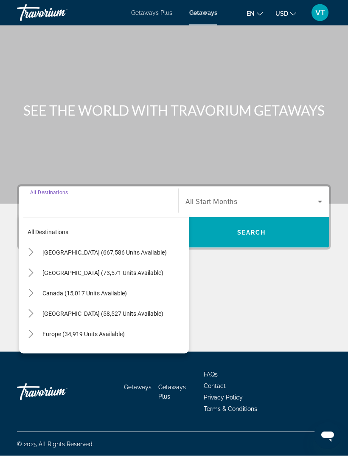
scroll to position [27, 0]
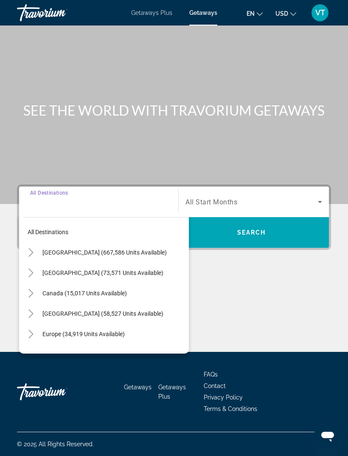
click at [28, 248] on icon "Toggle United States (667,586 units available)" at bounding box center [31, 252] width 8 height 8
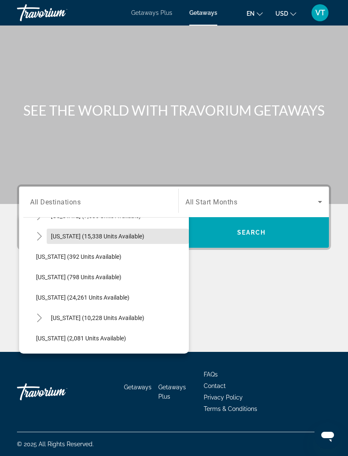
scroll to position [608, 0]
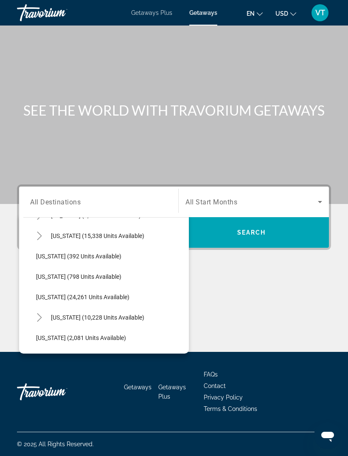
click at [40, 313] on icon "Toggle Pennsylvania (10,228 units available)" at bounding box center [39, 317] width 8 height 8
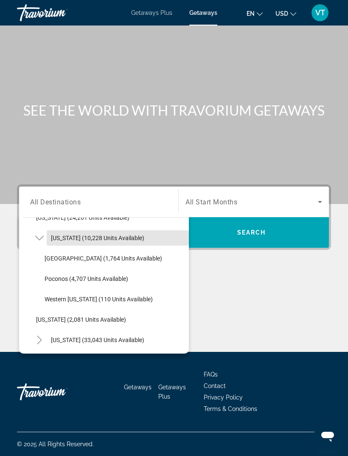
scroll to position [689, 0]
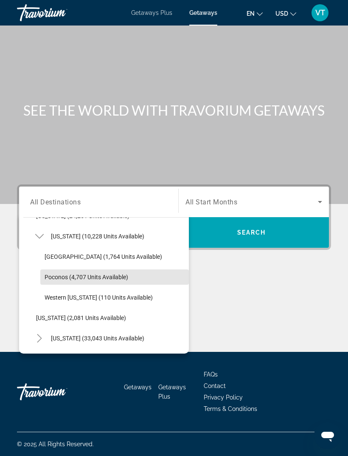
click at [96, 273] on span "Poconos (4,707 units available)" at bounding box center [87, 276] width 84 height 7
type input "**********"
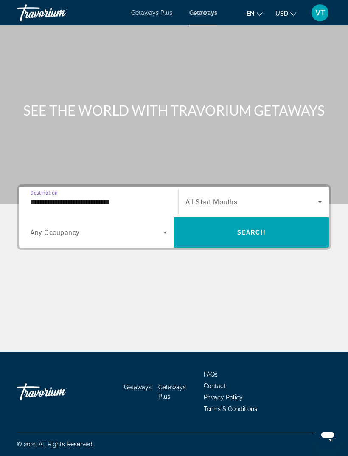
click at [224, 198] on span "All Start Months" at bounding box center [212, 202] width 52 height 8
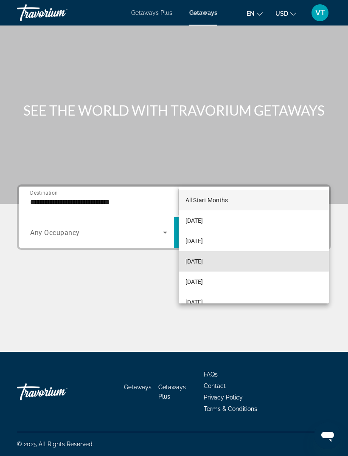
click at [203, 262] on span "[DATE]" at bounding box center [194, 261] width 17 height 10
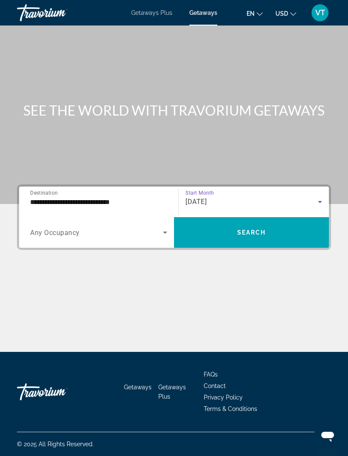
click at [270, 222] on span "Search widget" at bounding box center [251, 232] width 155 height 20
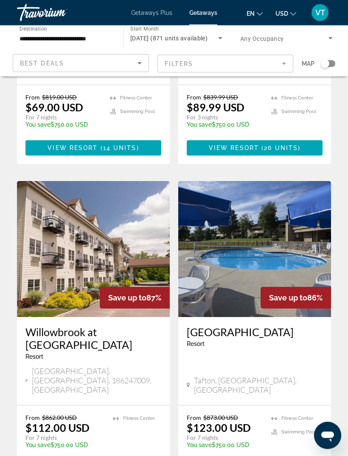
scroll to position [1584, 0]
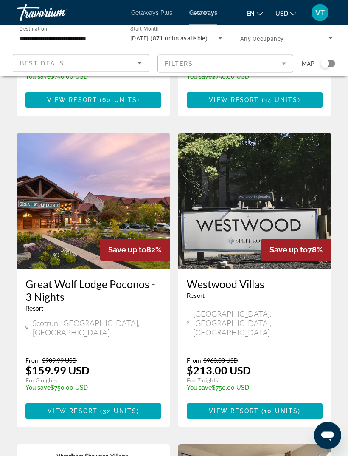
scroll to position [293, 0]
click at [120, 160] on img "Main content" at bounding box center [93, 201] width 153 height 136
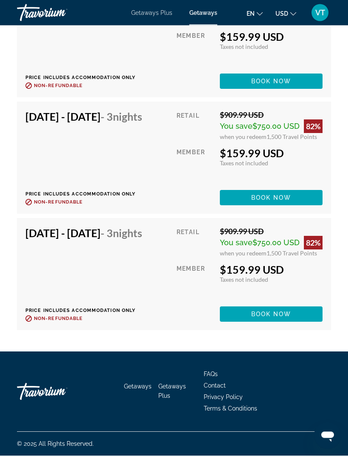
scroll to position [2358, 0]
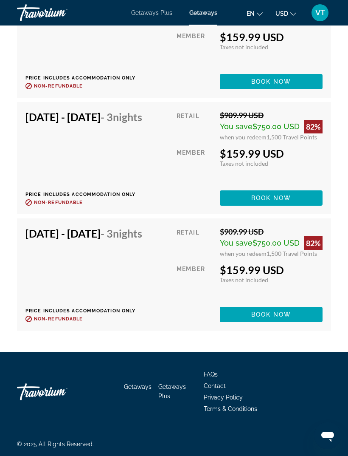
click at [277, 324] on span "Main content" at bounding box center [271, 314] width 103 height 20
